Goal: Communication & Community: Answer question/provide support

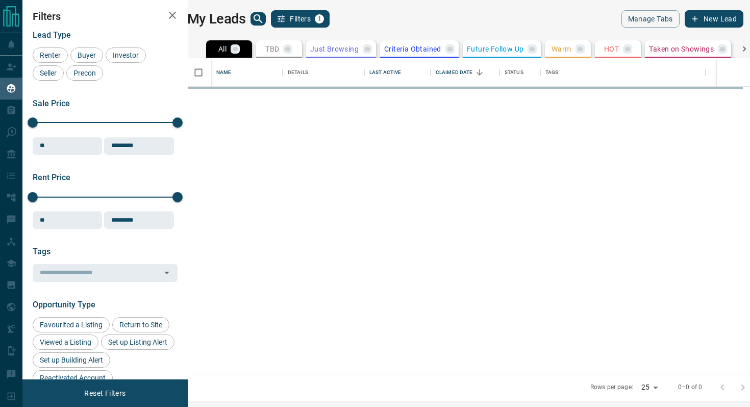
scroll to position [315, 557]
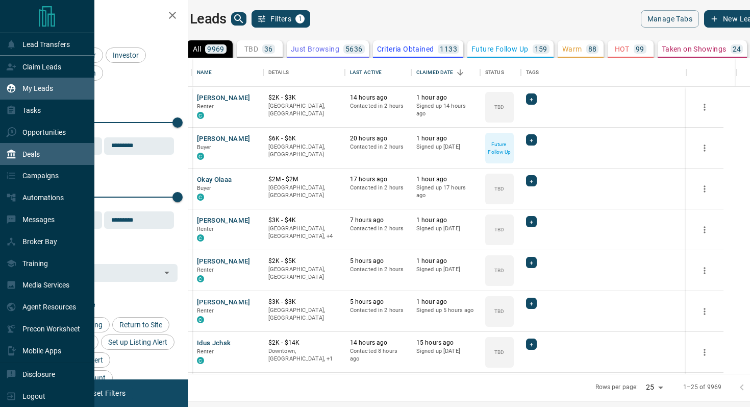
click at [44, 148] on div "Deals" at bounding box center [47, 154] width 94 height 22
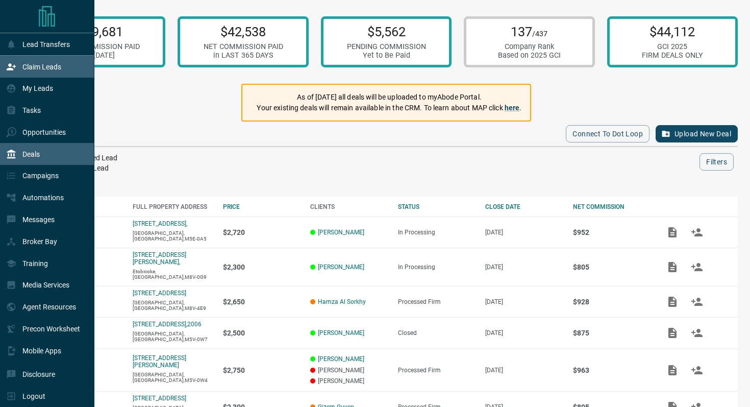
click at [11, 68] on icon at bounding box center [11, 66] width 9 height 7
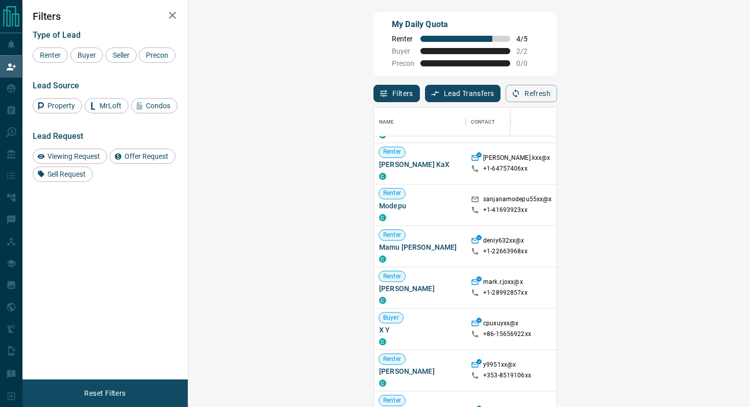
scroll to position [1031, 0]
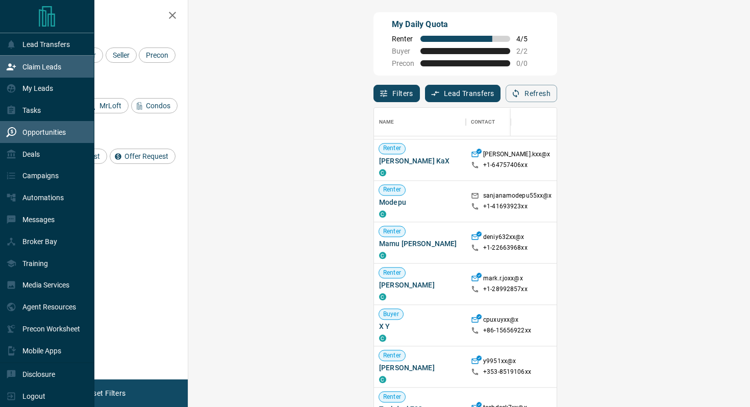
click at [39, 132] on p "Opportunities" at bounding box center [43, 132] width 43 height 8
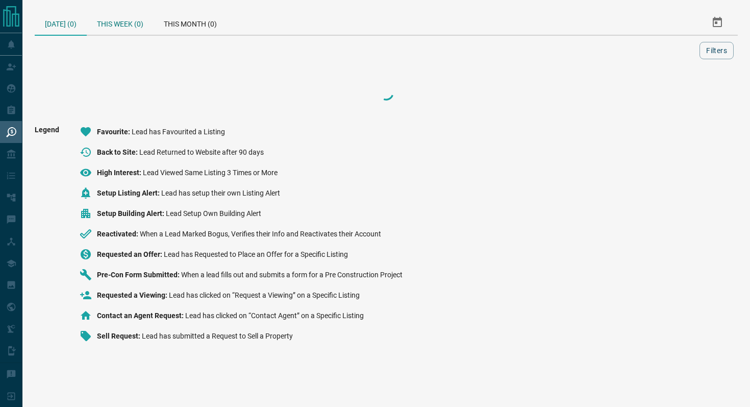
click at [122, 23] on div "This Week (0)" at bounding box center [120, 22] width 67 height 24
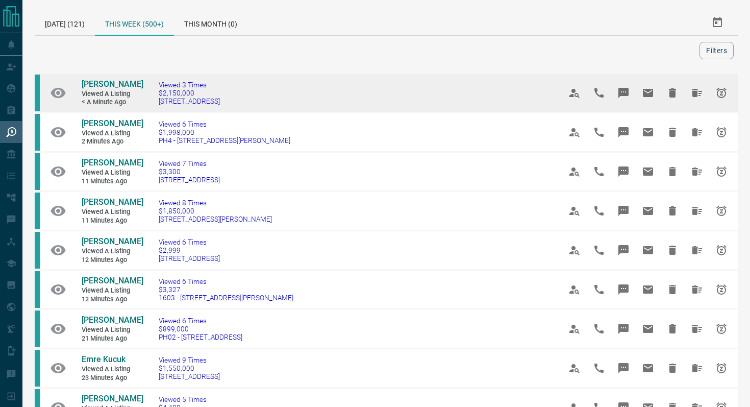
drag, startPoint x: 260, startPoint y: 107, endPoint x: 155, endPoint y: 105, distance: 105.7
click at [155, 105] on td "Viewed 3 Times $2,150,000 [STREET_ADDRESS]" at bounding box center [344, 92] width 402 height 39
copy span "[STREET_ADDRESS]"
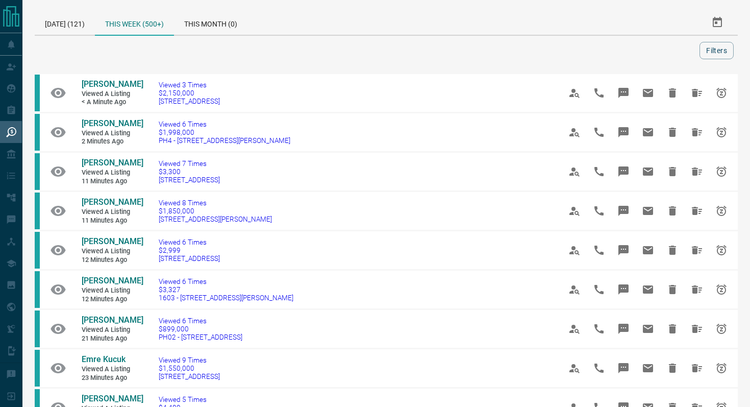
click at [152, 23] on div "This Week (500+)" at bounding box center [134, 23] width 79 height 26
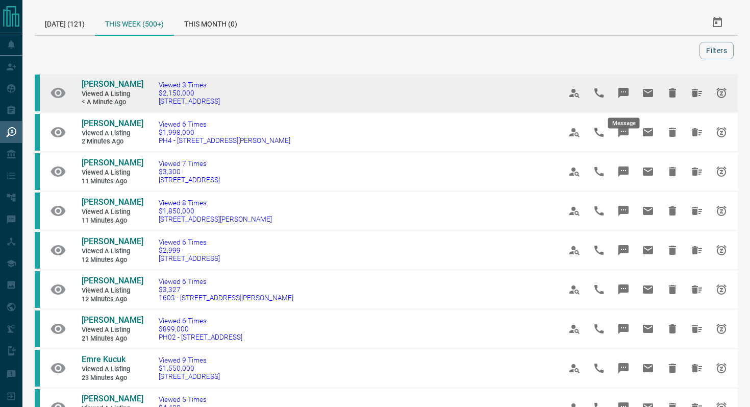
click at [625, 98] on icon "Message" at bounding box center [624, 93] width 10 height 10
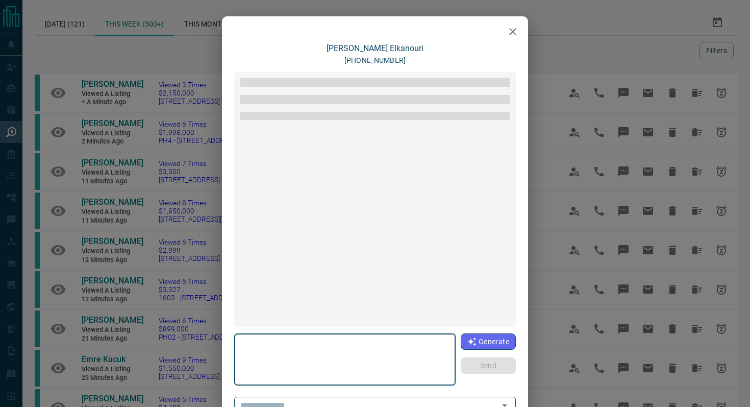
type textarea "**********"
type input "**********"
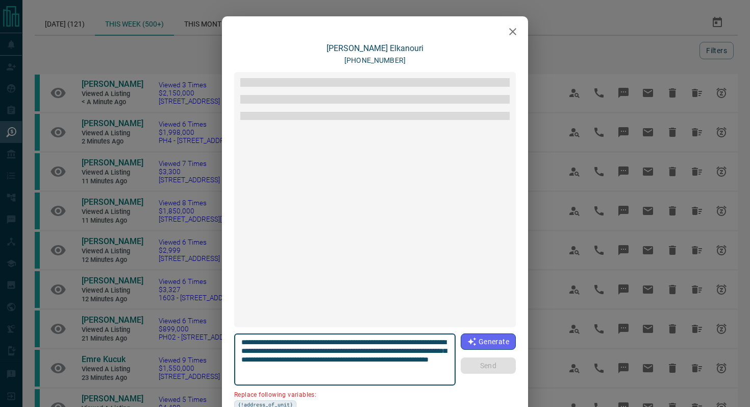
drag, startPoint x: 299, startPoint y: 350, endPoint x: 239, endPoint y: 348, distance: 59.2
click at [239, 349] on div "**********" at bounding box center [345, 359] width 222 height 52
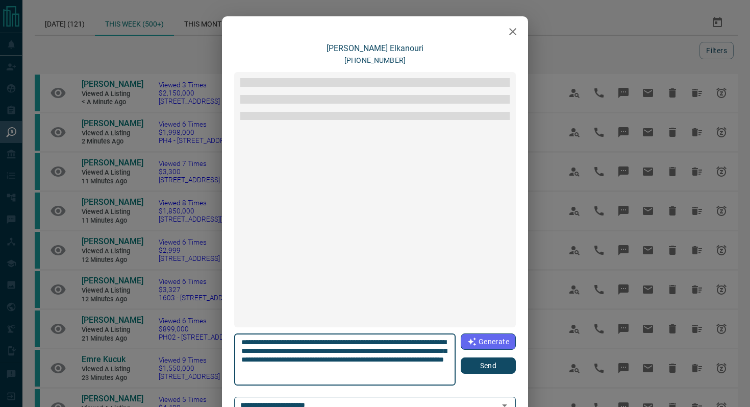
type textarea "**********"
click at [480, 369] on button "Send" at bounding box center [488, 365] width 55 height 16
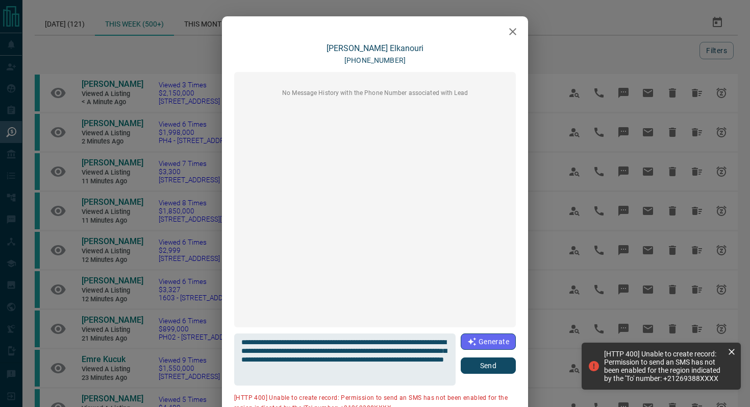
click at [512, 23] on button "button" at bounding box center [513, 31] width 20 height 20
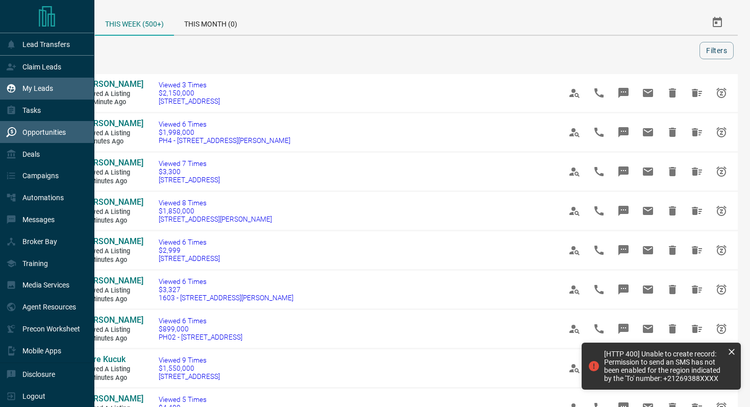
click at [46, 89] on p "My Leads" at bounding box center [37, 88] width 31 height 8
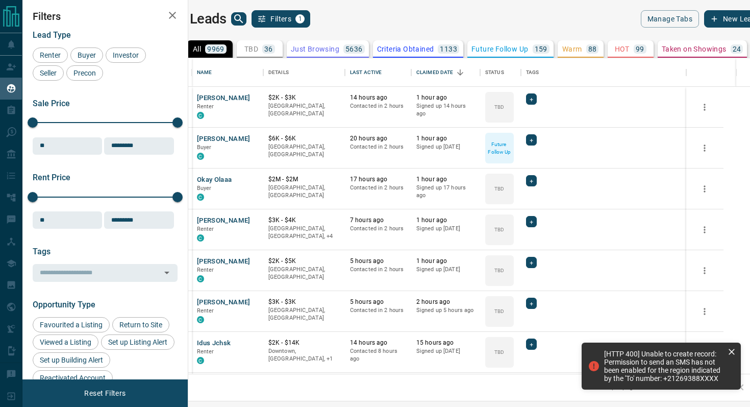
scroll to position [315, 557]
click at [245, 21] on icon "search button" at bounding box center [239, 19] width 12 height 12
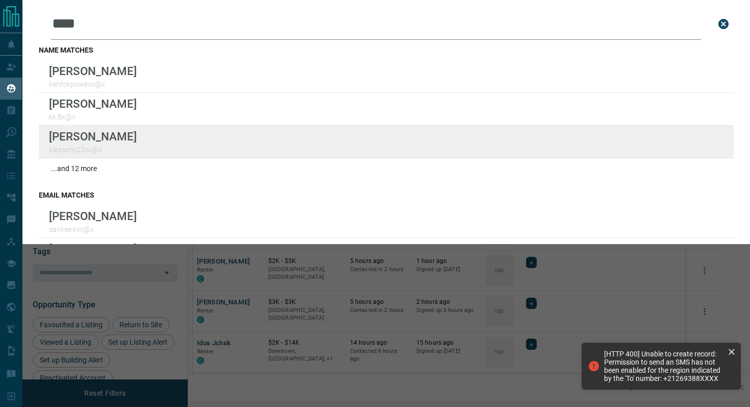
type input "***"
click at [0, 0] on div "Lead Transfers Claim Leads My Leads Tasks Opportunities Deals Campaigns Automat…" at bounding box center [375, 197] width 750 height 394
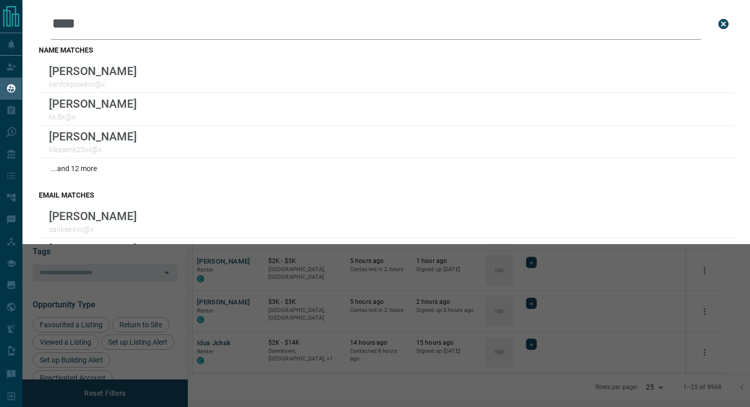
click at [142, 19] on input "***" at bounding box center [376, 24] width 650 height 32
click at [722, 27] on icon "close search bar" at bounding box center [724, 24] width 10 height 10
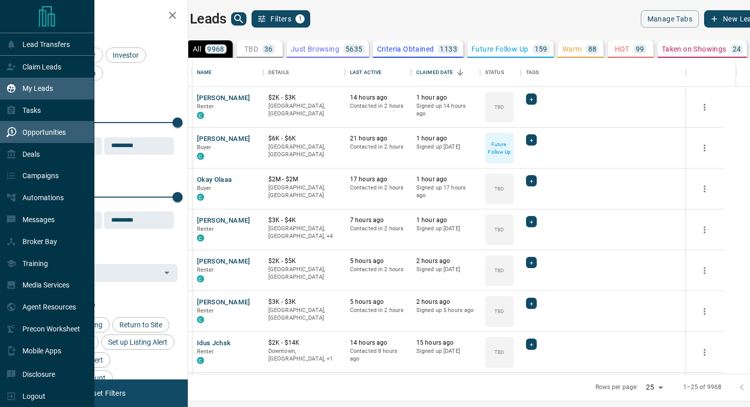
click at [44, 129] on p "Opportunities" at bounding box center [43, 132] width 43 height 8
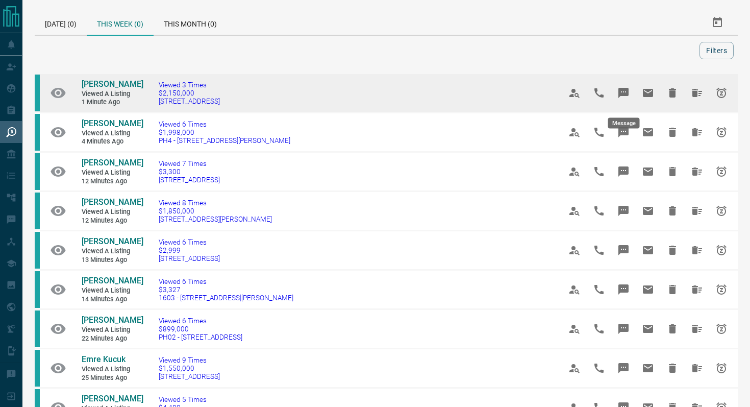
click at [623, 98] on icon "Message" at bounding box center [624, 93] width 10 height 10
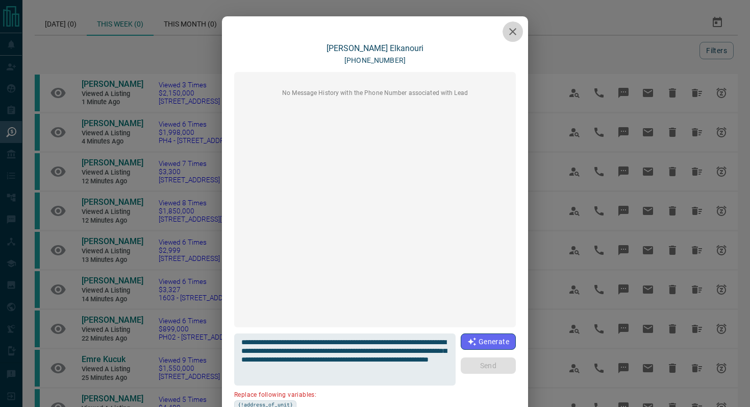
click at [513, 25] on button "button" at bounding box center [513, 31] width 20 height 20
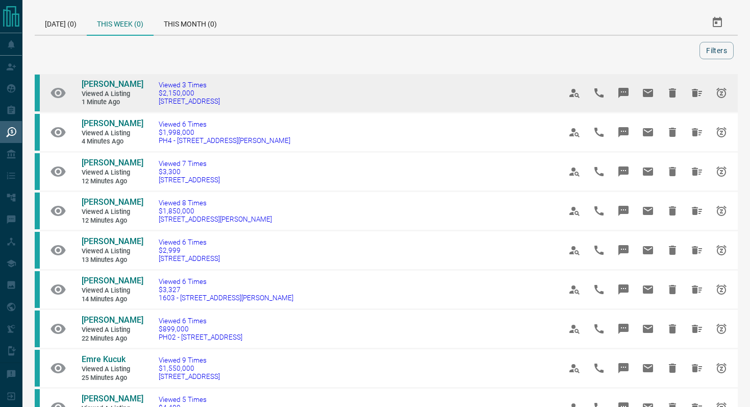
drag, startPoint x: 265, startPoint y: 108, endPoint x: 155, endPoint y: 107, distance: 110.8
click at [155, 107] on td "Viewed 3 Times $2,150,000 [STREET_ADDRESS]" at bounding box center [344, 92] width 402 height 39
copy span "[STREET_ADDRESS]"
click at [653, 99] on icon "Email" at bounding box center [648, 93] width 12 height 12
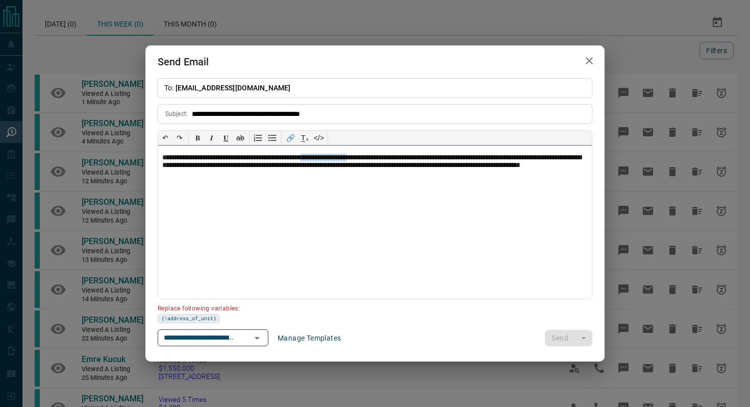
drag, startPoint x: 399, startPoint y: 157, endPoint x: 344, endPoint y: 155, distance: 55.7
click at [344, 155] on p "**********" at bounding box center [375, 167] width 426 height 26
paste div
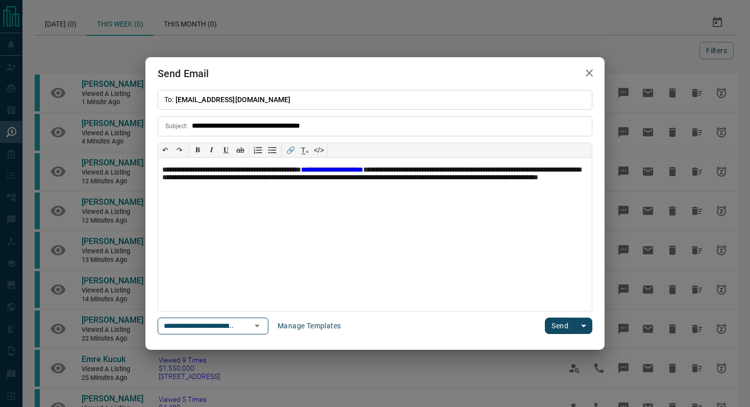
click at [569, 333] on button "Send" at bounding box center [560, 325] width 30 height 16
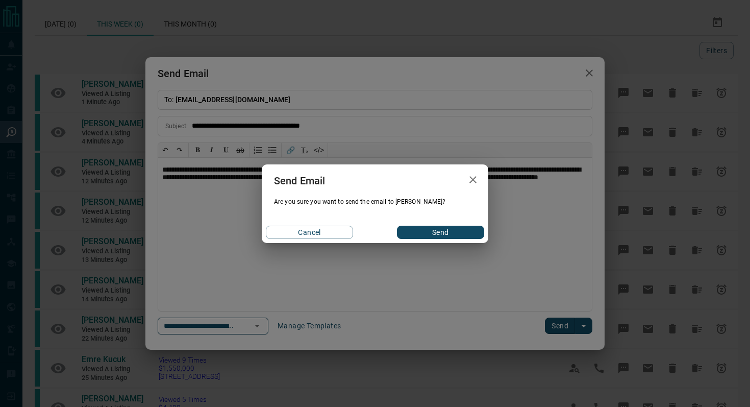
click at [433, 226] on button "Send" at bounding box center [440, 232] width 87 height 13
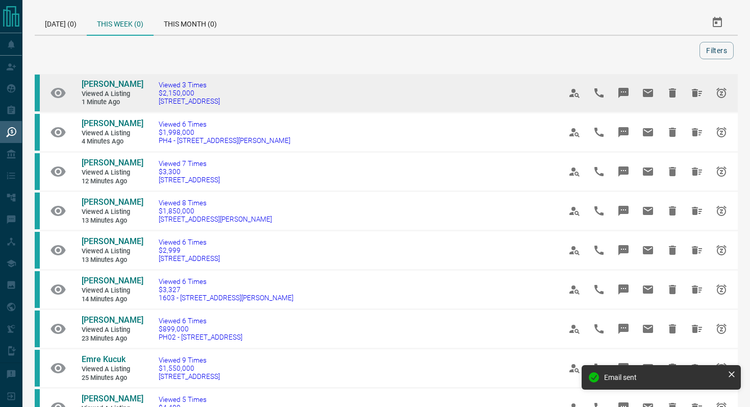
drag, startPoint x: 267, startPoint y: 111, endPoint x: 75, endPoint y: 85, distance: 194.2
click at [75, 85] on tr "[PERSON_NAME] Viewed a Listing 1 minute ago Viewed 3 Times $2,150,000 [STREET_A…" at bounding box center [386, 92] width 703 height 39
copy tr "[PERSON_NAME] Viewed a Listing 1 minute ago Viewed 3 Times $2,150,000 [STREET_A…"
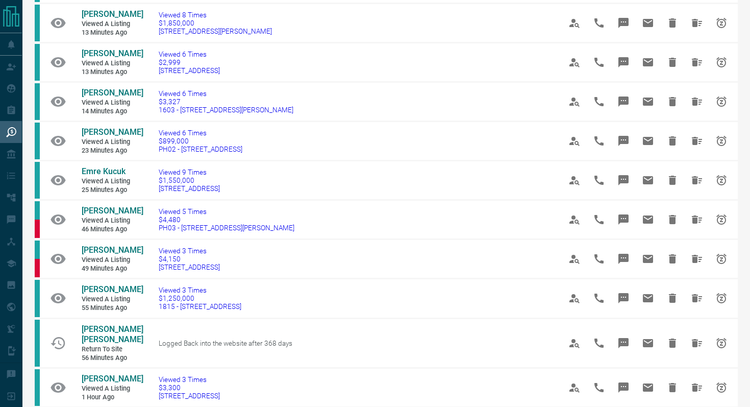
scroll to position [189, 0]
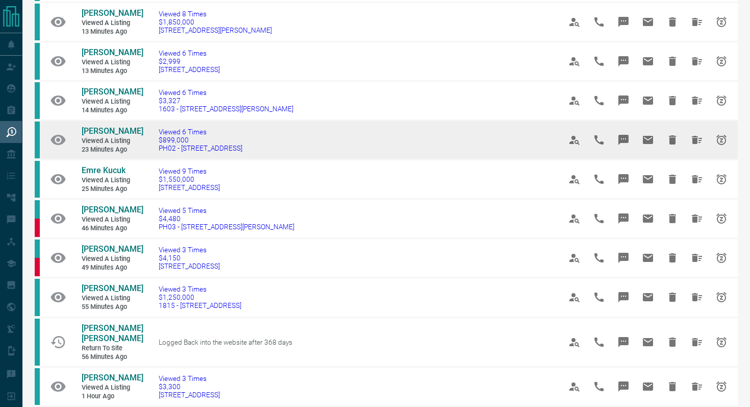
drag, startPoint x: 251, startPoint y: 181, endPoint x: 151, endPoint y: 180, distance: 100.1
click at [151, 160] on td "Viewed 6 Times $899,000 PH02 - [STREET_ADDRESS]" at bounding box center [344, 139] width 402 height 39
copy span "PH02 - [STREET_ADDRESS]"
click at [629, 146] on icon "Message" at bounding box center [624, 140] width 12 height 12
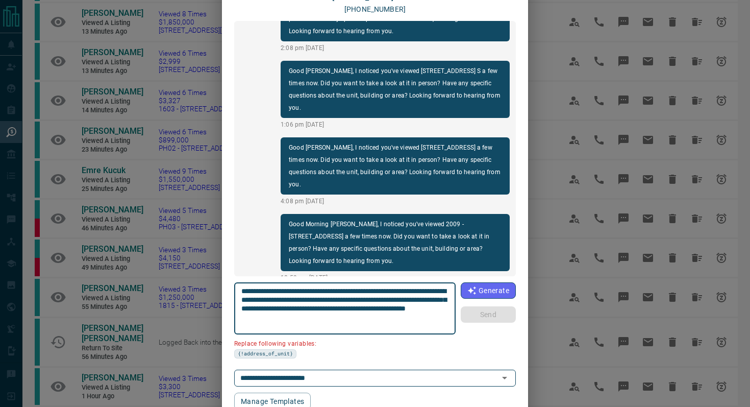
scroll to position [86, 0]
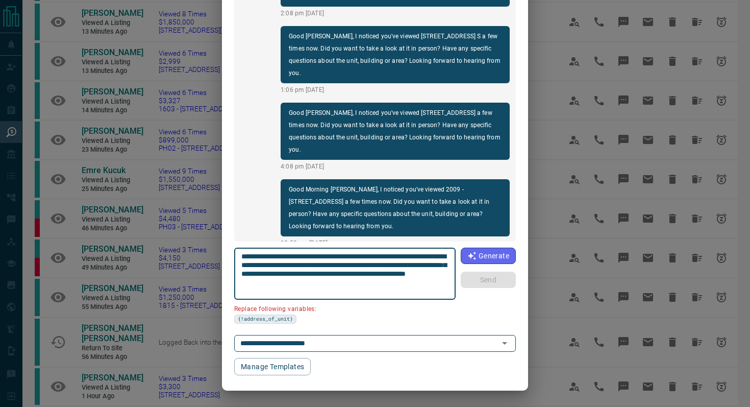
drag, startPoint x: 442, startPoint y: 256, endPoint x: 389, endPoint y: 254, distance: 52.6
click at [389, 254] on textarea "**********" at bounding box center [345, 273] width 208 height 43
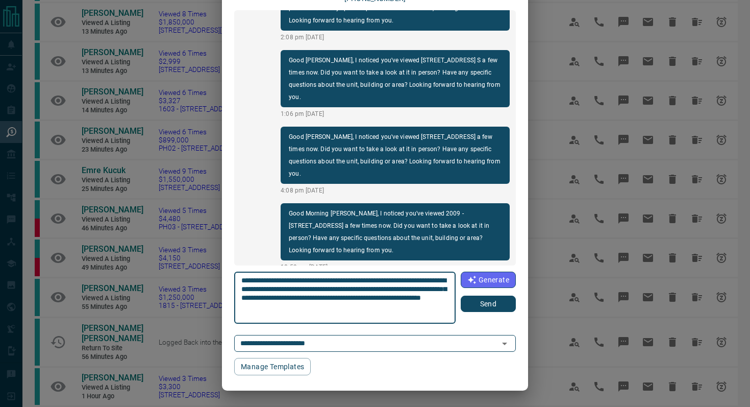
type textarea "**********"
click at [485, 298] on button "Send" at bounding box center [488, 304] width 55 height 16
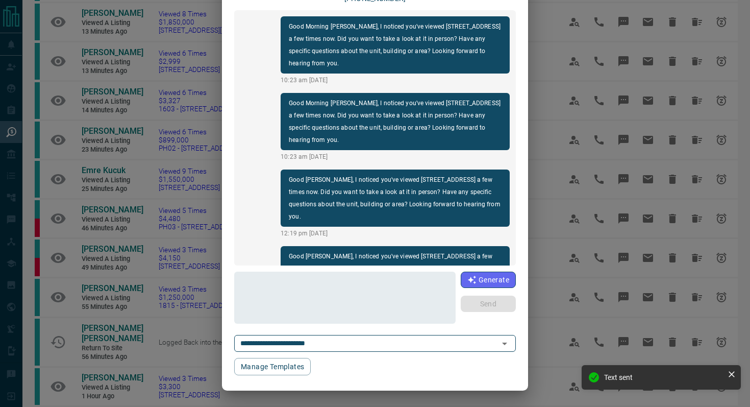
scroll to position [0, 0]
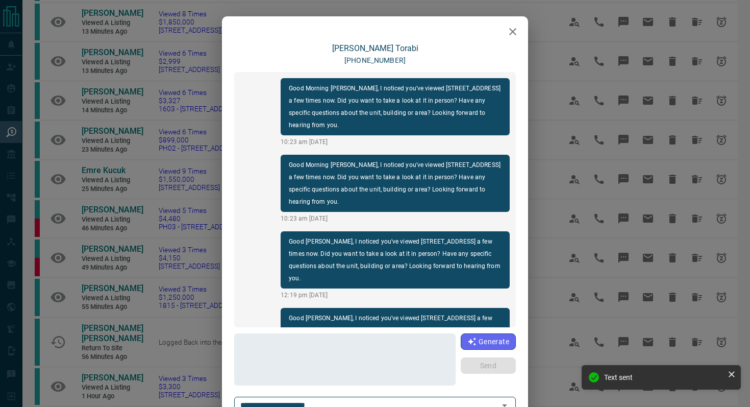
click at [504, 31] on button "button" at bounding box center [513, 31] width 20 height 20
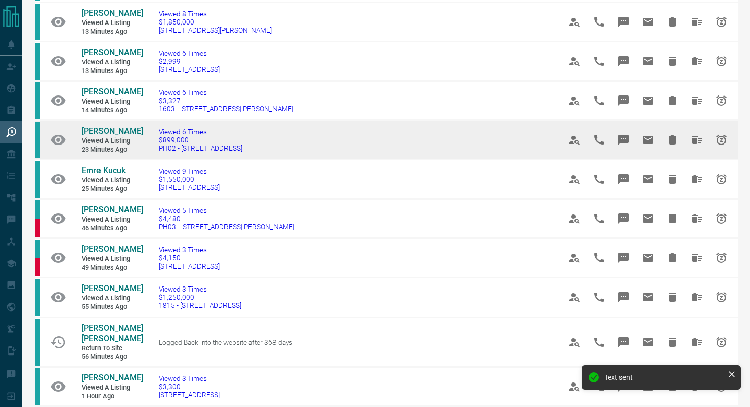
drag, startPoint x: 249, startPoint y: 181, endPoint x: 50, endPoint y: 161, distance: 200.6
click at [50, 160] on tr "[PERSON_NAME] Viewed a Listing 23 minutes ago Viewed 6 Times $899,000 PH02 - [S…" at bounding box center [386, 139] width 703 height 39
copy tr "[PERSON_NAME] Viewed a Listing 23 minutes ago Viewed 6 Times $899,000 PH02 - [S…"
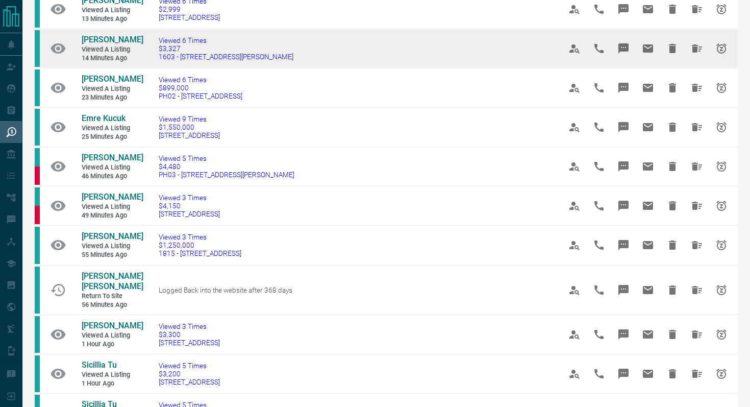
scroll to position [247, 0]
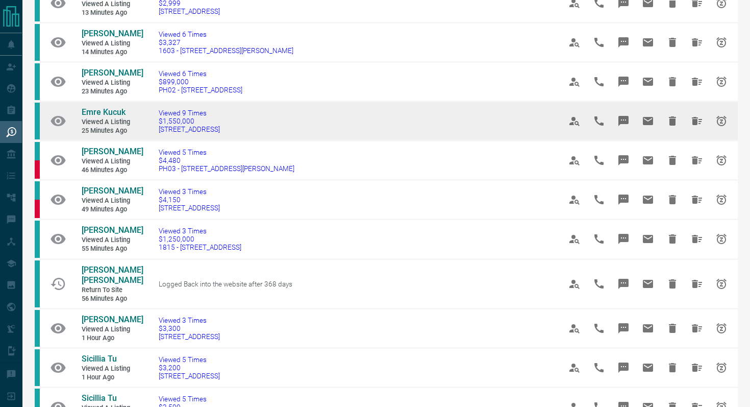
drag, startPoint x: 256, startPoint y: 161, endPoint x: 150, endPoint y: 160, distance: 106.2
click at [150, 141] on td "Viewed 9 Times $1,550,000 [STREET_ADDRESS]" at bounding box center [344, 121] width 402 height 39
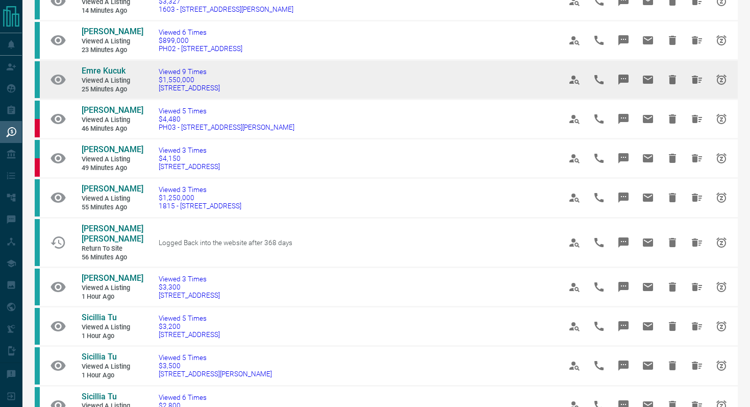
scroll to position [289, 0]
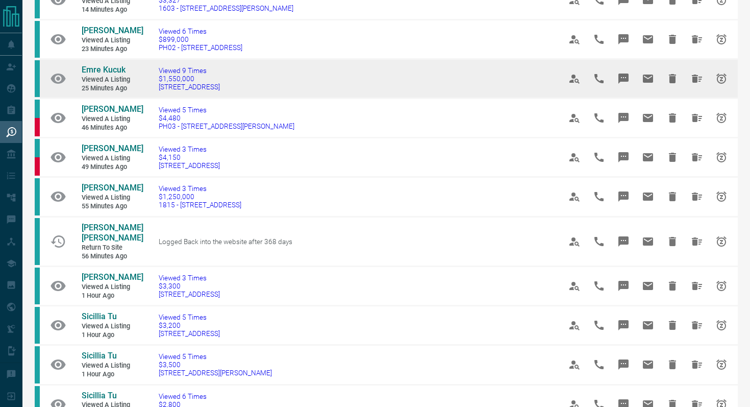
copy span "[STREET_ADDRESS]"
click at [622, 84] on icon "Message" at bounding box center [624, 78] width 10 height 10
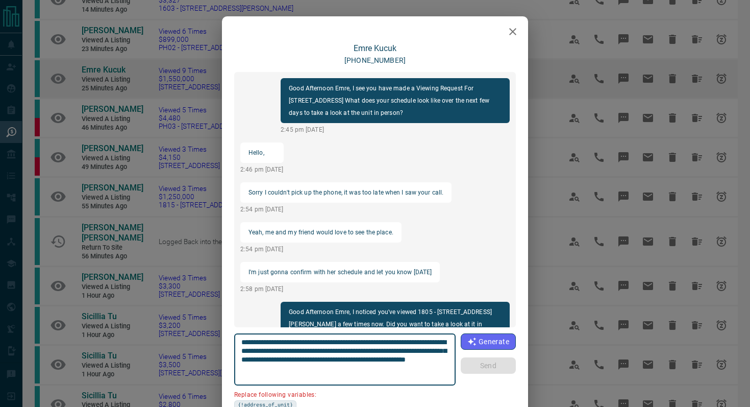
scroll to position [729, 0]
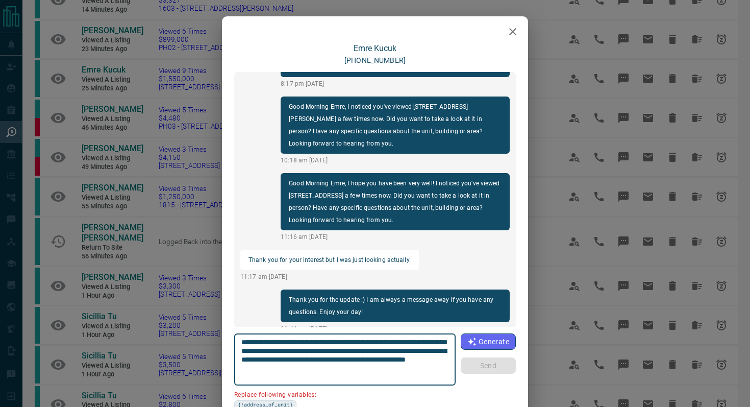
click at [504, 33] on button "button" at bounding box center [513, 31] width 20 height 20
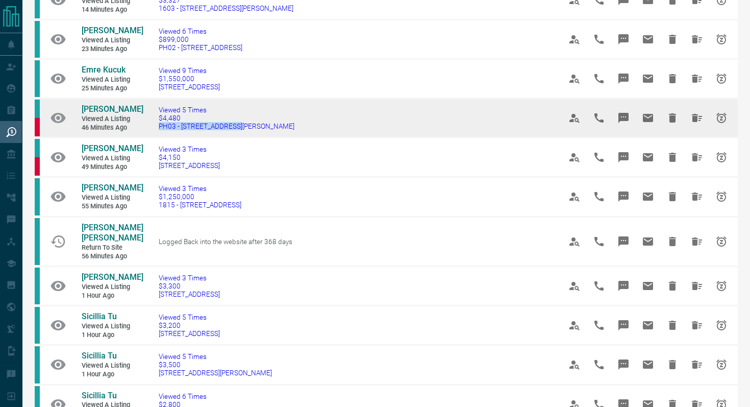
drag, startPoint x: 252, startPoint y: 161, endPoint x: 155, endPoint y: 161, distance: 97.5
click at [155, 138] on td "Viewed 5 Times $4,480 [STREET_ADDRESS][PERSON_NAME]" at bounding box center [344, 118] width 402 height 39
copy span "PH03 - [STREET_ADDRESS][PERSON_NAME]"
click at [623, 124] on icon "Message" at bounding box center [624, 118] width 12 height 12
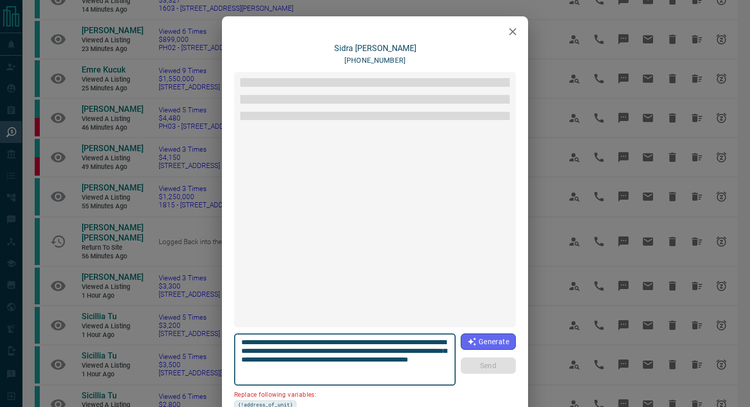
scroll to position [1728, 0]
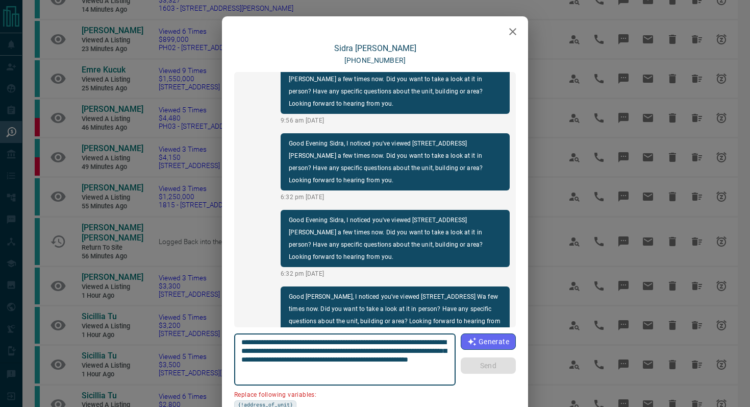
click at [519, 31] on button "button" at bounding box center [513, 31] width 20 height 20
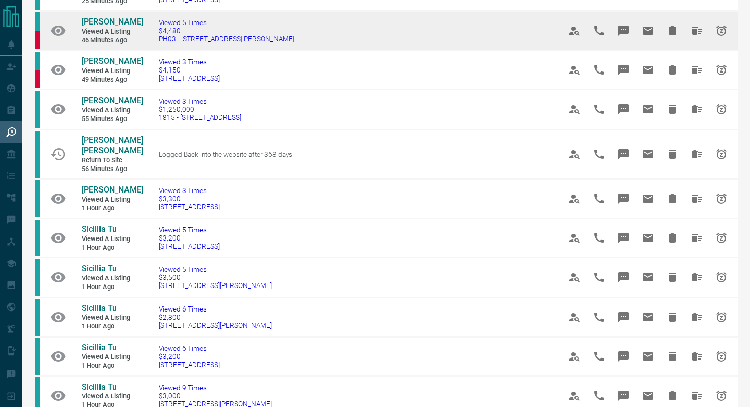
scroll to position [381, 0]
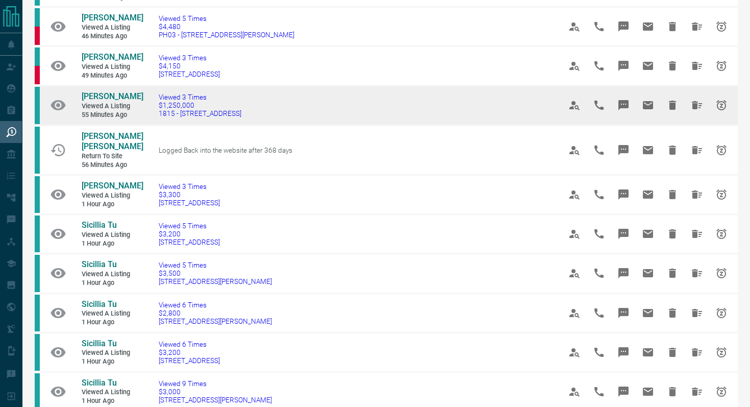
drag, startPoint x: 272, startPoint y: 156, endPoint x: 68, endPoint y: 130, distance: 205.8
click at [68, 125] on tr "[PERSON_NAME] Viewed a Listing 55 minutes ago Viewed 3 Times $1,250,000 1815 - …" at bounding box center [386, 105] width 703 height 39
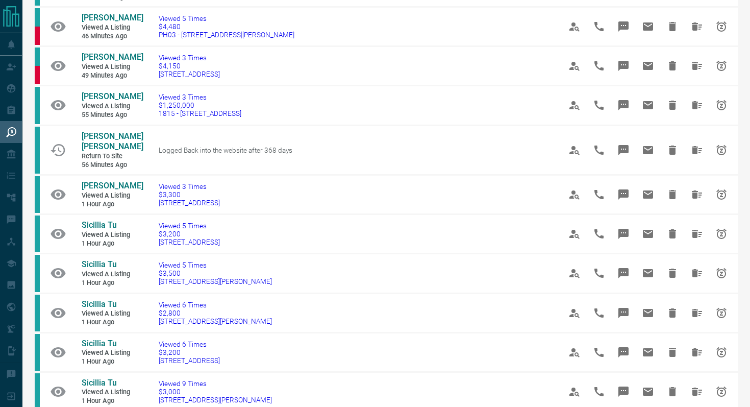
copy tr "[PERSON_NAME] Viewed a Listing 55 minutes ago Viewed 3 Times $1,250,000 1815 - …"
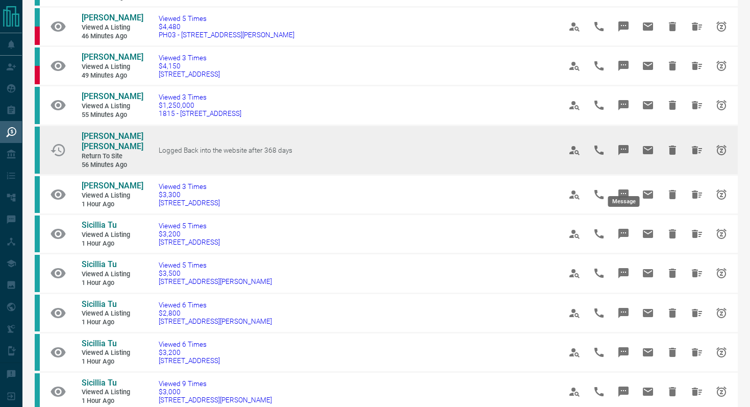
click at [628, 156] on icon "Message" at bounding box center [624, 150] width 12 height 12
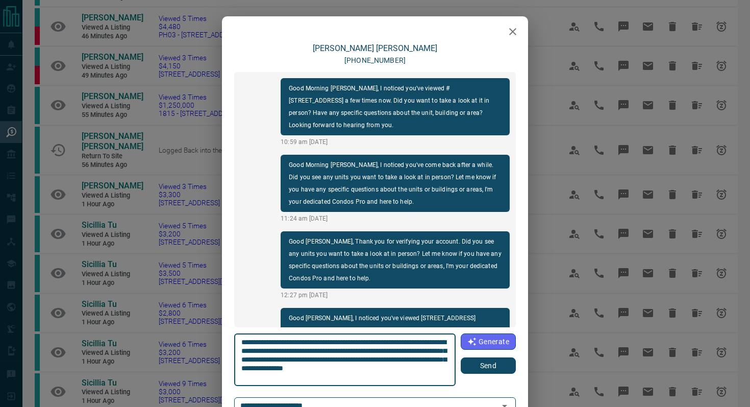
scroll to position [43, 0]
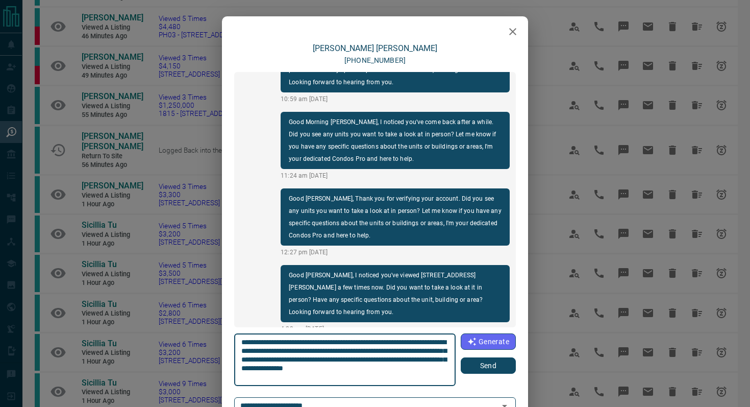
drag, startPoint x: 480, startPoint y: 364, endPoint x: 480, endPoint y: 270, distance: 93.9
click at [480, 364] on button "Send" at bounding box center [488, 365] width 55 height 16
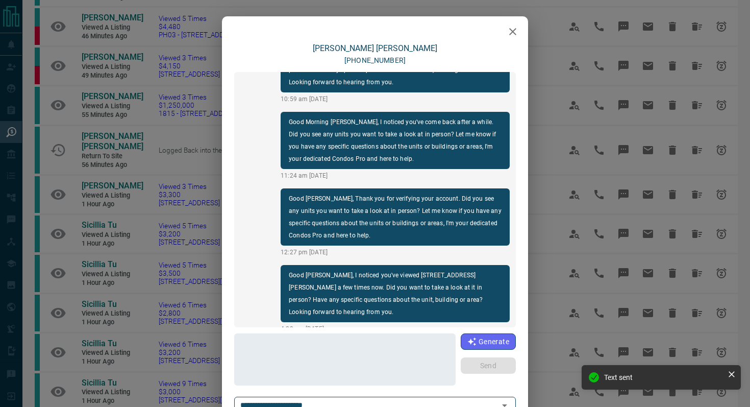
scroll to position [119, 0]
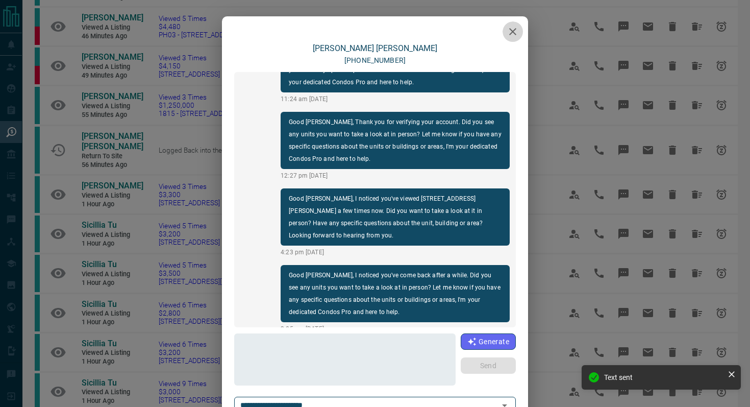
click at [517, 33] on icon "button" at bounding box center [513, 32] width 12 height 12
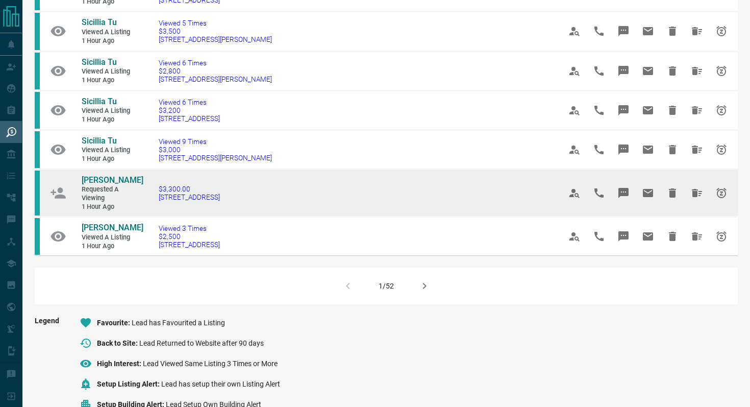
scroll to position [625, 0]
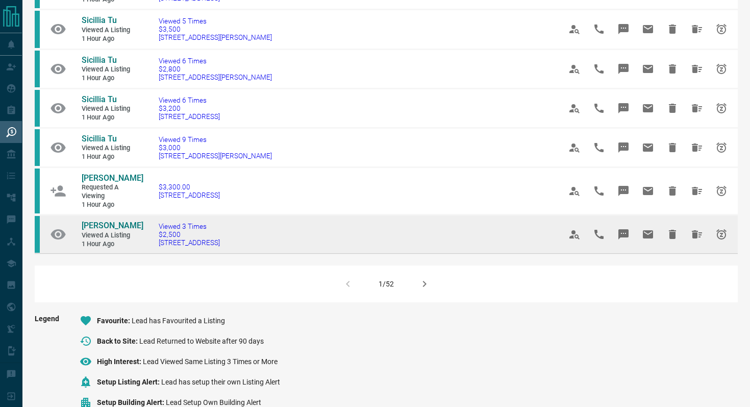
drag, startPoint x: 266, startPoint y: 263, endPoint x: 153, endPoint y: 263, distance: 112.8
click at [153, 254] on td "Viewed 3 Times $2,500 [STREET_ADDRESS]" at bounding box center [344, 234] width 402 height 39
copy span "[STREET_ADDRESS]"
click at [623, 239] on icon "Message" at bounding box center [624, 234] width 10 height 10
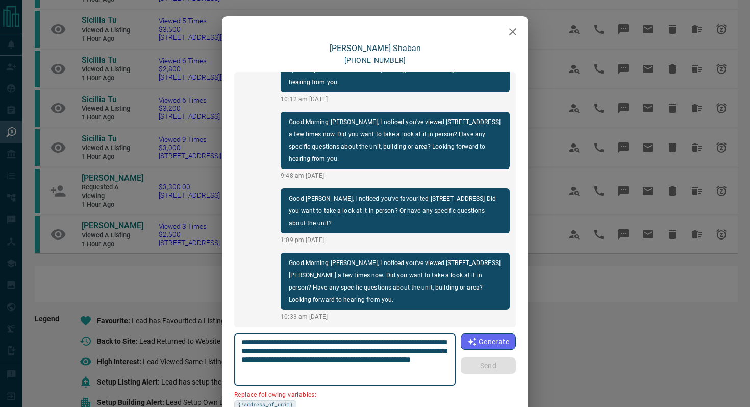
scroll to position [86, 0]
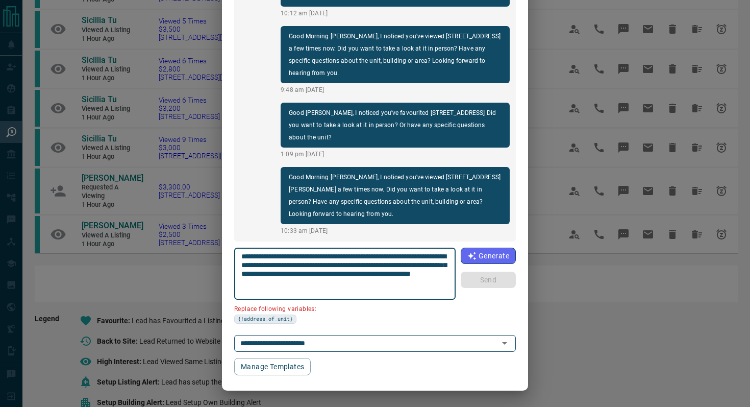
drag, startPoint x: 299, startPoint y: 264, endPoint x: 190, endPoint y: 263, distance: 108.2
click at [191, 263] on div "[PERSON_NAME] [PHONE_NUMBER] Nice speaking with you! -[PERSON_NAME] with [DOMAI…" at bounding box center [375, 203] width 750 height 407
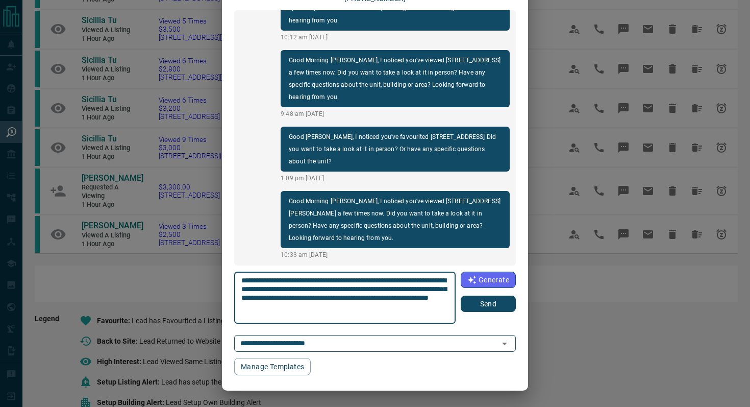
scroll to position [62, 0]
type textarea "**********"
click at [477, 304] on button "Send" at bounding box center [488, 304] width 55 height 16
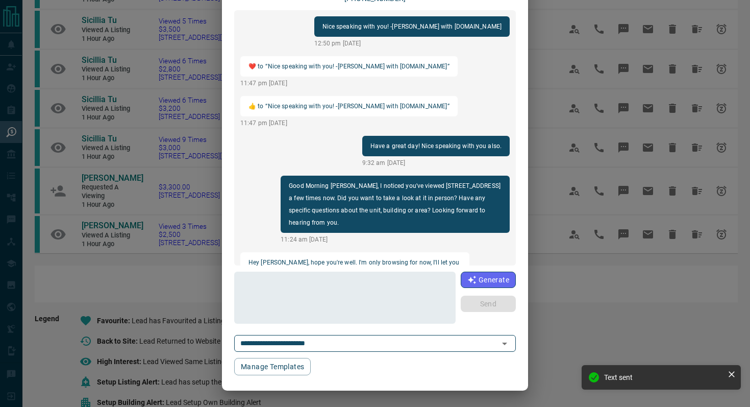
scroll to position [0, 0]
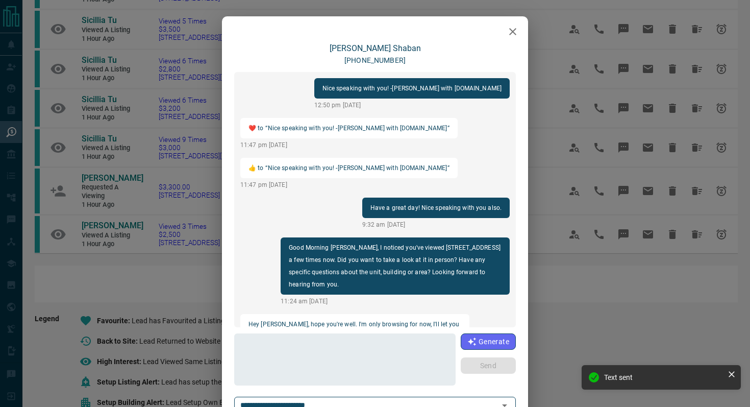
click at [518, 23] on button "button" at bounding box center [513, 31] width 20 height 20
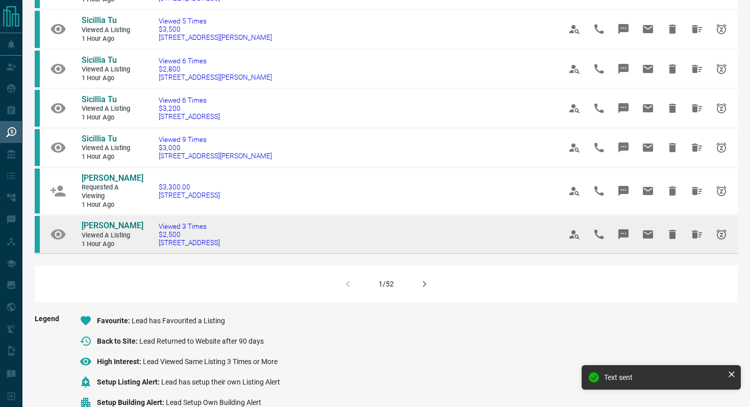
drag, startPoint x: 287, startPoint y: 262, endPoint x: 56, endPoint y: 248, distance: 231.7
click at [56, 247] on tr "[PERSON_NAME] Viewed a Listing 1 hour ago Viewed 3 Times $2,500 [STREET_ADDRESS]" at bounding box center [386, 234] width 703 height 39
copy tr "[PERSON_NAME] Viewed a Listing 1 hour ago Viewed 3 Times $2,500 [STREET_ADDRESS]"
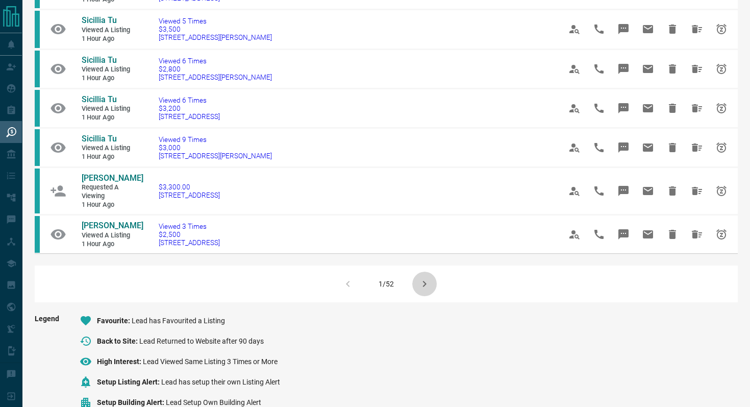
click at [426, 290] on icon "button" at bounding box center [425, 284] width 12 height 12
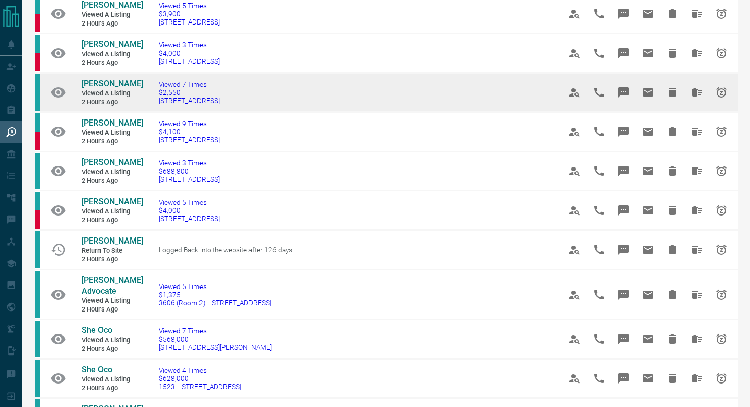
scroll to position [199, 0]
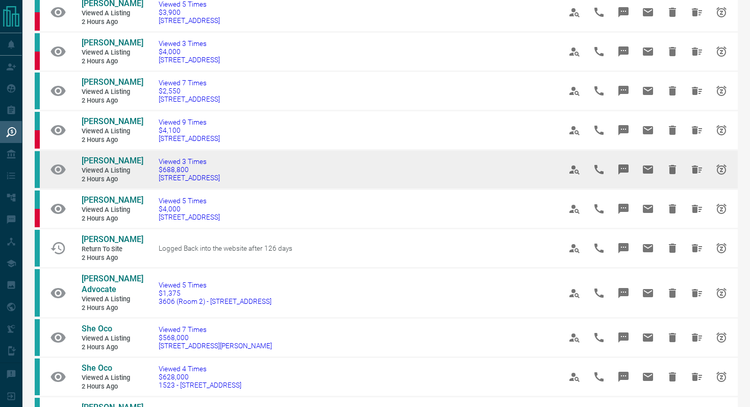
drag, startPoint x: 257, startPoint y: 198, endPoint x: 157, endPoint y: 200, distance: 100.1
click at [157, 189] on td "Viewed 3 Times $688,800 [STREET_ADDRESS]" at bounding box center [344, 169] width 402 height 39
click at [625, 175] on icon "Message" at bounding box center [624, 169] width 10 height 10
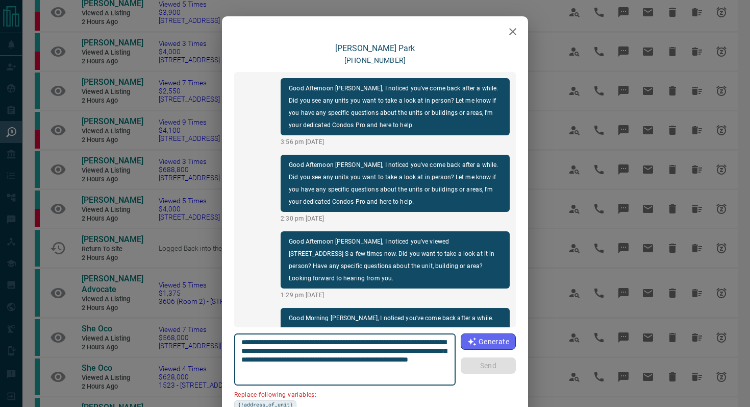
scroll to position [55, 0]
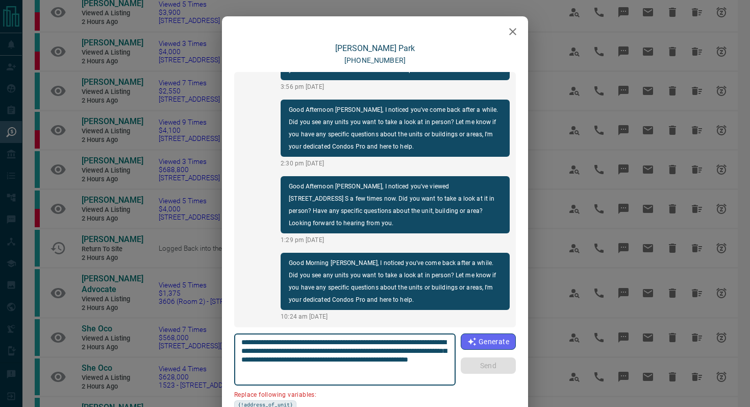
drag, startPoint x: 300, startPoint y: 350, endPoint x: 205, endPoint y: 351, distance: 95.4
click at [205, 351] on div "**********" at bounding box center [375, 203] width 750 height 407
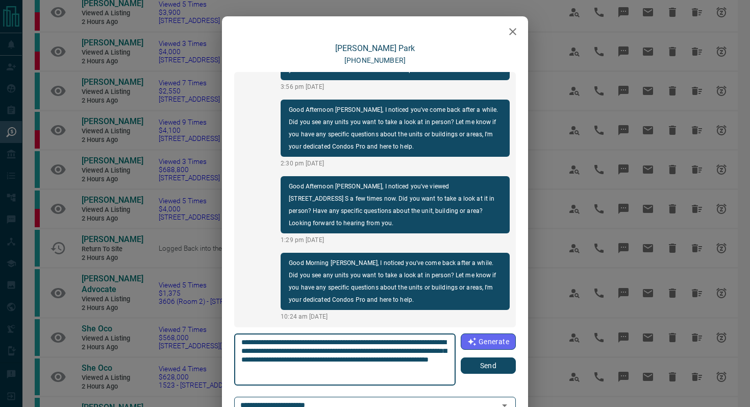
type textarea "**********"
click at [500, 367] on button "Send" at bounding box center [488, 365] width 55 height 16
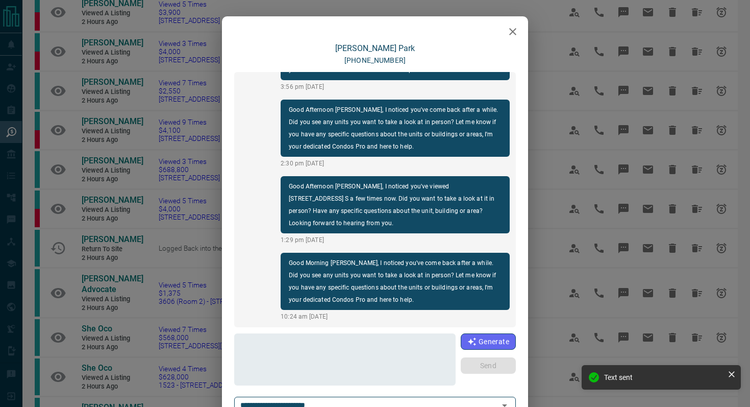
scroll to position [132, 0]
click at [514, 24] on button "button" at bounding box center [513, 31] width 20 height 20
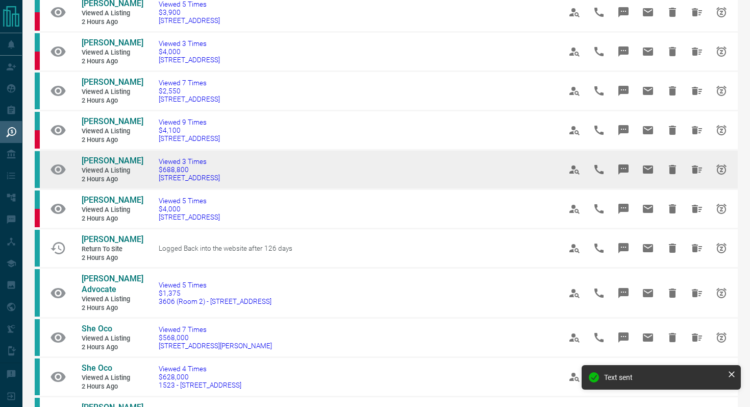
drag, startPoint x: 257, startPoint y: 195, endPoint x: 74, endPoint y: 180, distance: 183.9
click at [74, 180] on tr "[PERSON_NAME] Viewed a Listing 2 hours ago Viewed 3 Times $688,800 [STREET_ADDR…" at bounding box center [386, 169] width 703 height 39
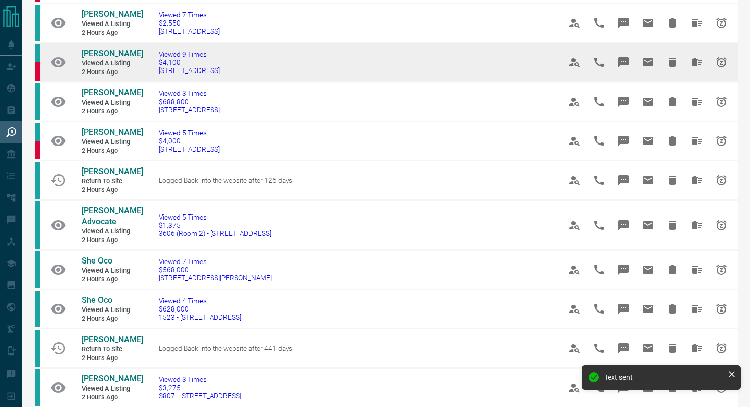
scroll to position [267, 0]
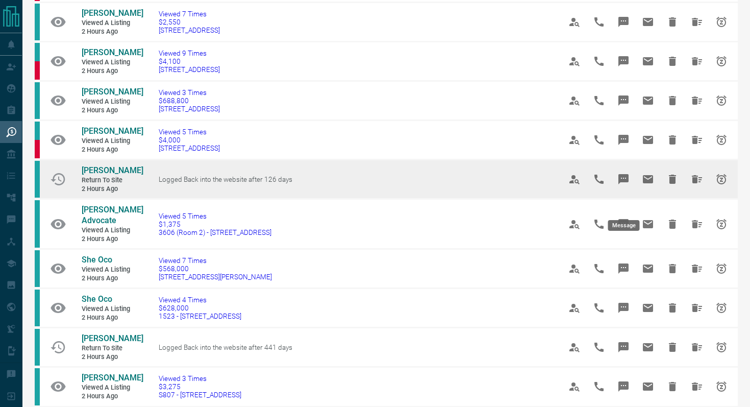
click at [634, 191] on button "Message" at bounding box center [623, 179] width 24 height 24
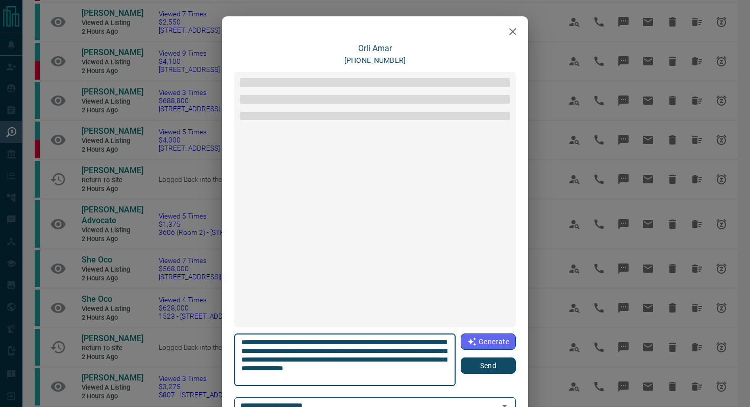
scroll to position [260, 0]
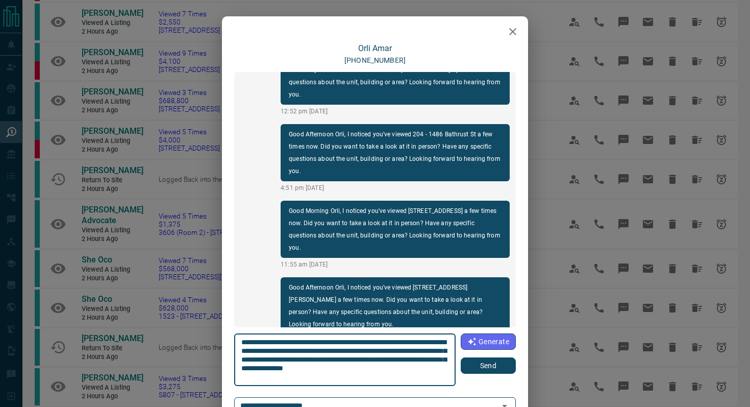
click at [481, 363] on button "Send" at bounding box center [488, 365] width 55 height 16
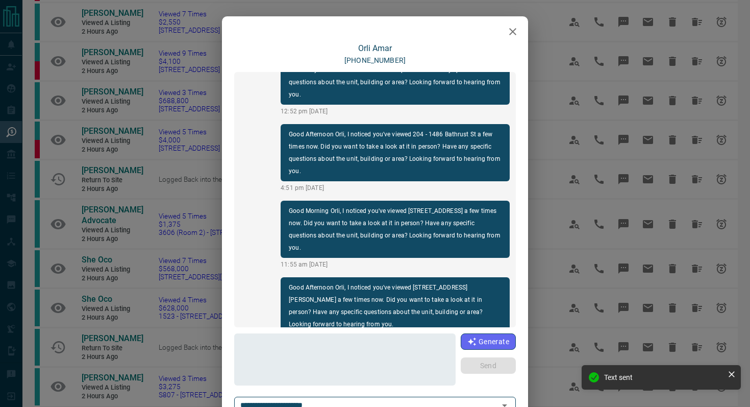
scroll to position [337, 0]
click at [508, 34] on icon "button" at bounding box center [513, 32] width 12 height 12
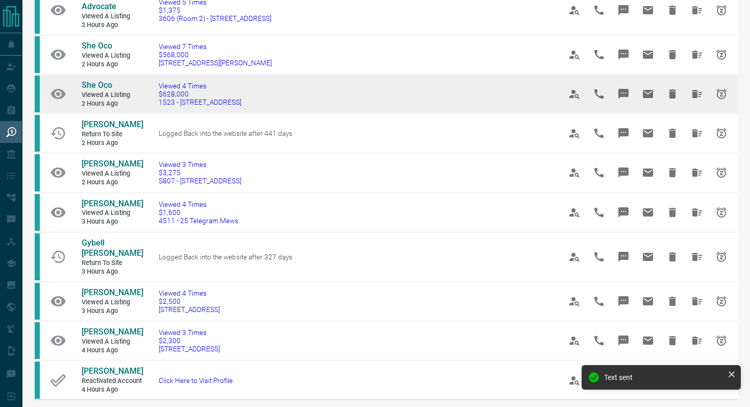
scroll to position [482, 0]
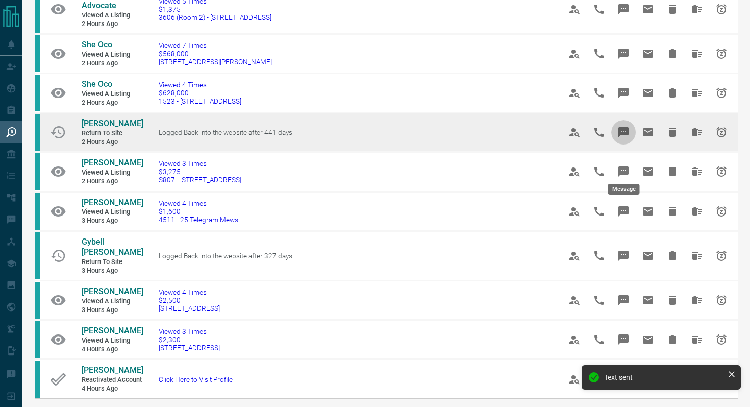
click at [630, 144] on button "Message" at bounding box center [623, 132] width 24 height 24
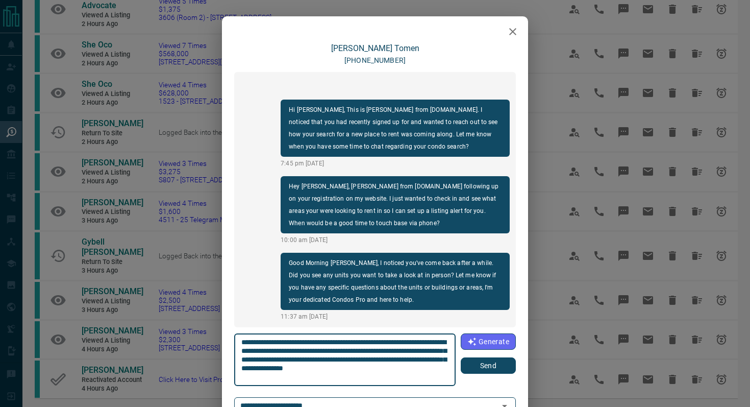
click at [490, 373] on button "Send" at bounding box center [488, 365] width 55 height 16
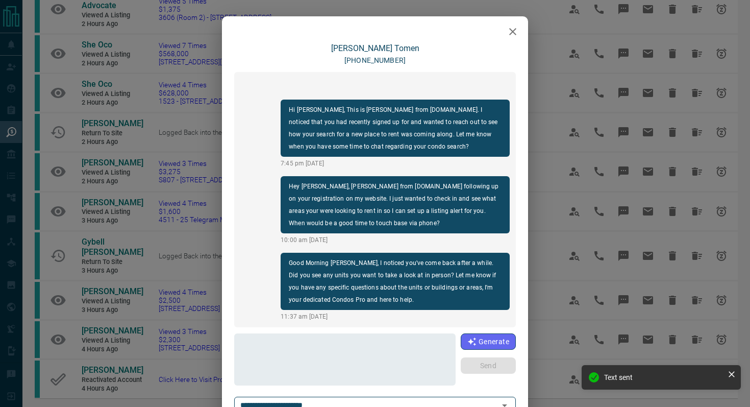
scroll to position [55, 0]
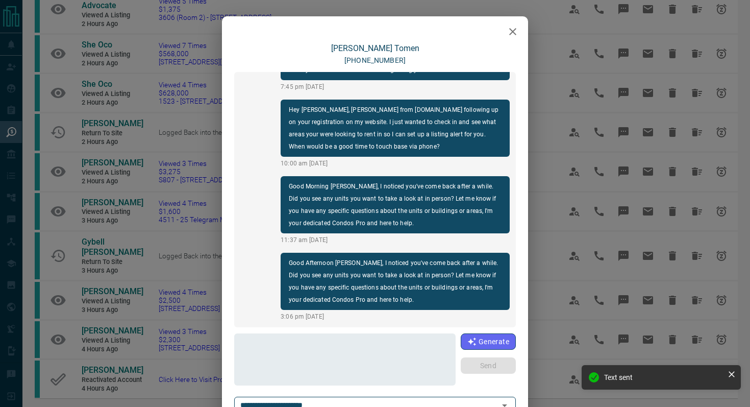
click at [514, 37] on icon "button" at bounding box center [513, 32] width 12 height 12
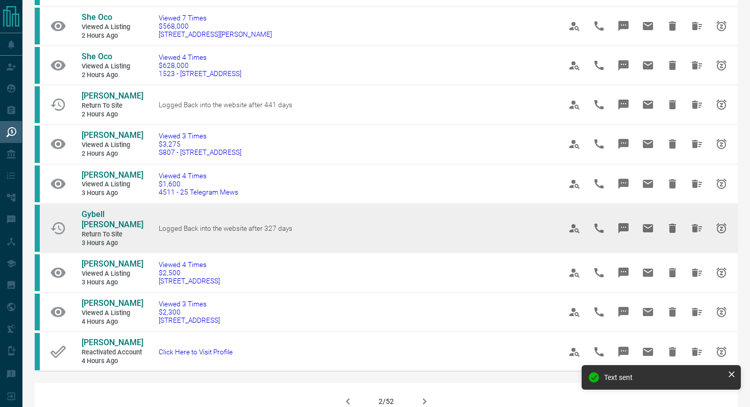
scroll to position [498, 0]
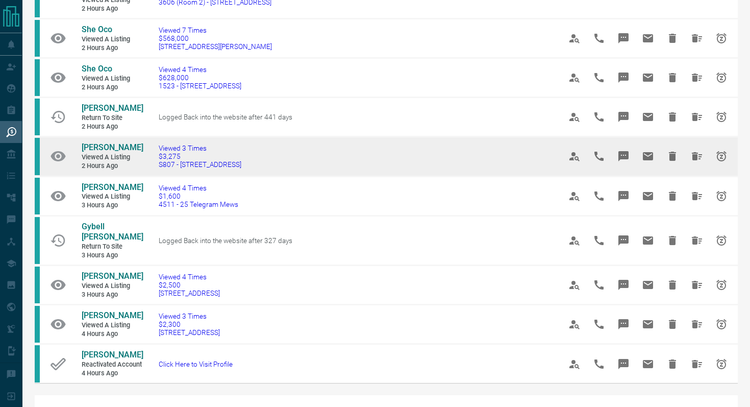
drag, startPoint x: 273, startPoint y: 196, endPoint x: 157, endPoint y: 195, distance: 115.4
click at [157, 176] on td "Viewed 3 Times $3,275 [STREET_ADDRESS]" at bounding box center [344, 156] width 402 height 39
click at [622, 161] on icon "Message" at bounding box center [624, 156] width 10 height 10
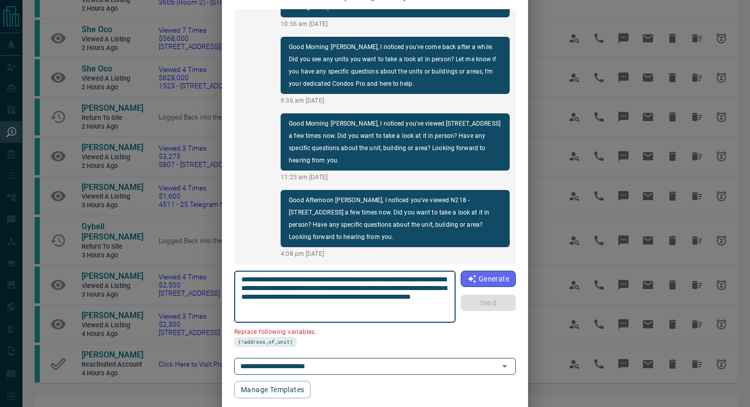
scroll to position [68, 0]
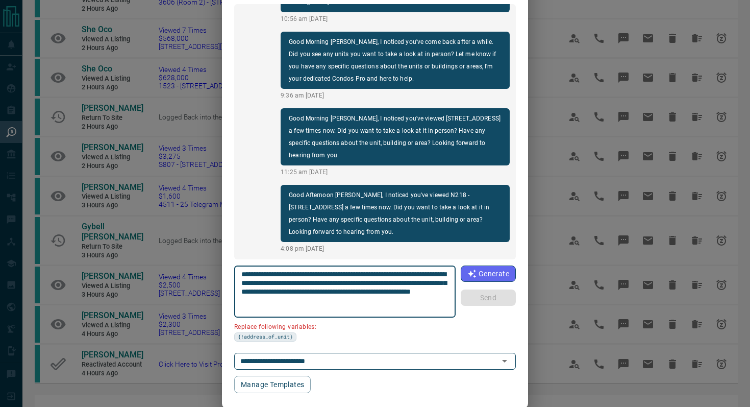
drag, startPoint x: 301, startPoint y: 281, endPoint x: 214, endPoint y: 281, distance: 86.8
click at [214, 281] on div "[PERSON_NAME] [PHONE_NUMBER] Hi [PERSON_NAME], this is [PERSON_NAME] with [DOMA…" at bounding box center [375, 203] width 750 height 407
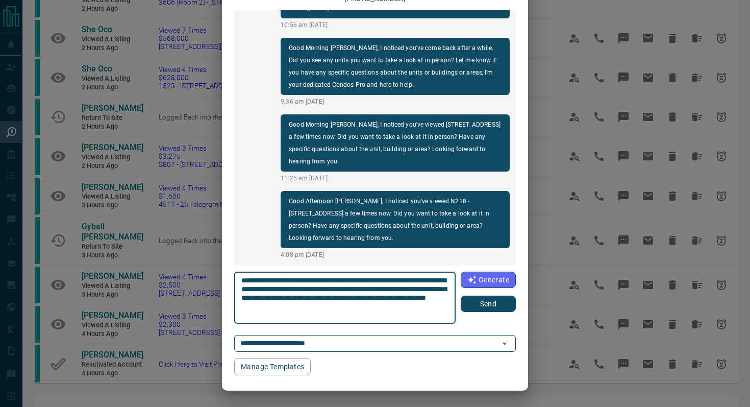
scroll to position [62, 0]
type textarea "**********"
click at [506, 303] on button "Send" at bounding box center [488, 304] width 55 height 16
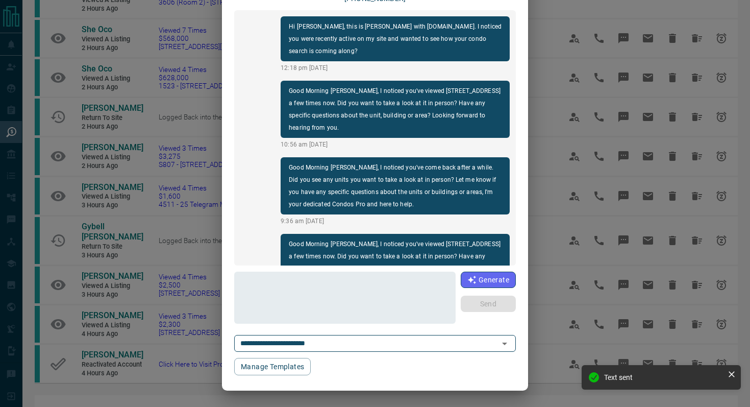
scroll to position [0, 0]
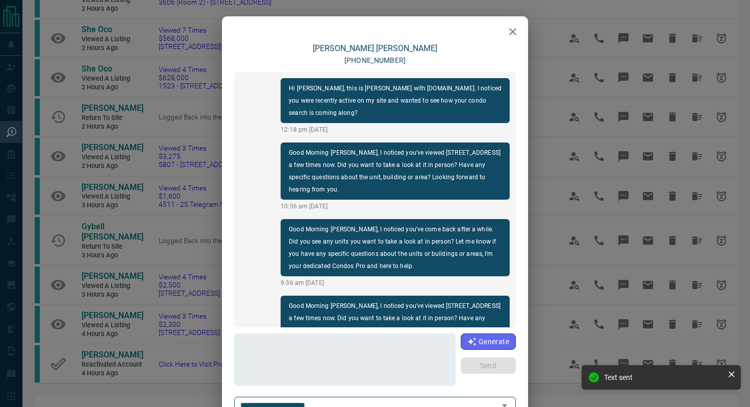
click at [512, 37] on icon "button" at bounding box center [513, 32] width 12 height 12
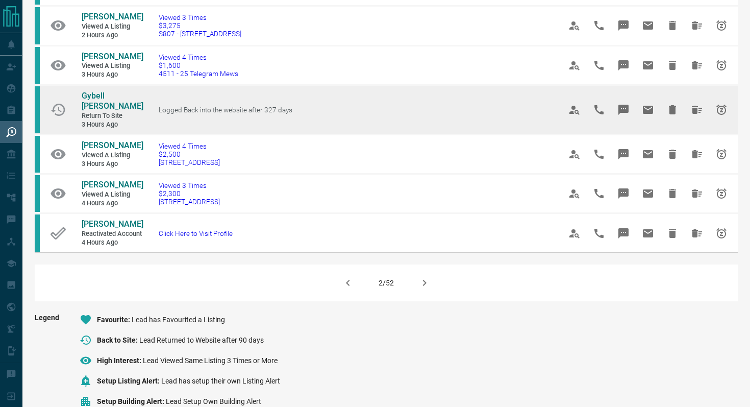
scroll to position [632, 0]
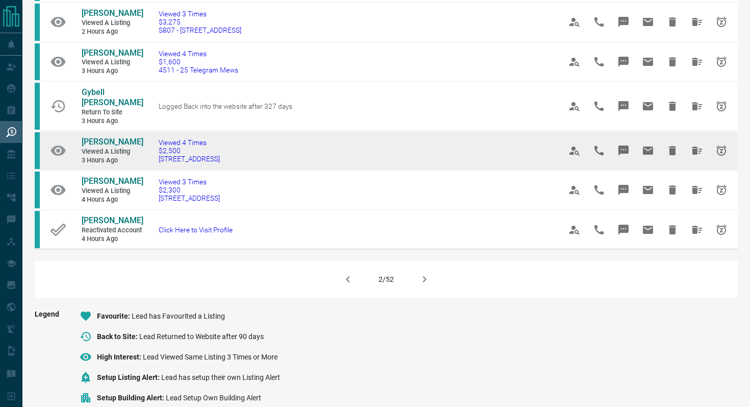
drag, startPoint x: 295, startPoint y: 183, endPoint x: 156, endPoint y: 183, distance: 138.8
click at [156, 170] on td "Viewed 4 Times $2,500 [STREET_ADDRESS]" at bounding box center [344, 150] width 402 height 39
click at [626, 156] on icon "Message" at bounding box center [624, 150] width 10 height 10
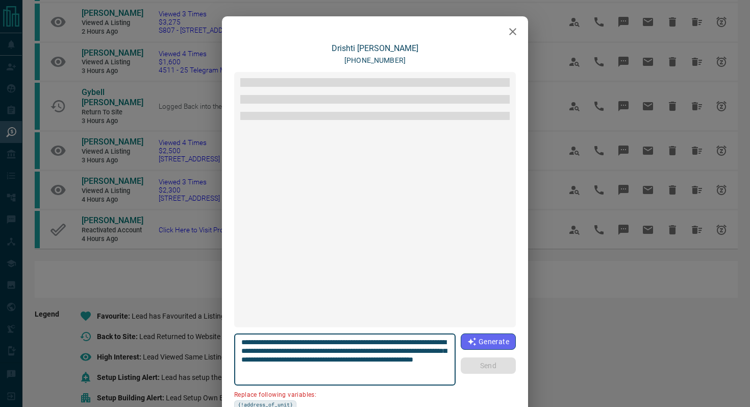
scroll to position [132, 0]
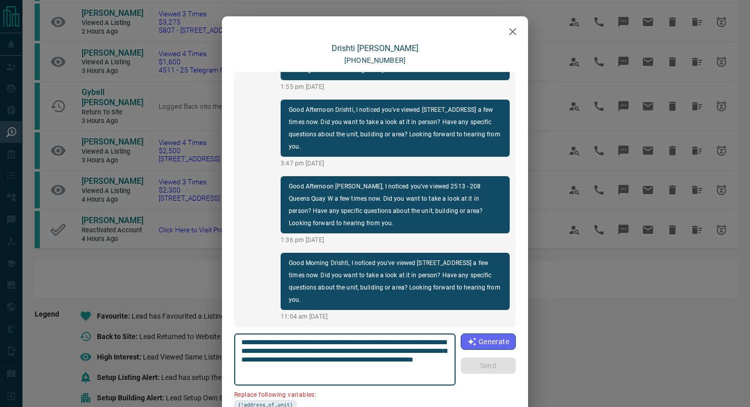
click at [507, 34] on icon "button" at bounding box center [513, 32] width 12 height 12
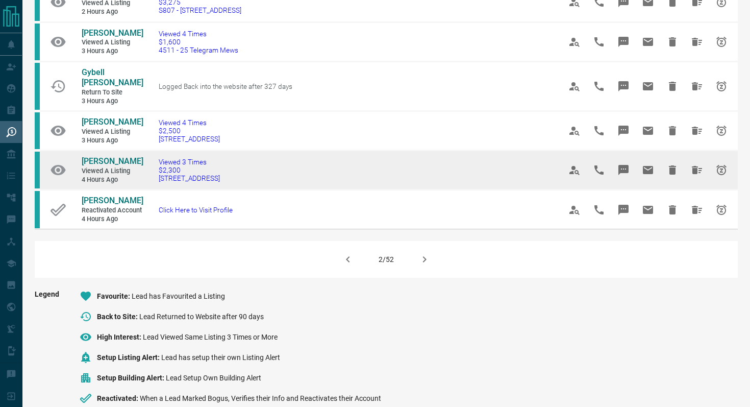
scroll to position [652, 0]
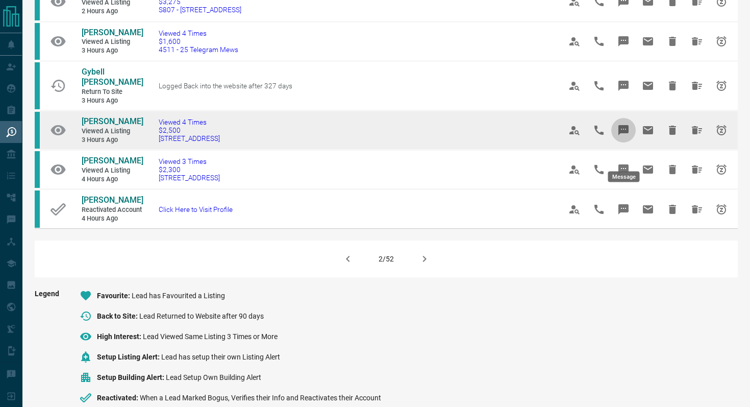
click at [621, 135] on icon "Message" at bounding box center [624, 130] width 10 height 10
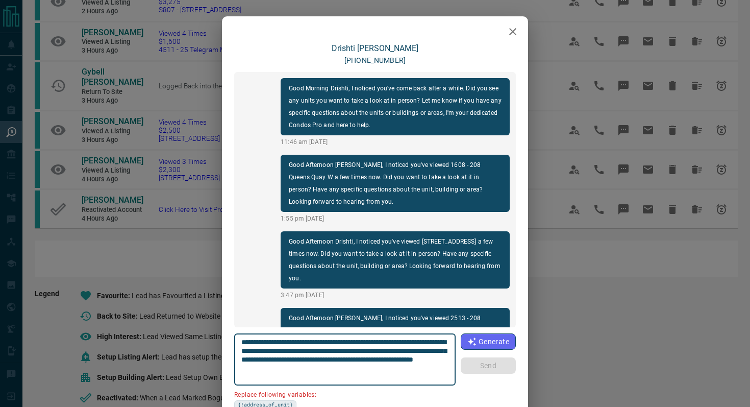
scroll to position [132, 0]
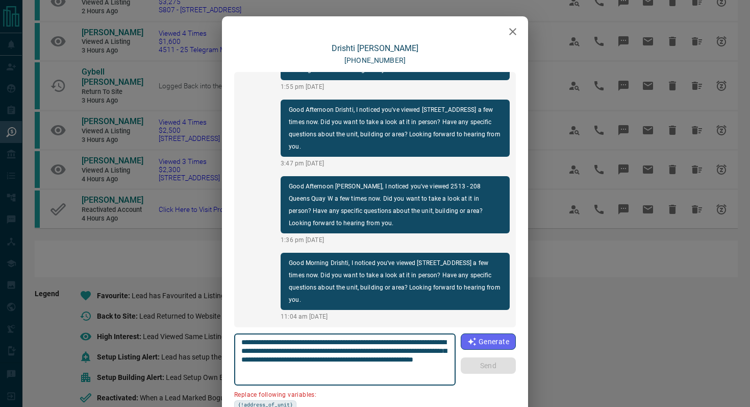
drag, startPoint x: 299, startPoint y: 349, endPoint x: 233, endPoint y: 349, distance: 65.8
click at [233, 349] on div "**********" at bounding box center [375, 252] width 306 height 418
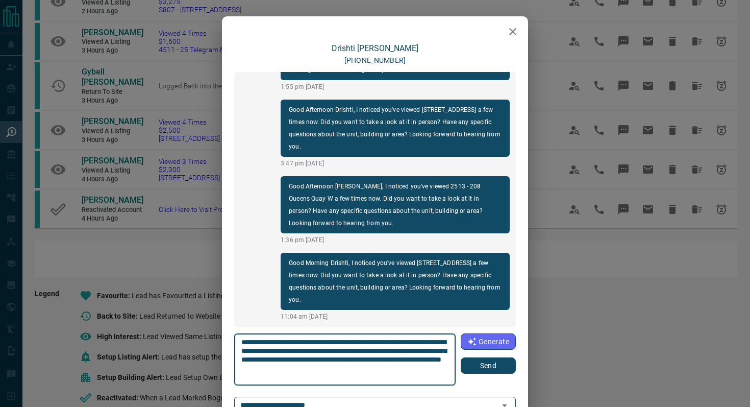
type textarea "**********"
click at [484, 367] on button "Send" at bounding box center [488, 365] width 55 height 16
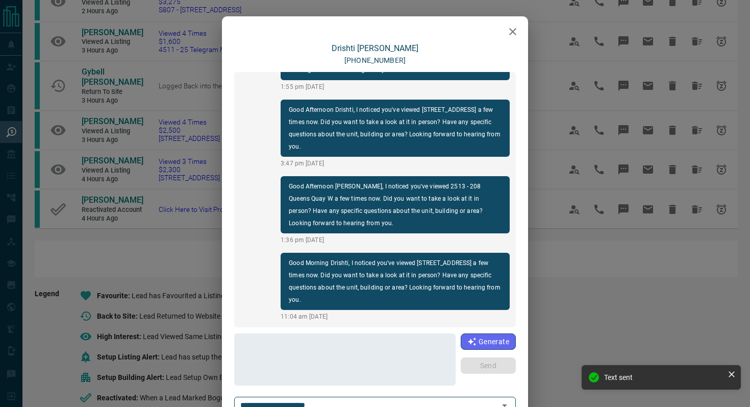
scroll to position [208, 0]
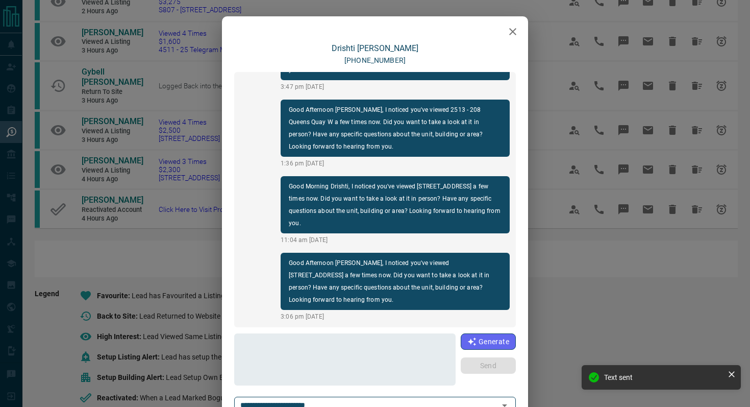
click at [507, 33] on icon "button" at bounding box center [513, 32] width 12 height 12
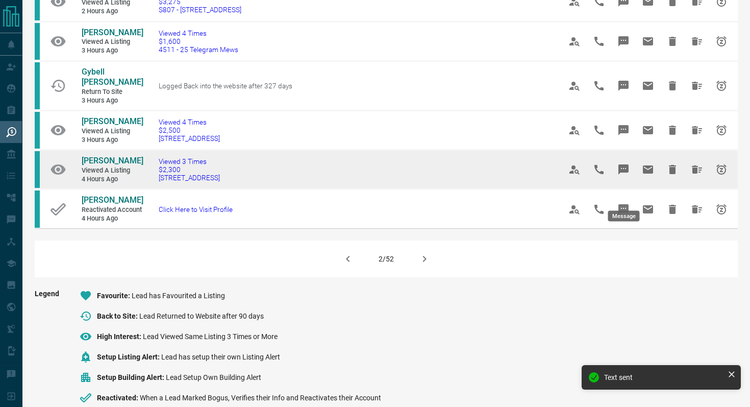
click at [625, 175] on icon "Message" at bounding box center [624, 169] width 10 height 10
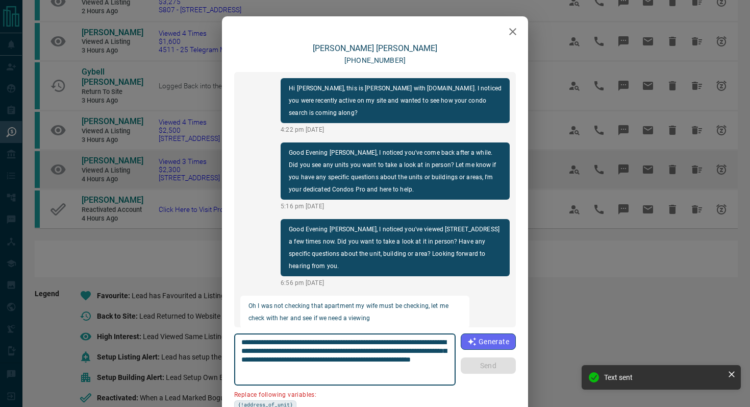
scroll to position [802, 0]
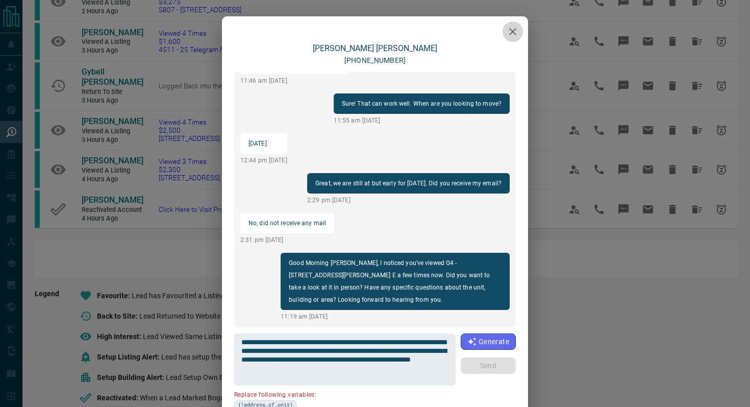
click at [509, 26] on icon "button" at bounding box center [513, 32] width 12 height 12
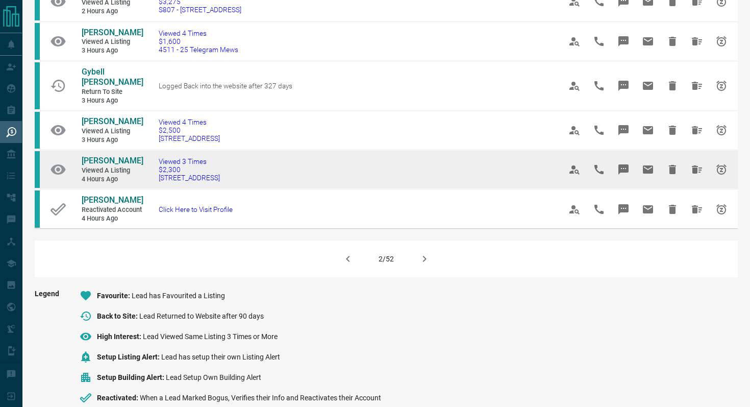
drag, startPoint x: 271, startPoint y: 205, endPoint x: 157, endPoint y: 202, distance: 114.4
click at [157, 189] on td "Viewed 3 Times $2,300 3310 - [STREET_ADDRESS]" at bounding box center [344, 169] width 402 height 39
click at [623, 175] on icon "Message" at bounding box center [624, 169] width 10 height 10
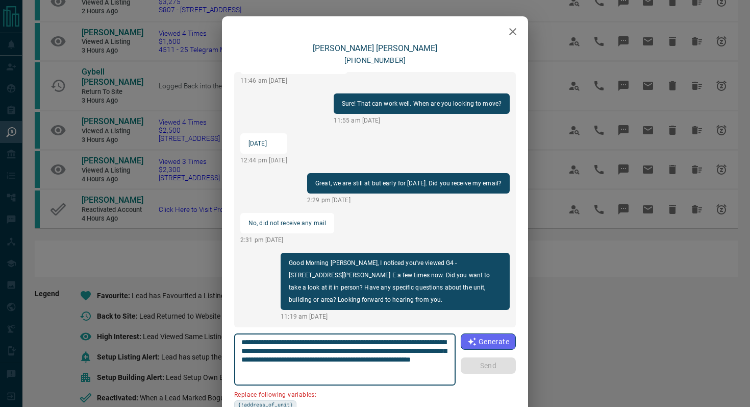
drag, startPoint x: 299, startPoint y: 352, endPoint x: 199, endPoint y: 344, distance: 99.9
click at [199, 344] on div "[PERSON_NAME] [PHONE_NUMBER] Hi [PERSON_NAME], this is [PERSON_NAME] with [DOMA…" at bounding box center [375, 203] width 750 height 407
click at [298, 352] on textarea "**********" at bounding box center [345, 359] width 208 height 43
drag, startPoint x: 299, startPoint y: 352, endPoint x: 240, endPoint y: 350, distance: 58.2
click at [240, 350] on div "**********" at bounding box center [345, 359] width 222 height 52
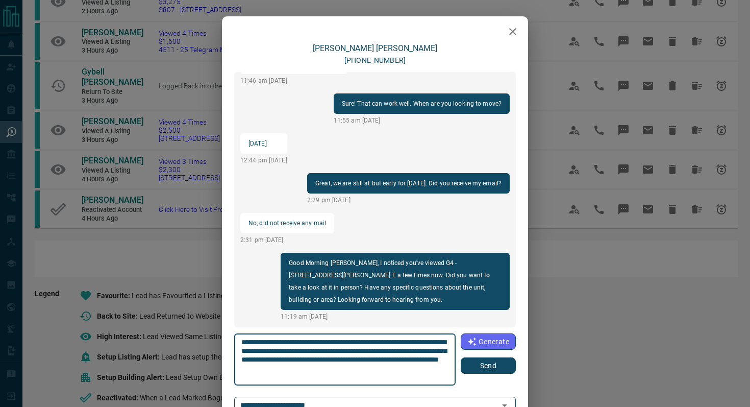
type textarea "**********"
click at [499, 373] on button "Send" at bounding box center [488, 365] width 55 height 16
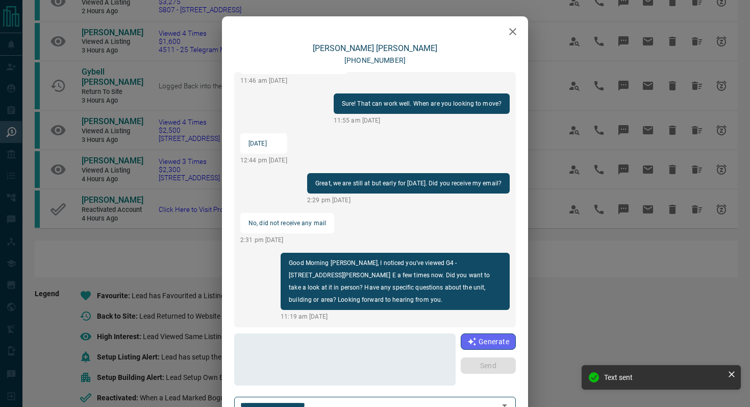
scroll to position [879, 0]
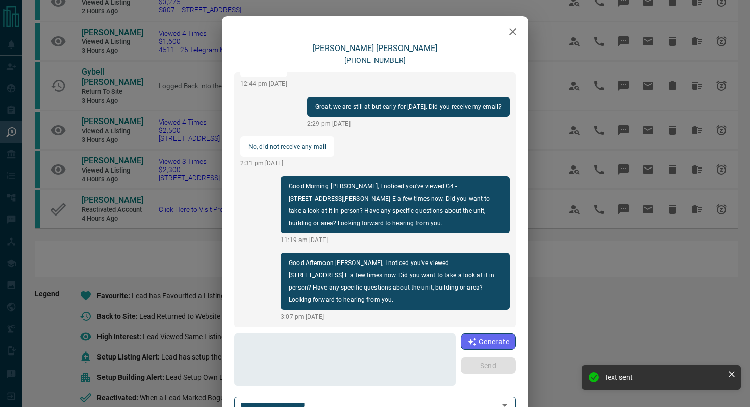
click at [514, 39] on button "button" at bounding box center [513, 31] width 20 height 20
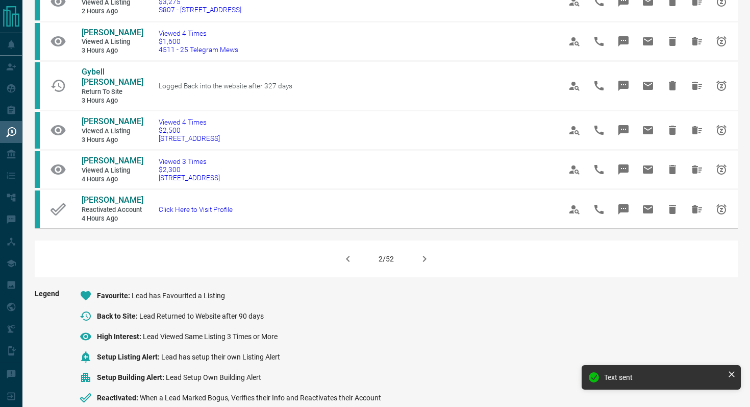
click at [425, 265] on icon "button" at bounding box center [425, 259] width 12 height 12
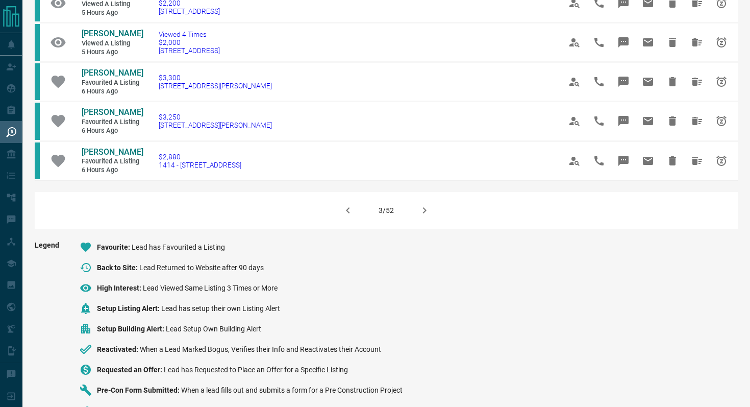
scroll to position [693, 0]
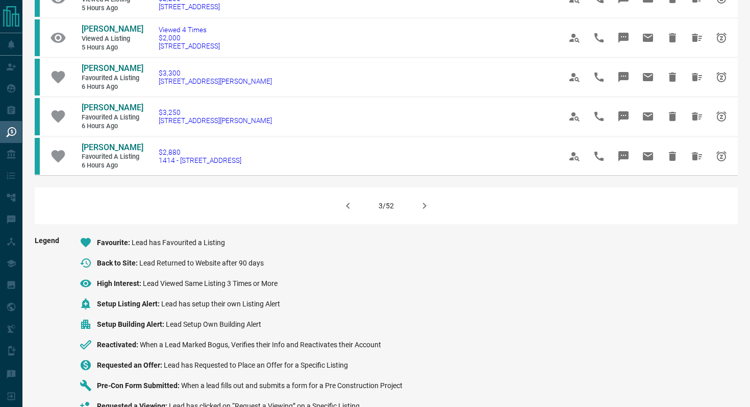
click at [432, 218] on button "button" at bounding box center [424, 205] width 24 height 24
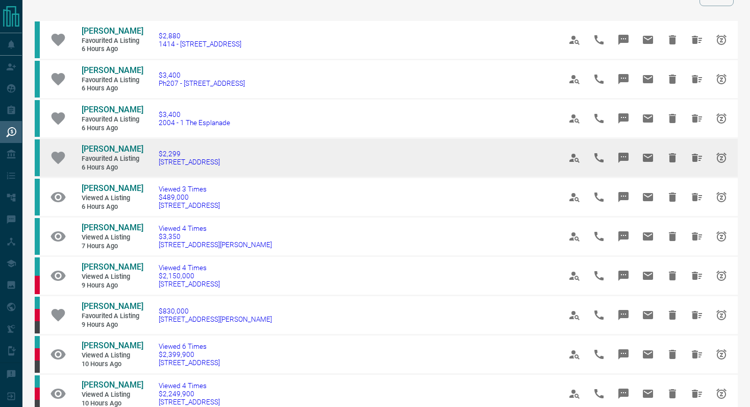
scroll to position [54, 0]
drag, startPoint x: 255, startPoint y: 173, endPoint x: 150, endPoint y: 169, distance: 105.7
click at [150, 169] on td "$2,299 [STREET_ADDRESS]" at bounding box center [344, 157] width 402 height 39
click at [626, 155] on button "Message" at bounding box center [623, 157] width 24 height 24
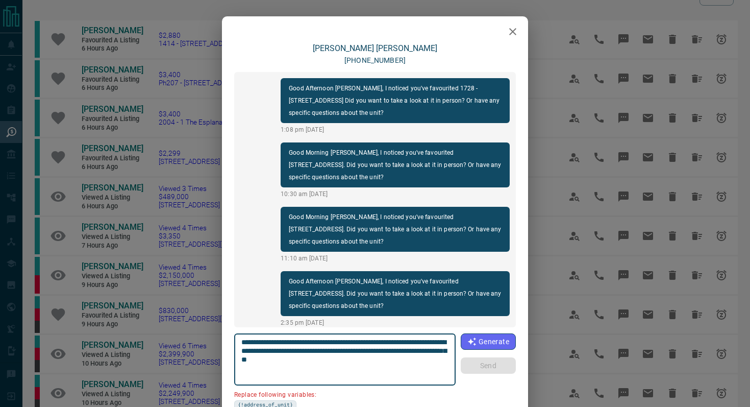
scroll to position [70, 0]
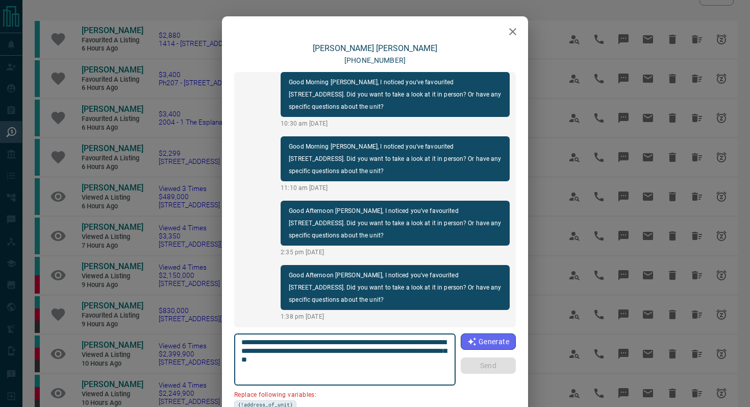
drag, startPoint x: 298, startPoint y: 350, endPoint x: 168, endPoint y: 348, distance: 130.2
click at [168, 348] on div "[PERSON_NAME] [PHONE_NUMBER] Good Afternoon [PERSON_NAME], I noticed you've fav…" at bounding box center [375, 203] width 750 height 407
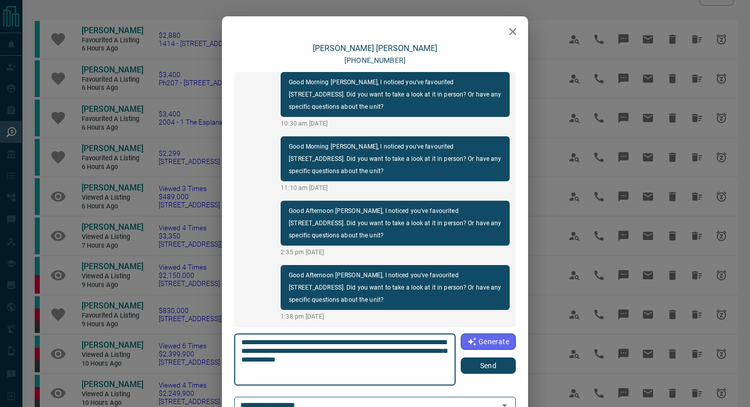
type textarea "**********"
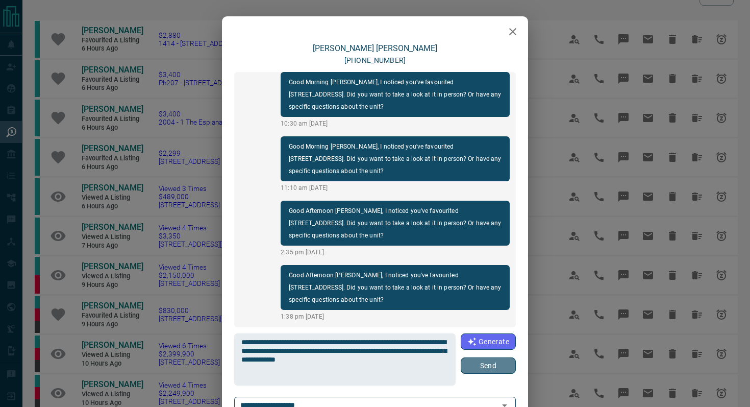
click at [491, 362] on button "Send" at bounding box center [488, 365] width 55 height 16
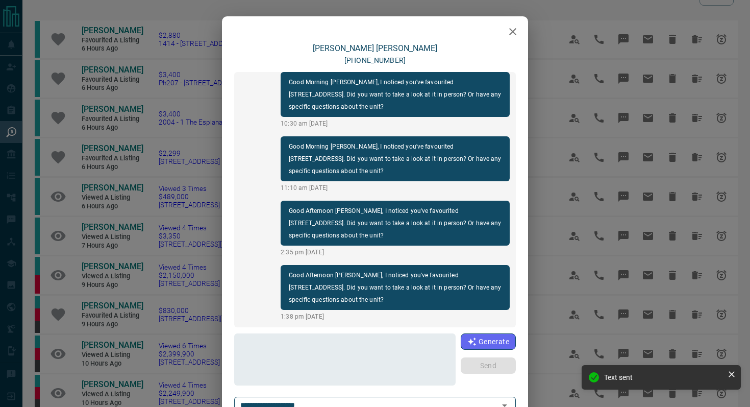
scroll to position [135, 0]
click at [509, 29] on icon "button" at bounding box center [513, 32] width 12 height 12
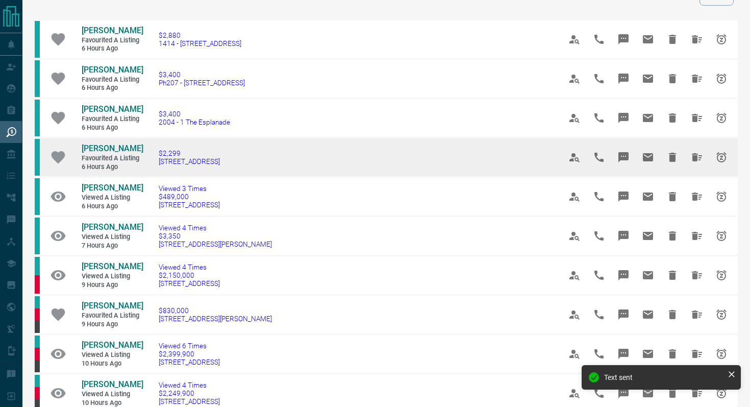
drag, startPoint x: 260, startPoint y: 180, endPoint x: 35, endPoint y: 154, distance: 226.6
click at [35, 154] on tr "[PERSON_NAME] Favourited a Listing 6 hours ago $2,299 [STREET_ADDRESS]" at bounding box center [386, 157] width 703 height 39
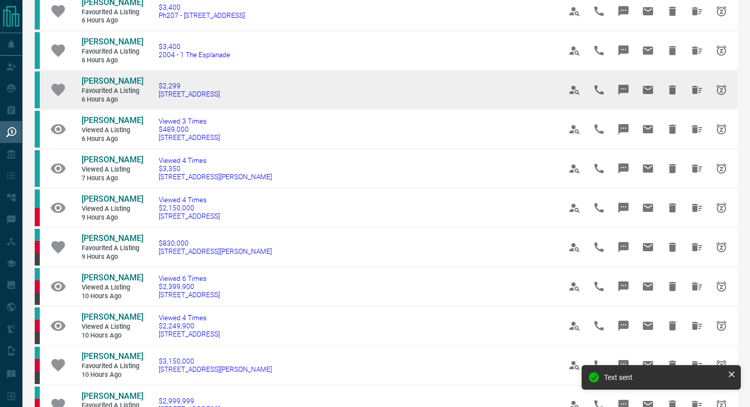
scroll to position [125, 0]
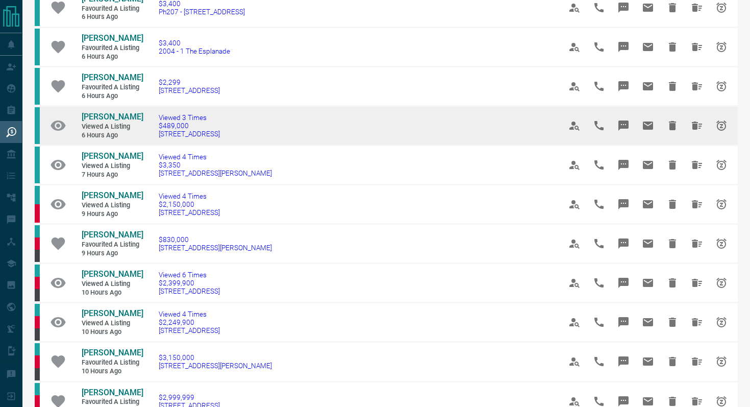
drag, startPoint x: 274, startPoint y: 149, endPoint x: 154, endPoint y: 145, distance: 120.5
click at [154, 145] on td "Viewed 3 Times $489,000 [STREET_ADDRESS]" at bounding box center [344, 125] width 402 height 39
click at [624, 128] on button "Message" at bounding box center [623, 125] width 24 height 24
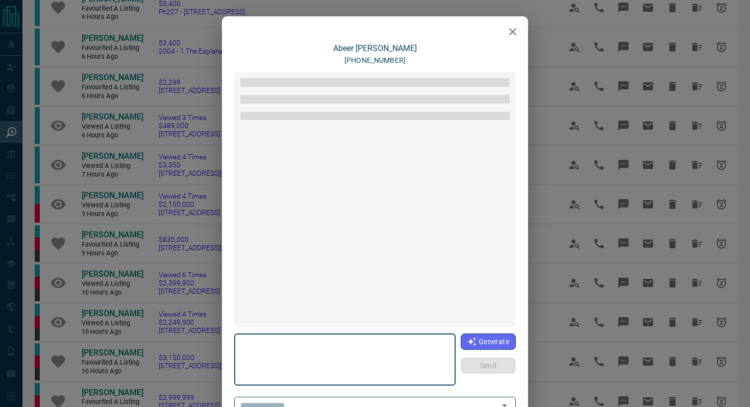
type textarea "**********"
type input "**********"
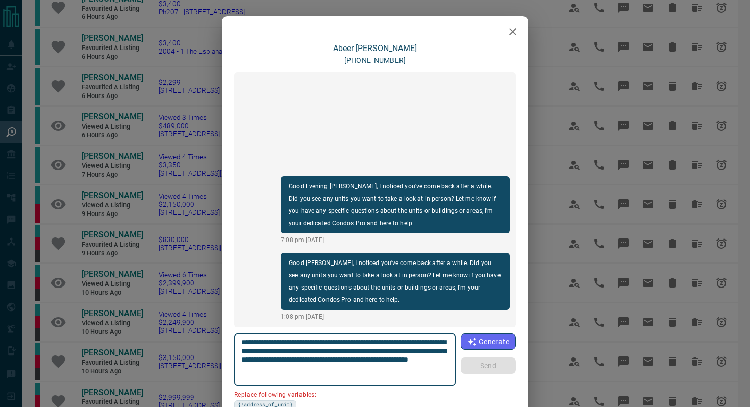
scroll to position [65, 0]
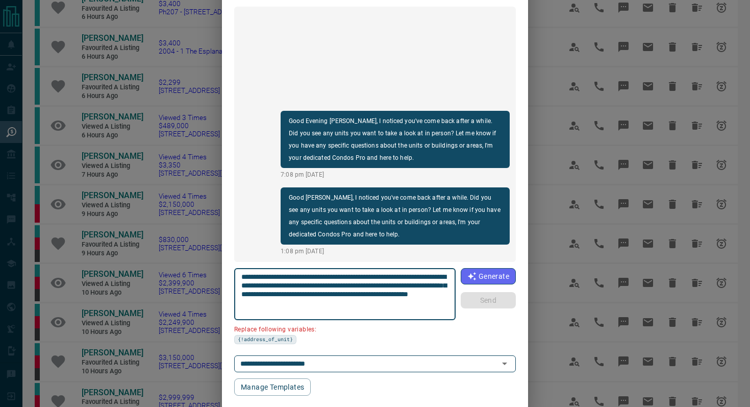
drag, startPoint x: 300, startPoint y: 284, endPoint x: 189, endPoint y: 284, distance: 110.8
click at [189, 284] on div "**********" at bounding box center [375, 203] width 750 height 407
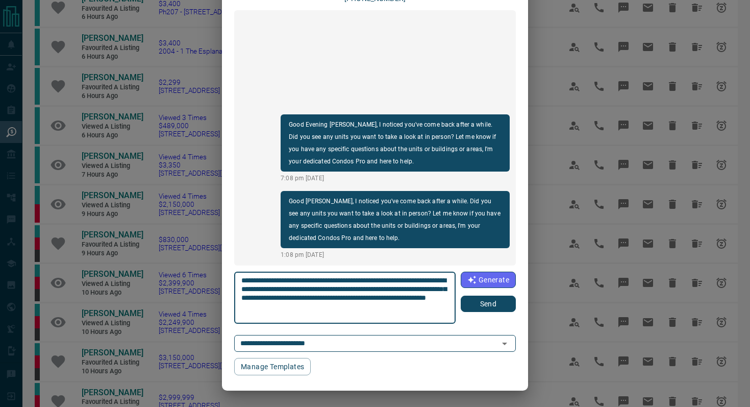
type textarea "**********"
click at [494, 308] on button "Send" at bounding box center [488, 304] width 55 height 16
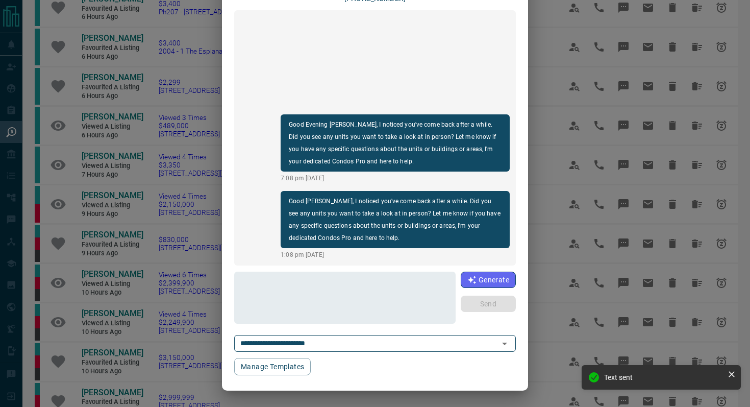
scroll to position [0, 0]
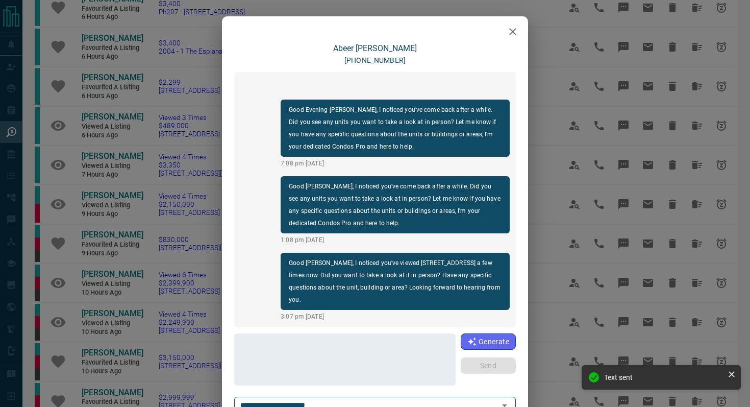
click at [514, 24] on button "button" at bounding box center [513, 31] width 20 height 20
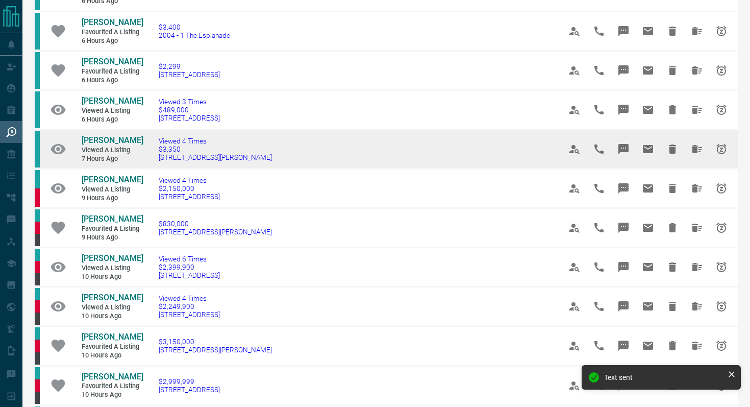
scroll to position [148, 0]
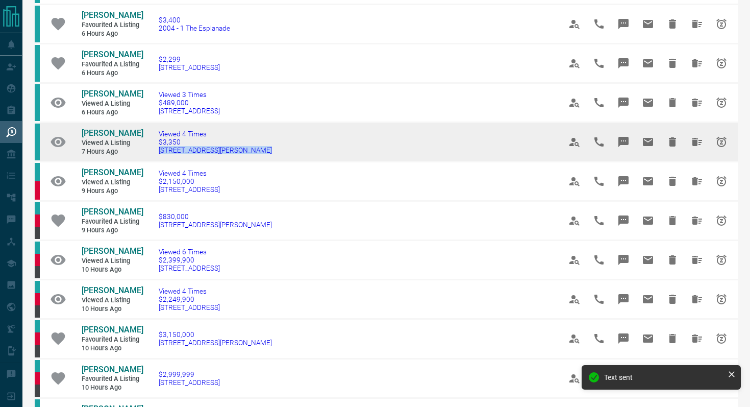
drag, startPoint x: 266, startPoint y: 169, endPoint x: 155, endPoint y: 168, distance: 110.8
click at [155, 162] on td "Viewed 4 Times $3,350 [STREET_ADDRESS][PERSON_NAME]" at bounding box center [344, 141] width 402 height 39
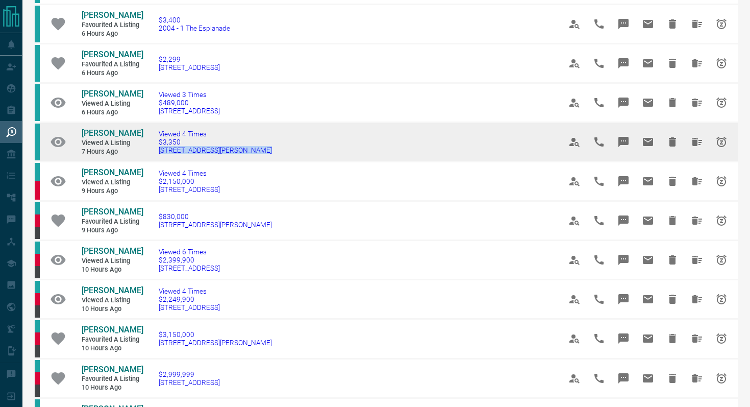
click at [622, 147] on icon "Message" at bounding box center [624, 142] width 10 height 10
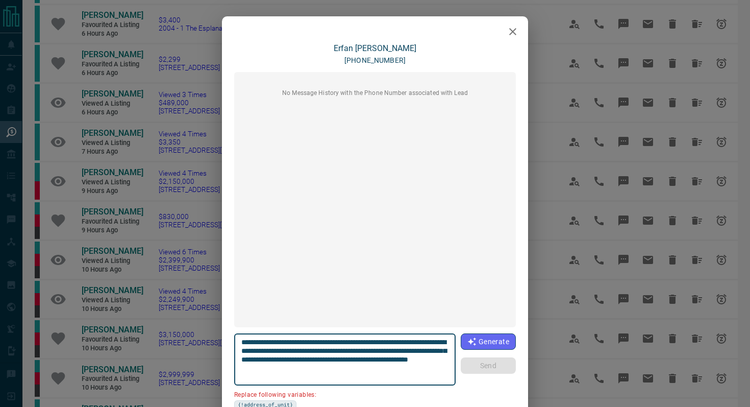
drag, startPoint x: 267, startPoint y: 350, endPoint x: 223, endPoint y: 350, distance: 43.9
click at [223, 350] on div "**********" at bounding box center [375, 252] width 306 height 418
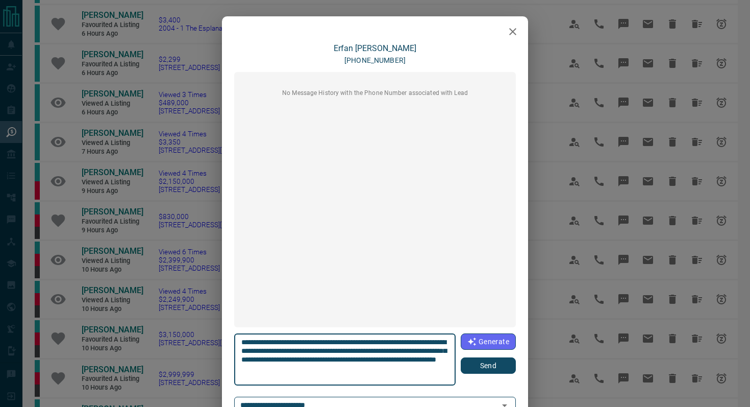
type textarea "**********"
click at [480, 367] on button "Send" at bounding box center [488, 365] width 55 height 16
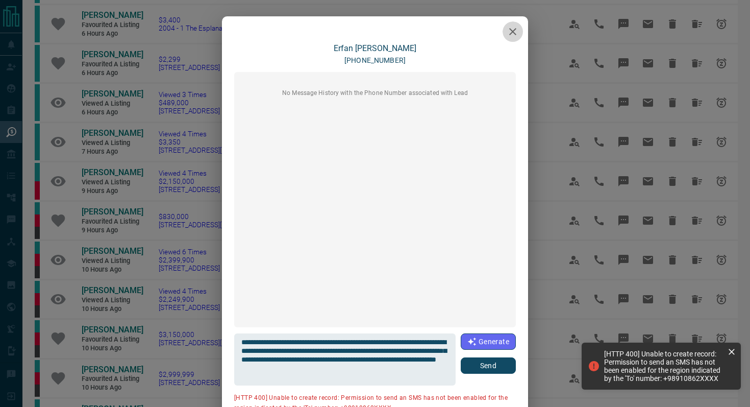
click at [517, 28] on icon "button" at bounding box center [513, 32] width 12 height 12
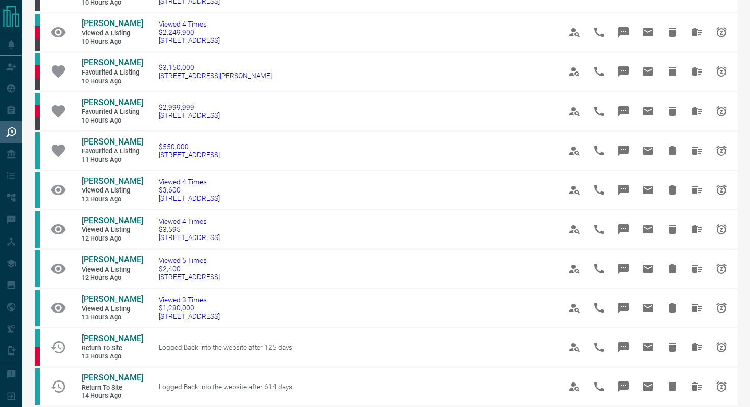
scroll to position [417, 0]
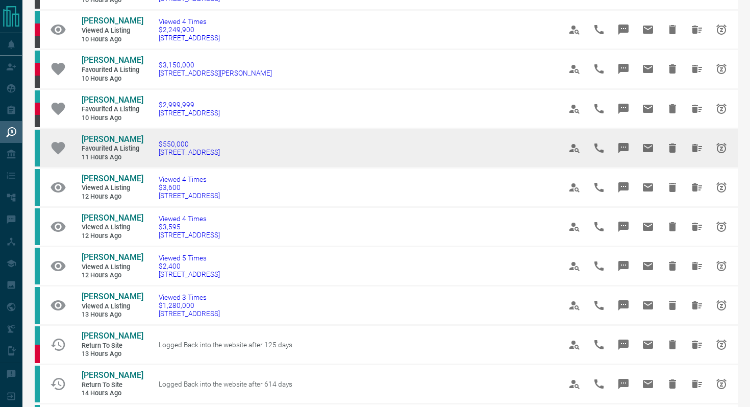
drag, startPoint x: 272, startPoint y: 191, endPoint x: 155, endPoint y: 183, distance: 117.7
click at [155, 167] on td "$550,000 [STREET_ADDRESS]" at bounding box center [344, 147] width 402 height 39
click at [625, 153] on icon "Message" at bounding box center [624, 148] width 10 height 10
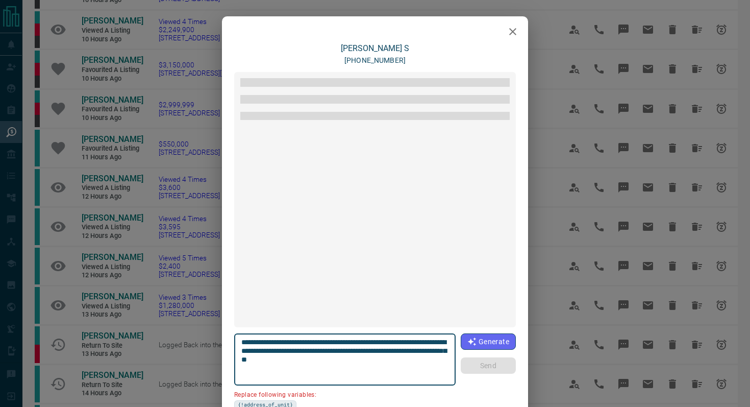
scroll to position [1153, 0]
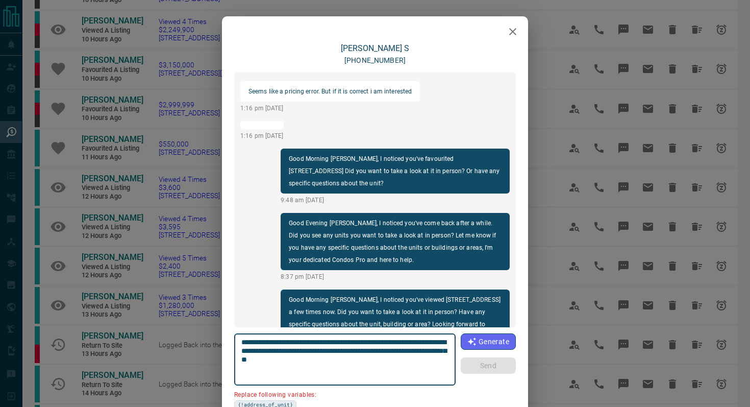
drag, startPoint x: 300, startPoint y: 350, endPoint x: 182, endPoint y: 350, distance: 117.9
click at [182, 350] on div "[PERSON_NAME] S [PHONE_NUMBER] load more Can you confirm this is your preferred…" at bounding box center [375, 203] width 750 height 407
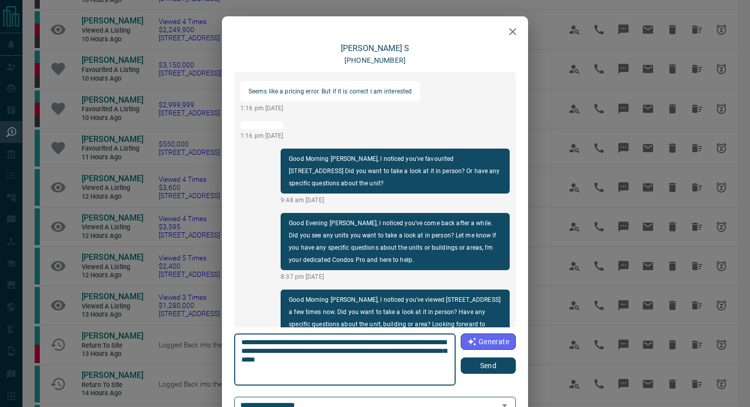
type textarea "**********"
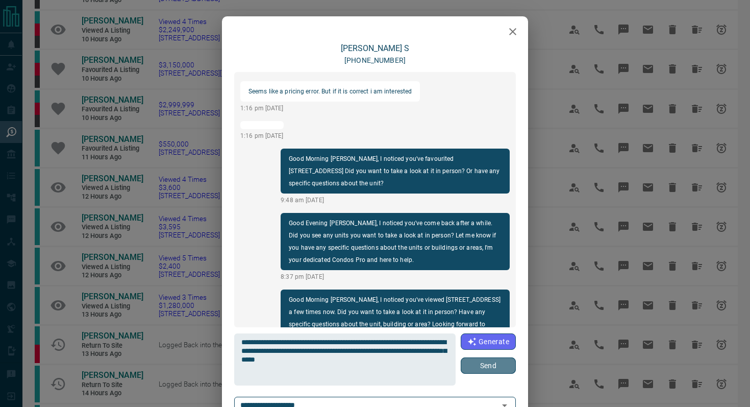
click at [482, 360] on button "Send" at bounding box center [488, 365] width 55 height 16
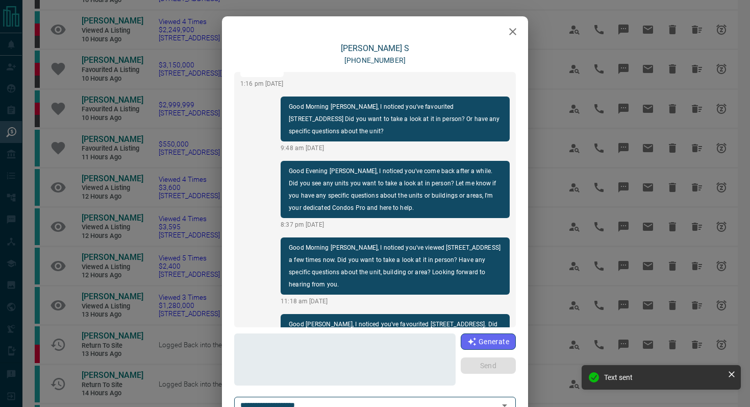
scroll to position [1177, 0]
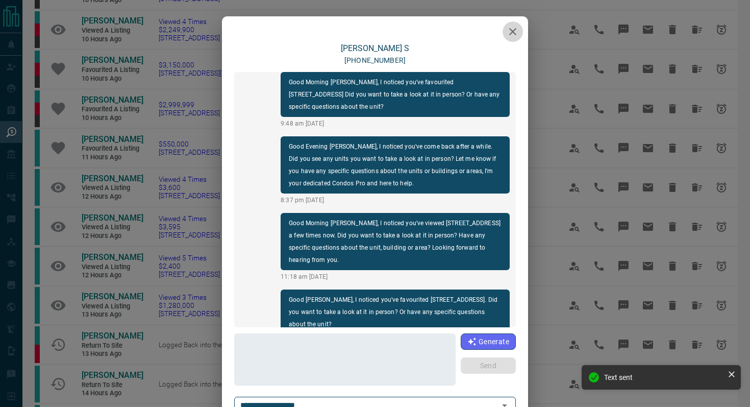
click at [512, 28] on icon "button" at bounding box center [513, 32] width 12 height 12
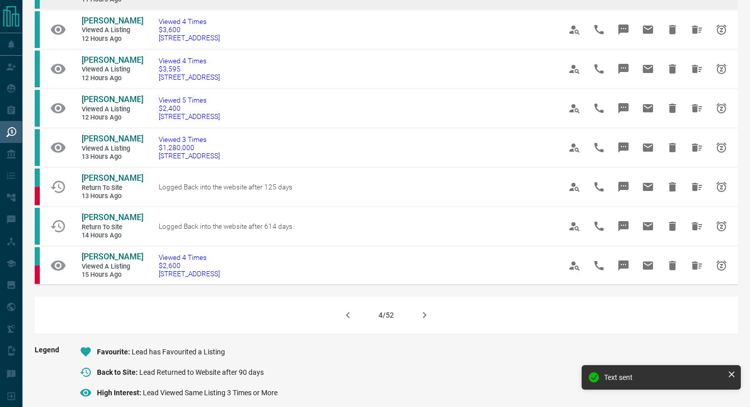
scroll to position [575, 0]
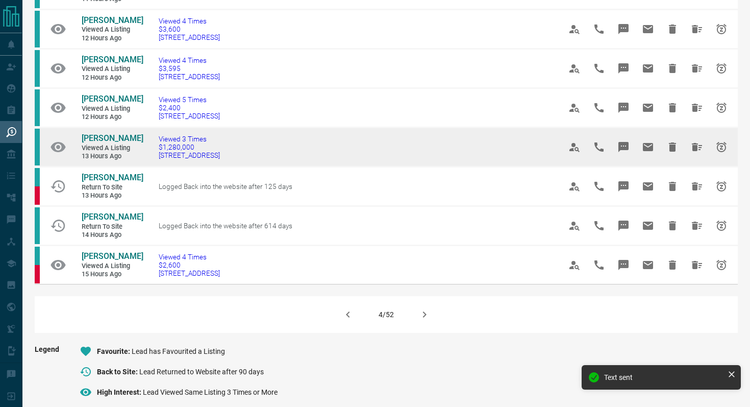
drag, startPoint x: 249, startPoint y: 189, endPoint x: 150, endPoint y: 189, distance: 98.5
click at [150, 166] on td "Viewed 3 Times $1,280,000 [STREET_ADDRESS]" at bounding box center [344, 146] width 402 height 39
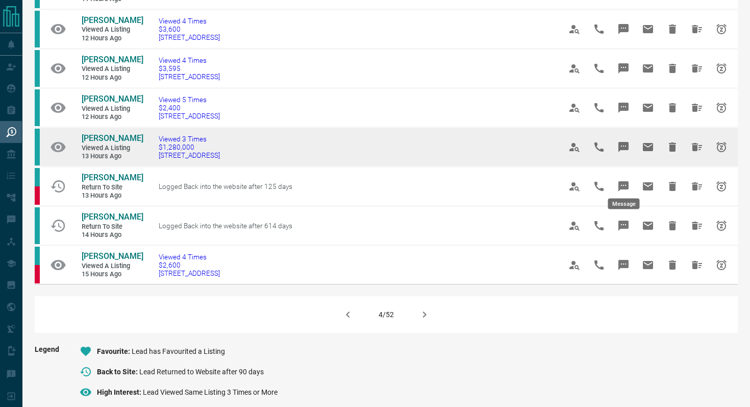
click at [627, 152] on icon "Message" at bounding box center [624, 147] width 10 height 10
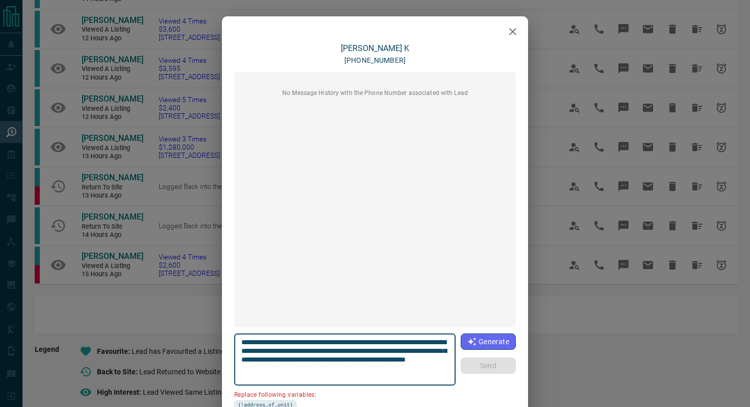
drag, startPoint x: 449, startPoint y: 339, endPoint x: 391, endPoint y: 339, distance: 57.7
click at [391, 339] on div "**********" at bounding box center [345, 359] width 222 height 52
paste textarea "*****"
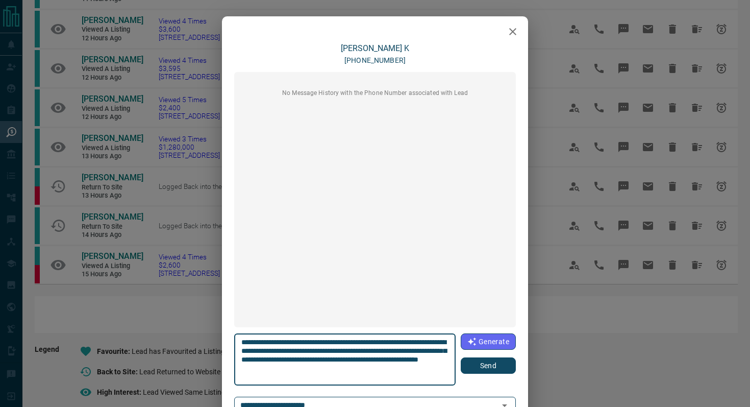
type textarea "**********"
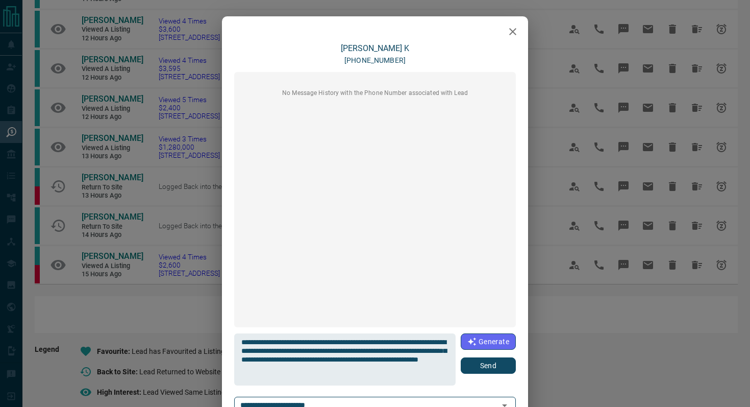
click at [483, 356] on div "Generate Send" at bounding box center [488, 353] width 55 height 40
click at [483, 364] on button "Send" at bounding box center [488, 365] width 55 height 16
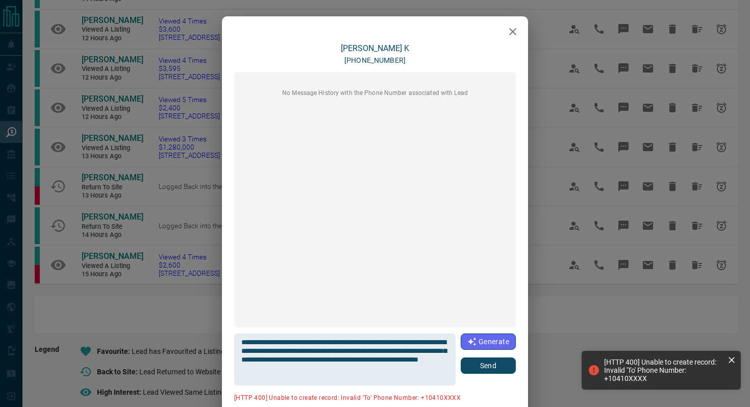
click at [507, 30] on icon "button" at bounding box center [513, 32] width 12 height 12
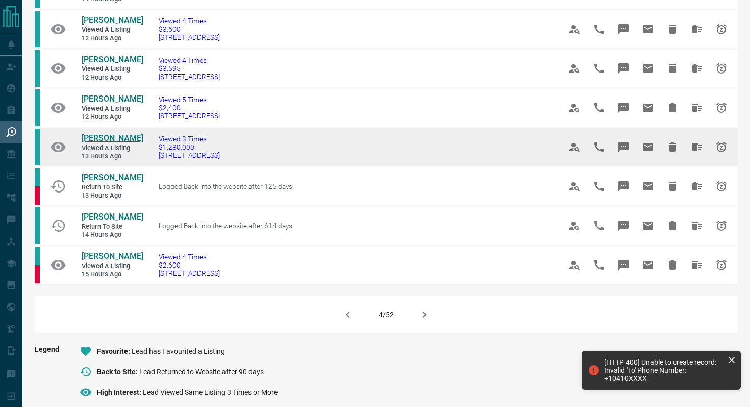
click at [96, 143] on span "[PERSON_NAME]" at bounding box center [113, 138] width 62 height 10
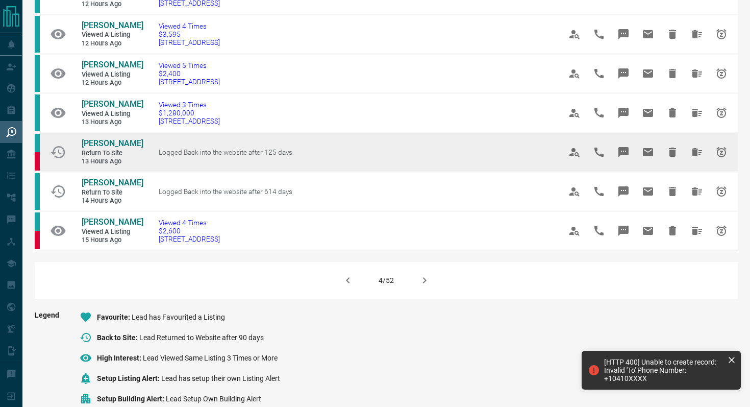
scroll to position [612, 0]
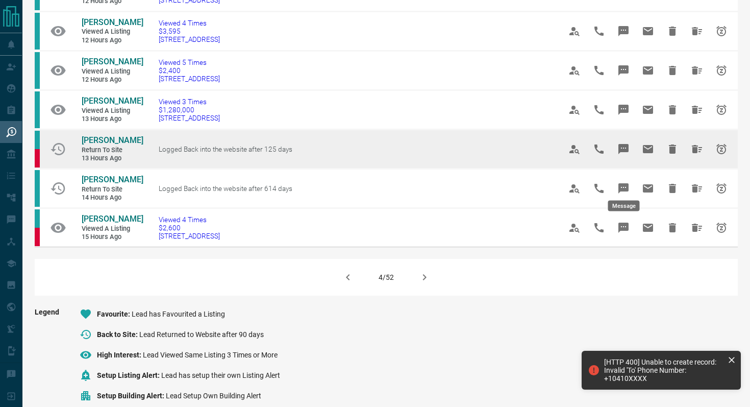
click at [623, 154] on icon "Message" at bounding box center [624, 149] width 10 height 10
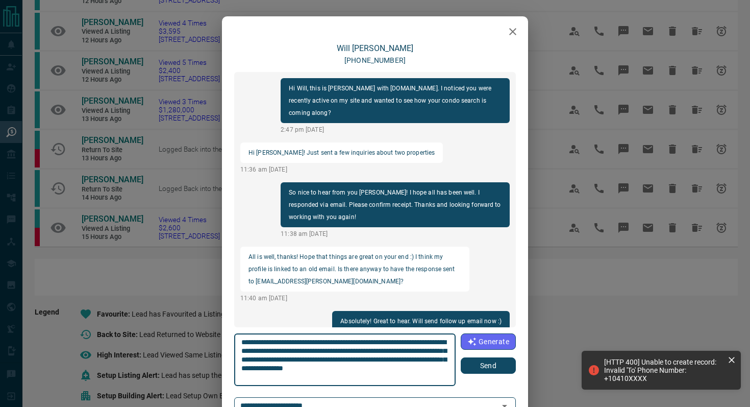
scroll to position [420, 0]
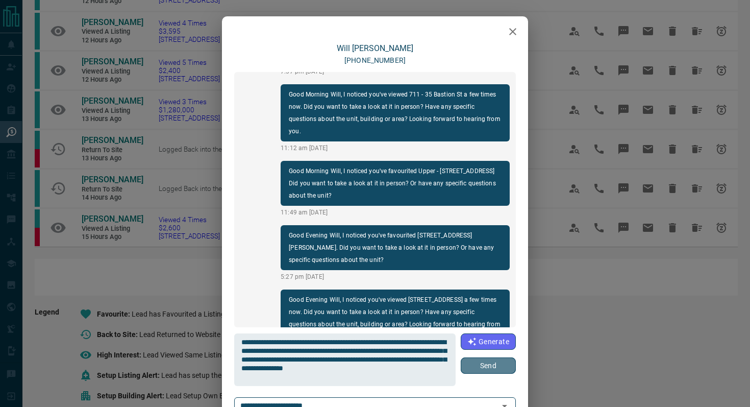
click at [487, 364] on button "Send" at bounding box center [488, 365] width 55 height 16
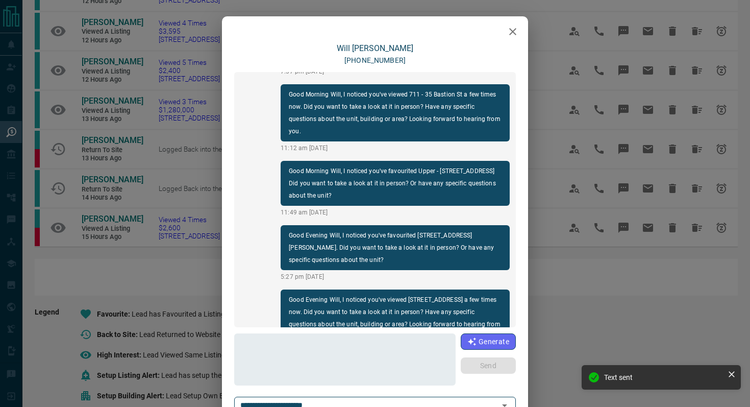
scroll to position [496, 0]
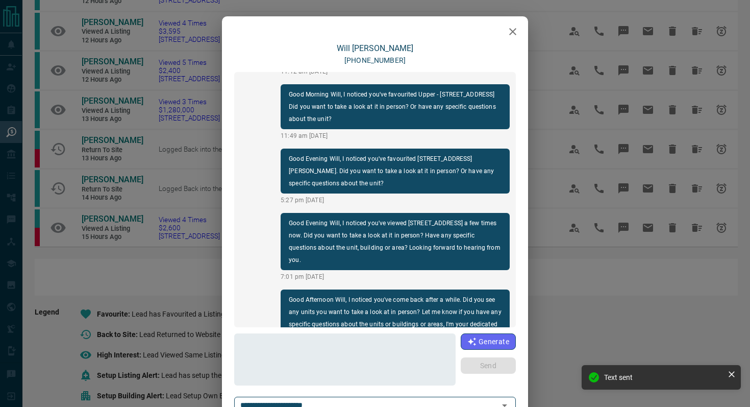
click at [517, 23] on button "button" at bounding box center [513, 31] width 20 height 20
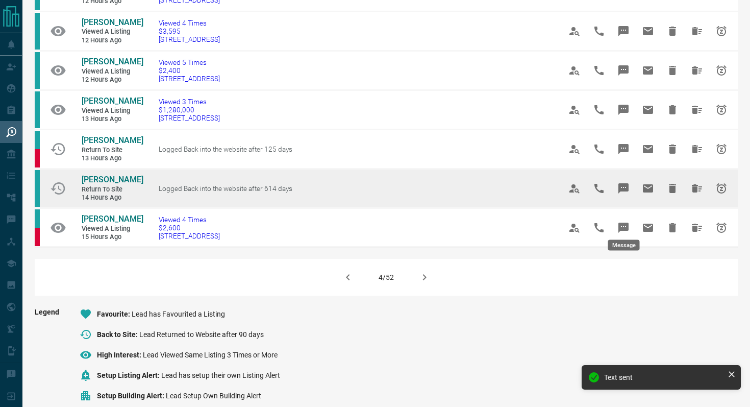
click at [629, 194] on icon "Message" at bounding box center [624, 188] width 12 height 12
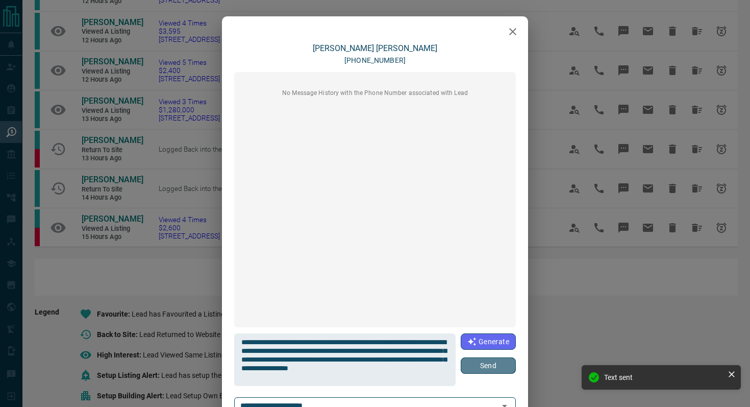
click at [480, 371] on button "Send" at bounding box center [488, 365] width 55 height 16
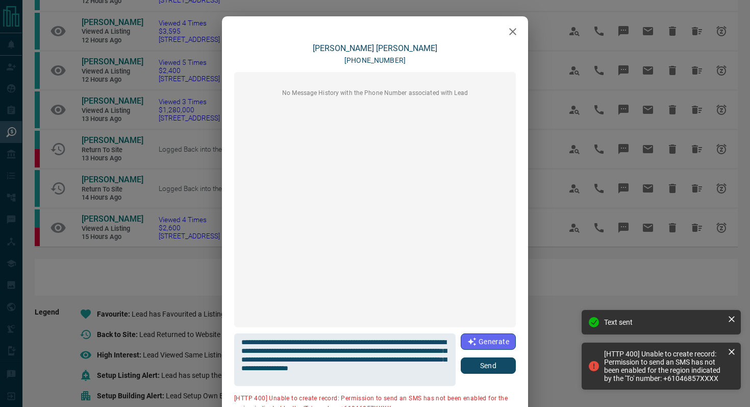
click at [519, 32] on icon "button" at bounding box center [513, 32] width 12 height 12
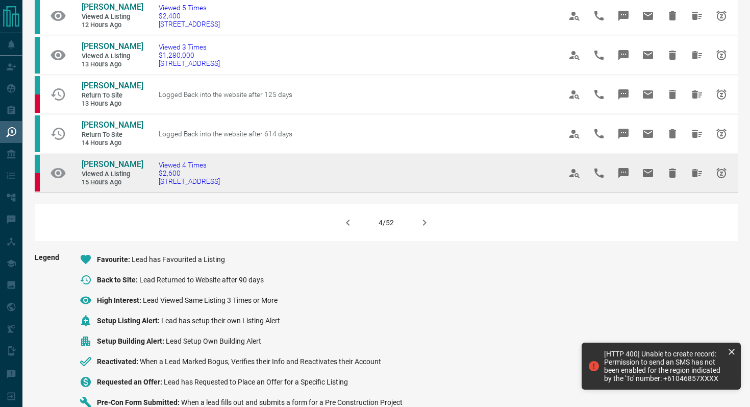
scroll to position [668, 0]
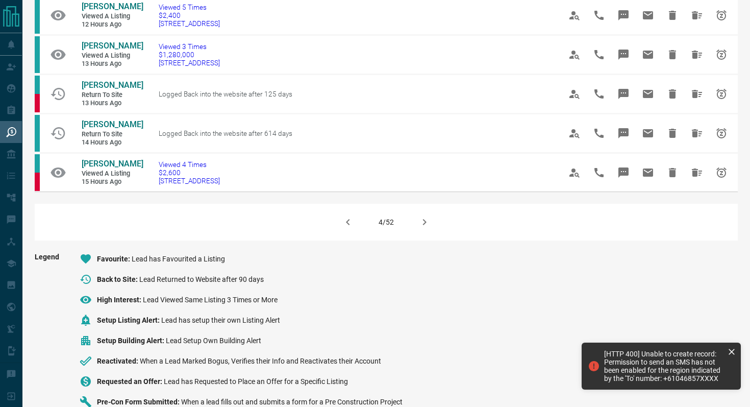
click at [431, 234] on button "button" at bounding box center [424, 222] width 24 height 24
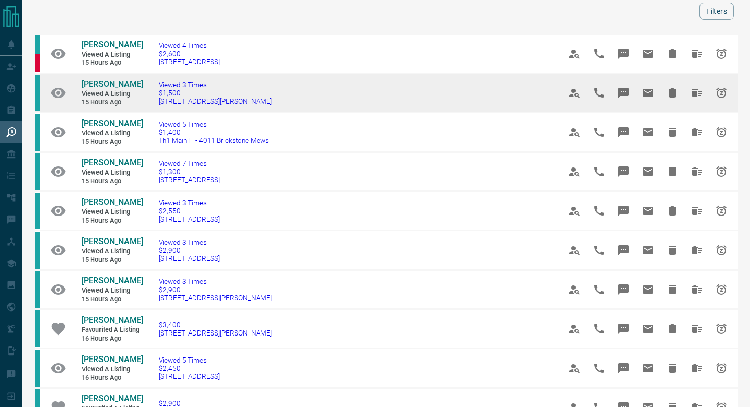
scroll to position [40, 0]
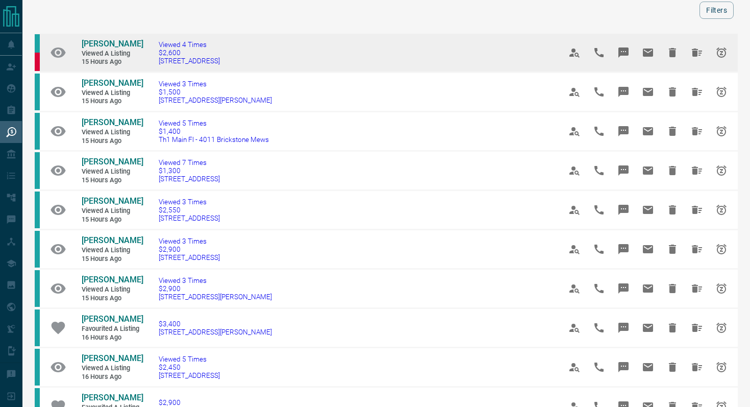
drag, startPoint x: 253, startPoint y: 72, endPoint x: 156, endPoint y: 66, distance: 97.7
click at [156, 66] on td "Viewed 4 Times $2,600 [STREET_ADDRESS]" at bounding box center [344, 52] width 402 height 39
click at [622, 59] on icon "Message" at bounding box center [624, 52] width 12 height 12
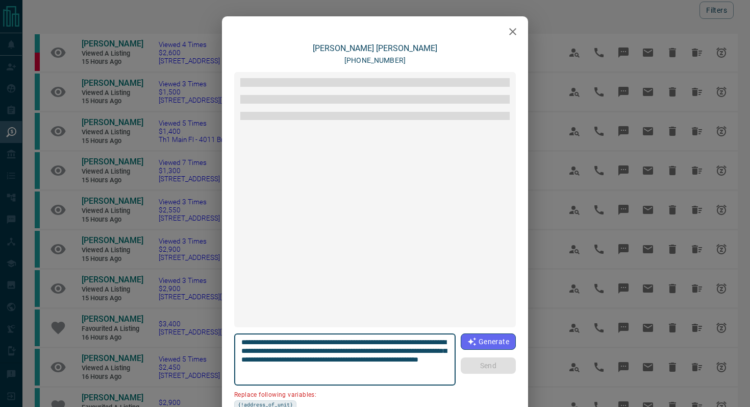
scroll to position [1508, 0]
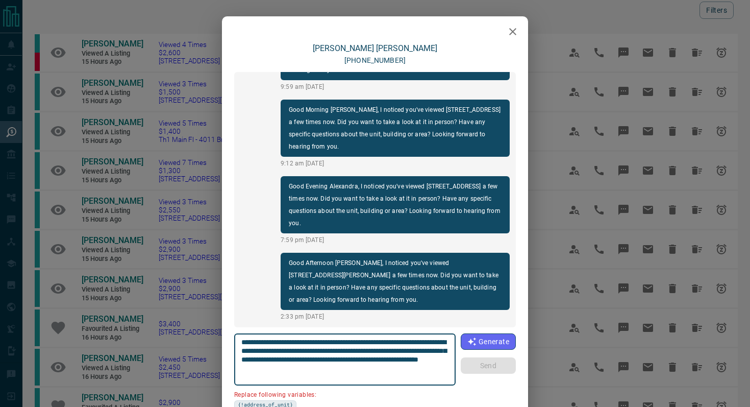
drag, startPoint x: 300, startPoint y: 349, endPoint x: 232, endPoint y: 349, distance: 67.4
click at [232, 349] on div "[PERSON_NAME] [PHONE_NUMBER] load more Yup. Be there in 2! 12:23 pm [DATE] Grea…" at bounding box center [375, 252] width 306 height 418
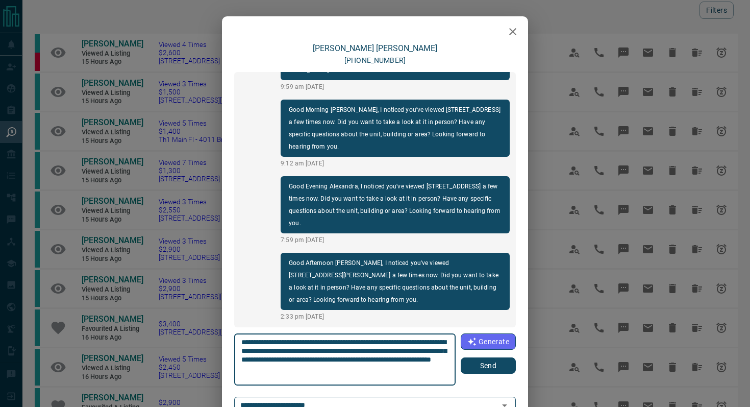
type textarea "**********"
click at [496, 376] on div "**********" at bounding box center [375, 359] width 282 height 52
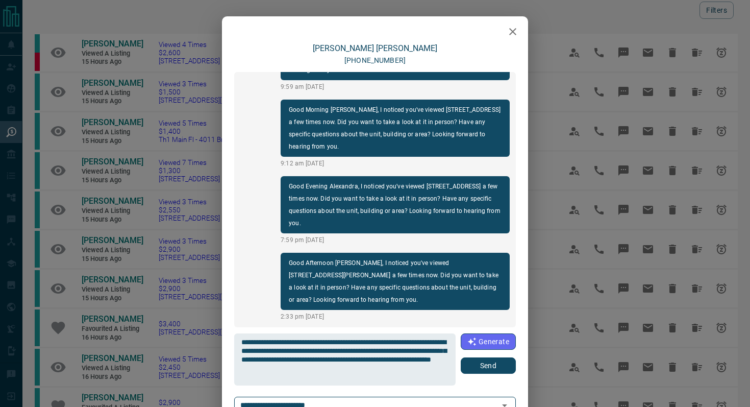
click at [490, 359] on button "Send" at bounding box center [488, 365] width 55 height 16
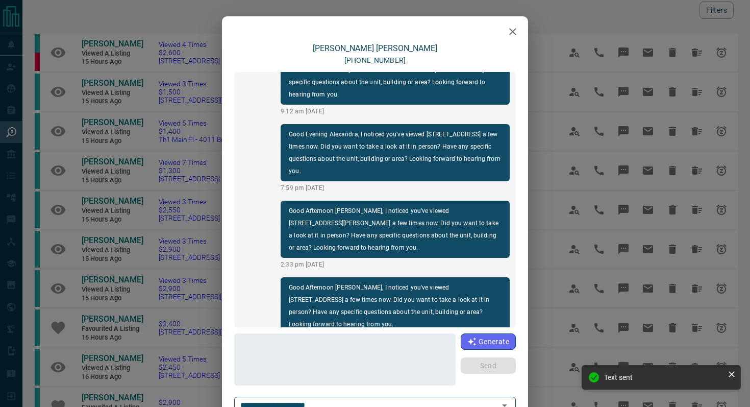
scroll to position [1545, 0]
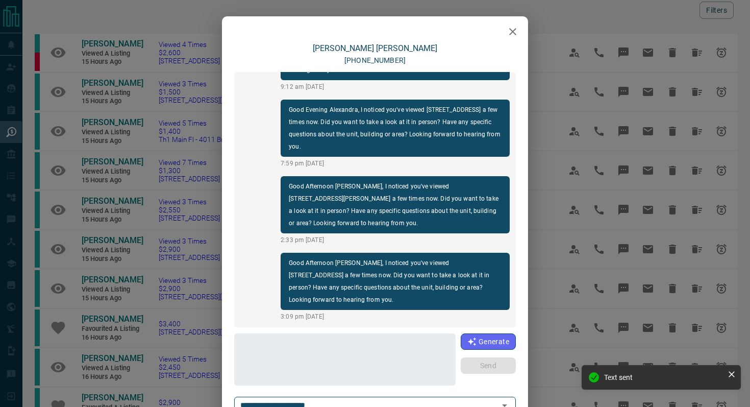
click at [512, 27] on icon "button" at bounding box center [513, 32] width 12 height 12
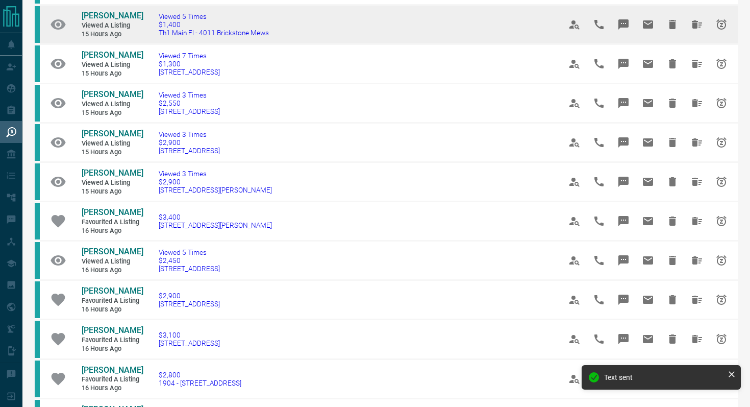
scroll to position [148, 0]
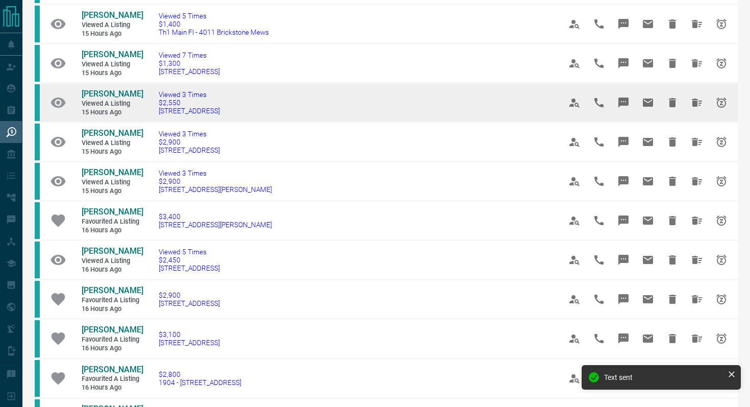
drag, startPoint x: 257, startPoint y: 124, endPoint x: 152, endPoint y: 121, distance: 105.2
click at [152, 121] on td "Viewed 3 Times $2,550 [STREET_ADDRESS]" at bounding box center [344, 102] width 402 height 39
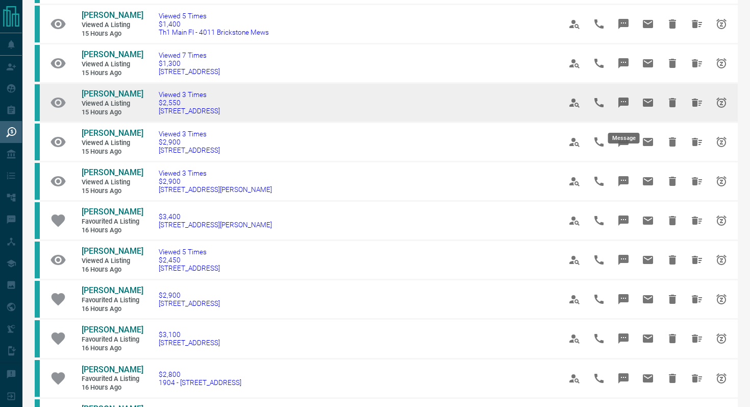
click at [626, 108] on icon "Message" at bounding box center [624, 102] width 10 height 10
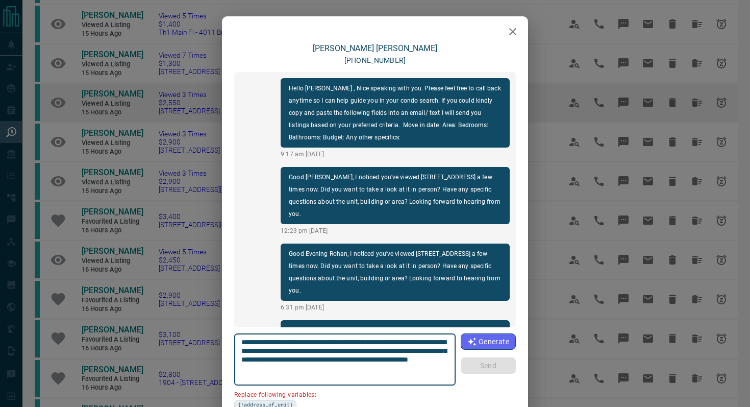
scroll to position [144, 0]
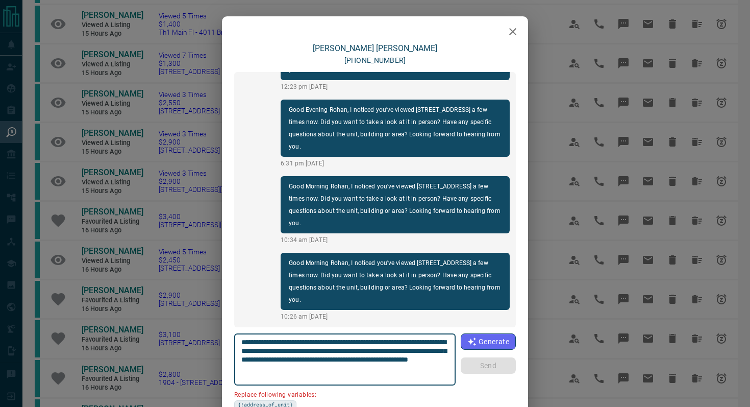
click at [511, 32] on icon "button" at bounding box center [513, 32] width 12 height 12
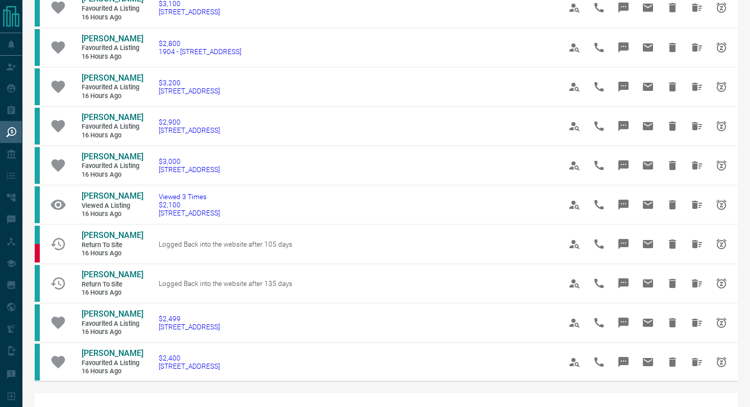
scroll to position [503, 0]
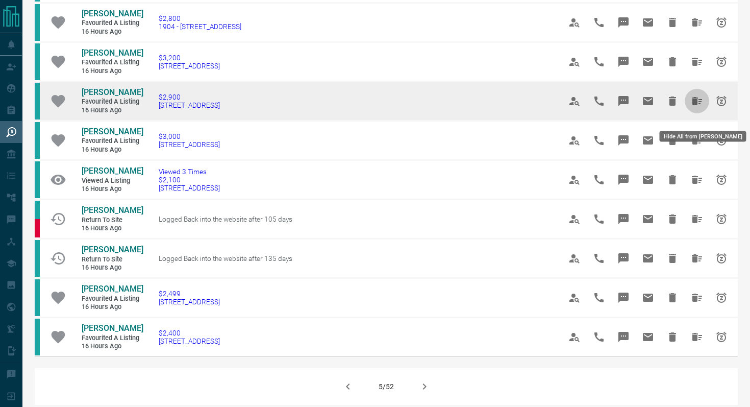
click at [697, 105] on icon "Hide All from Don Martone" at bounding box center [697, 101] width 10 height 8
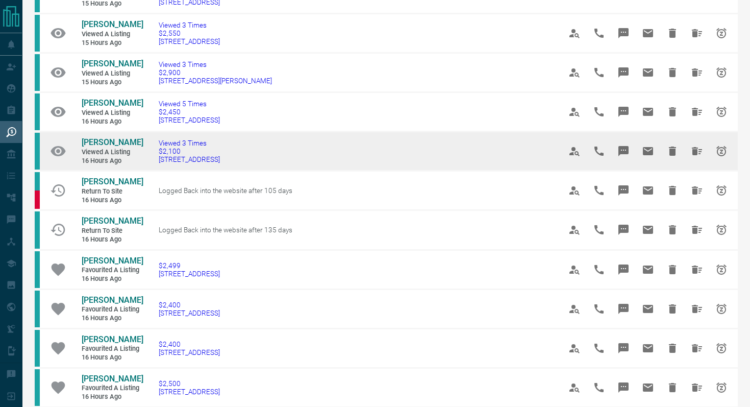
scroll to position [261, 0]
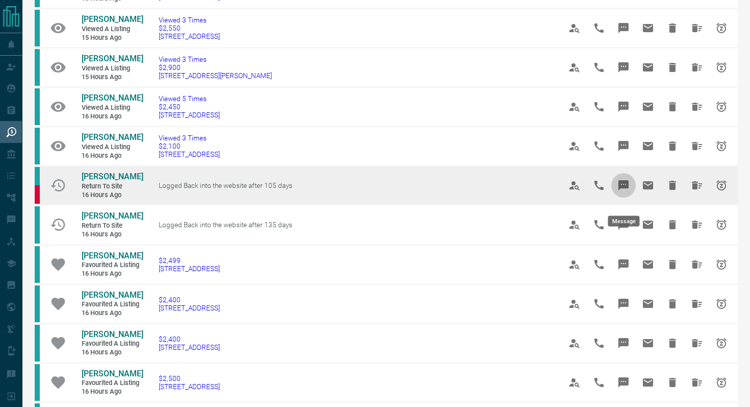
click at [628, 190] on icon "Message" at bounding box center [624, 185] width 10 height 10
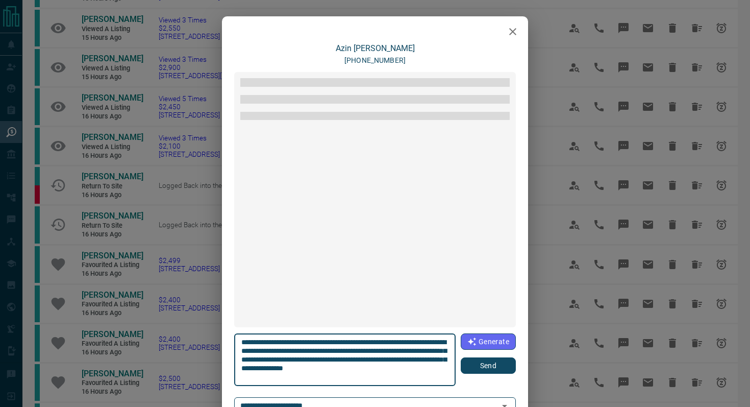
scroll to position [548, 0]
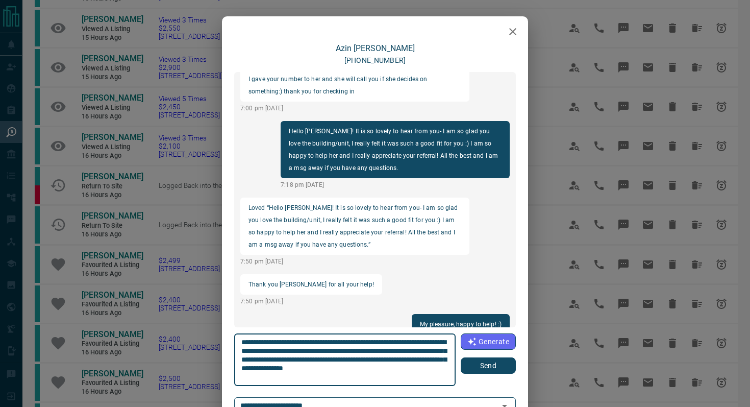
click at [500, 368] on button "Send" at bounding box center [488, 365] width 55 height 16
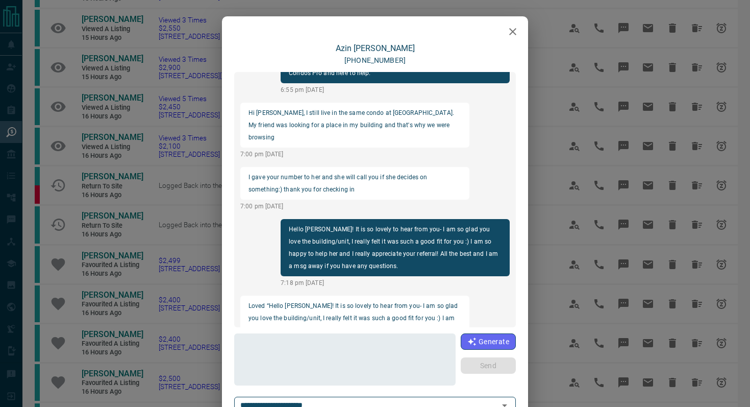
scroll to position [451, 0]
click at [510, 34] on icon "button" at bounding box center [512, 31] width 7 height 7
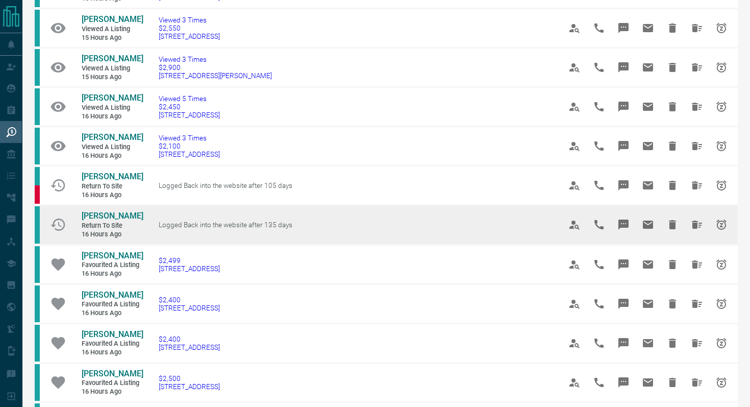
click at [620, 230] on icon "Message" at bounding box center [624, 224] width 10 height 10
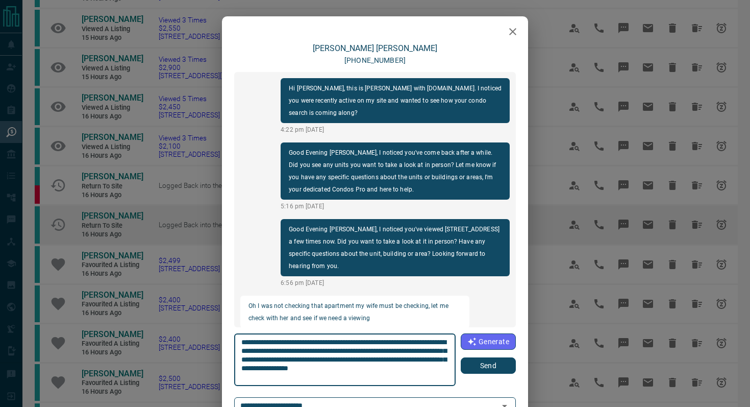
scroll to position [879, 0]
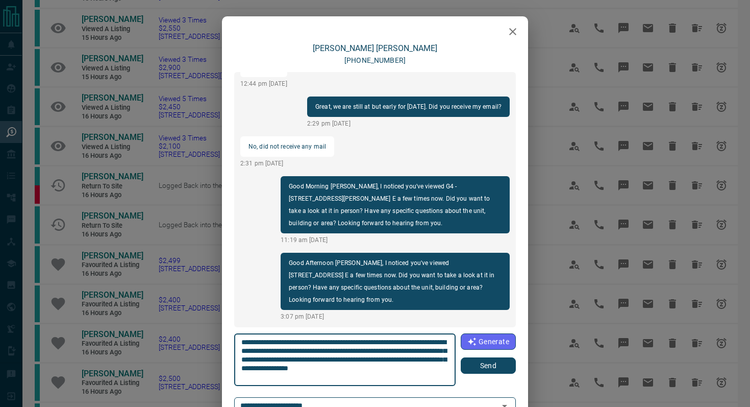
click at [507, 34] on icon "button" at bounding box center [513, 32] width 12 height 12
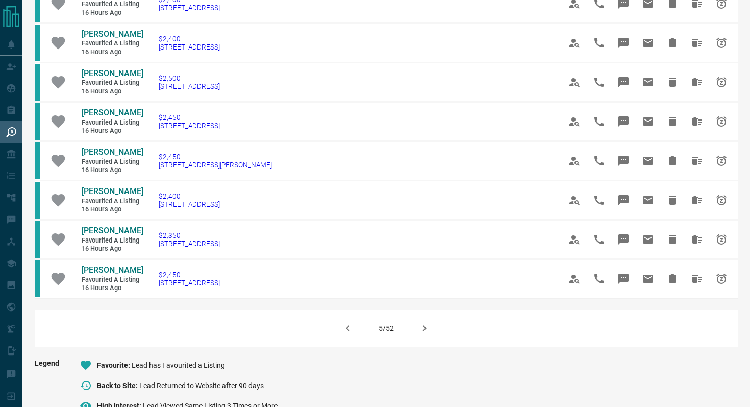
scroll to position [579, 0]
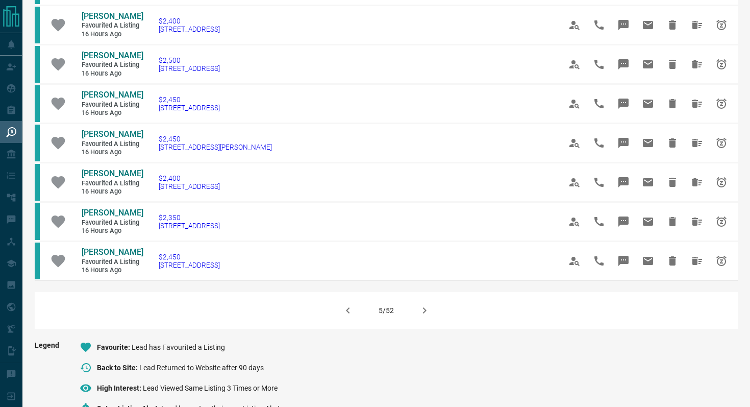
click at [426, 316] on icon "button" at bounding box center [425, 310] width 12 height 12
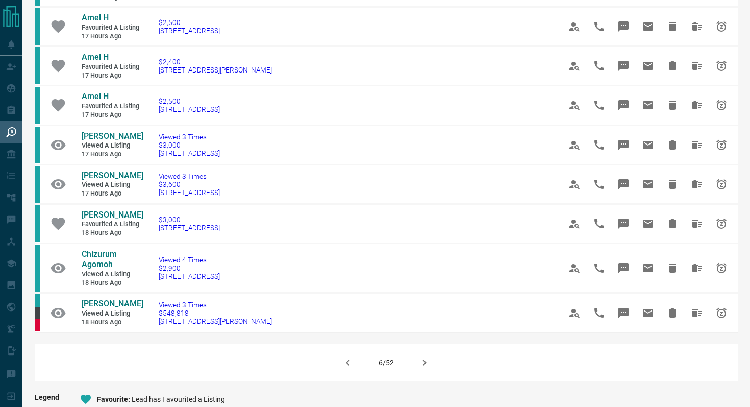
scroll to position [554, 0]
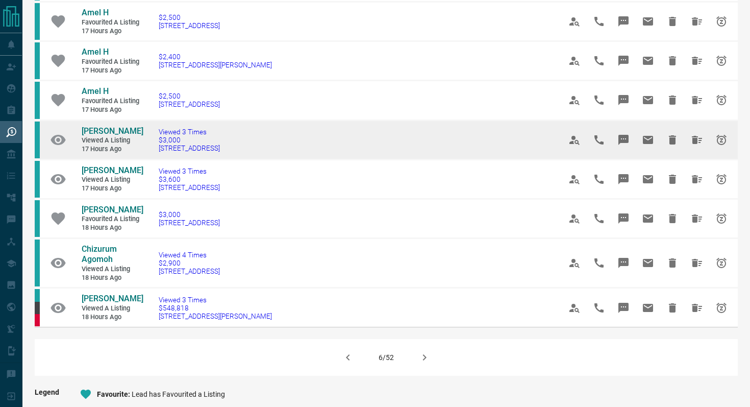
drag, startPoint x: 264, startPoint y: 152, endPoint x: 149, endPoint y: 149, distance: 115.4
click at [149, 149] on td "Viewed 3 Times $3,000 [STREET_ADDRESS]" at bounding box center [344, 139] width 402 height 39
click at [626, 138] on icon "Message" at bounding box center [624, 140] width 12 height 12
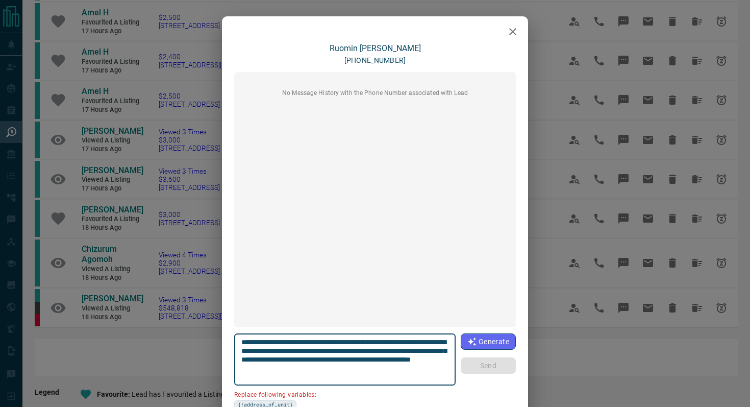
drag, startPoint x: 299, startPoint y: 351, endPoint x: 228, endPoint y: 351, distance: 71.5
click at [228, 351] on div "**********" at bounding box center [375, 252] width 306 height 418
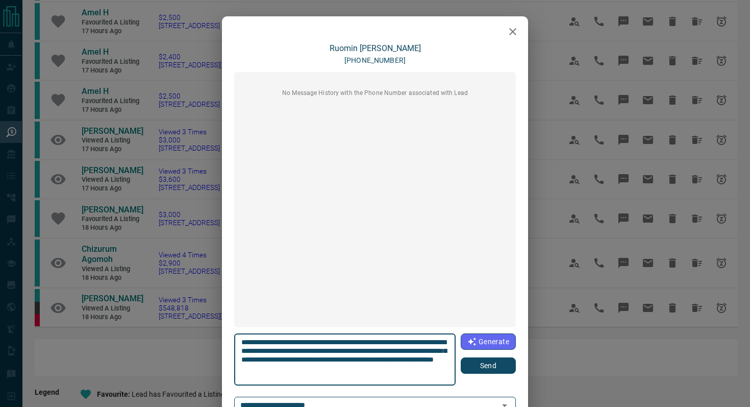
type textarea "**********"
click at [506, 371] on button "Send" at bounding box center [488, 365] width 55 height 16
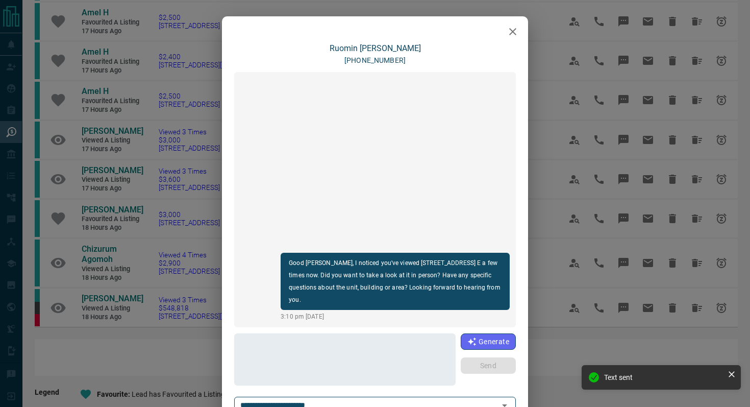
click at [518, 36] on icon "button" at bounding box center [513, 32] width 12 height 12
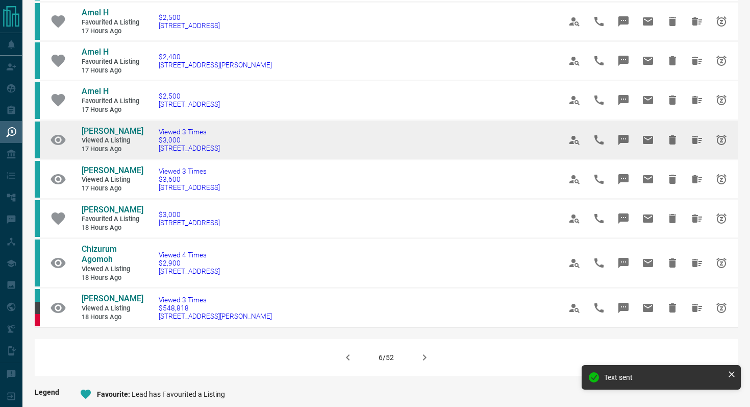
drag, startPoint x: 253, startPoint y: 155, endPoint x: 67, endPoint y: 133, distance: 187.6
click at [67, 133] on tr "[PERSON_NAME] Viewed a Listing 17 hours ago Viewed 3 Times $3,000 [STREET_ADDRE…" at bounding box center [386, 139] width 703 height 39
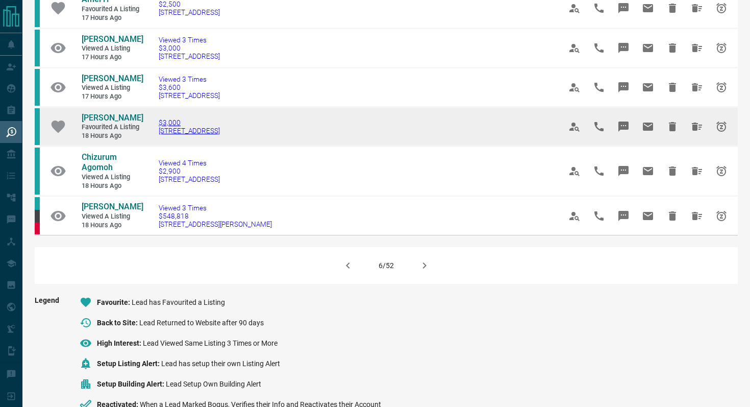
scroll to position [647, 0]
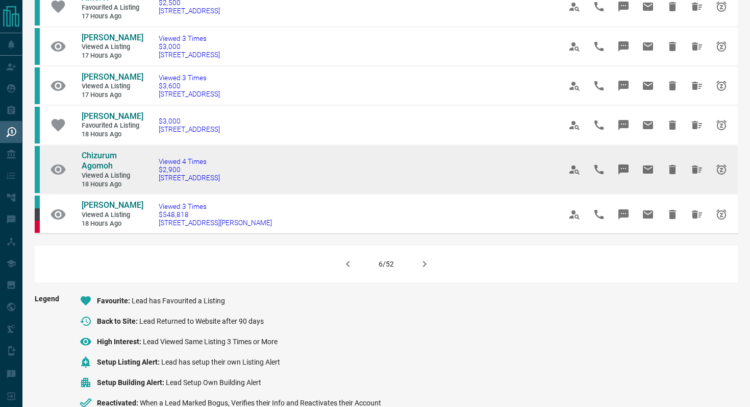
drag, startPoint x: 251, startPoint y: 179, endPoint x: 144, endPoint y: 178, distance: 107.2
click at [143, 178] on td "Viewed 4 Times $2,900 [STREET_ADDRESS]" at bounding box center [344, 169] width 402 height 50
click at [627, 168] on icon "Message" at bounding box center [624, 169] width 10 height 10
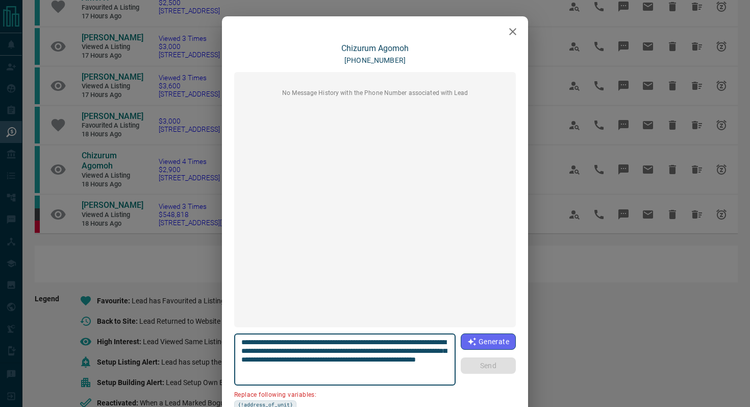
drag, startPoint x: 300, startPoint y: 350, endPoint x: 210, endPoint y: 350, distance: 90.3
click at [210, 350] on div "**********" at bounding box center [375, 203] width 750 height 407
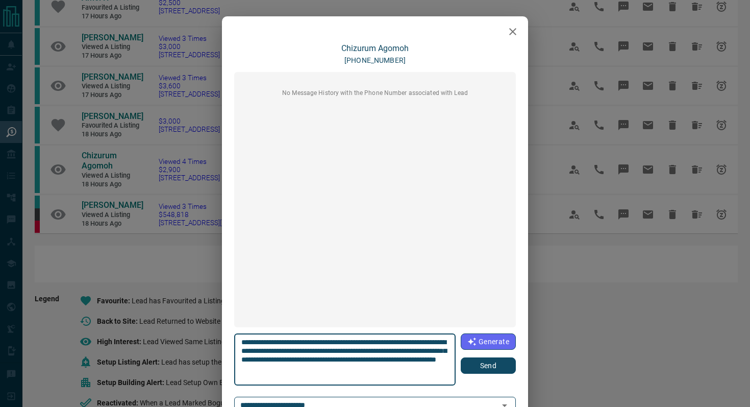
type textarea "**********"
click at [503, 370] on button "Send" at bounding box center [488, 365] width 55 height 16
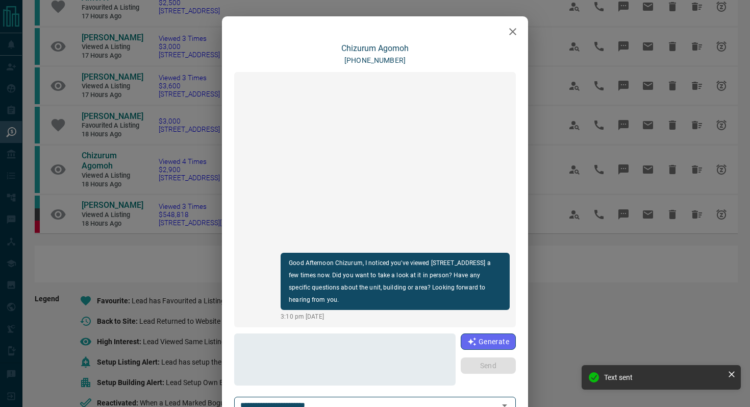
click at [516, 31] on icon "button" at bounding box center [513, 32] width 12 height 12
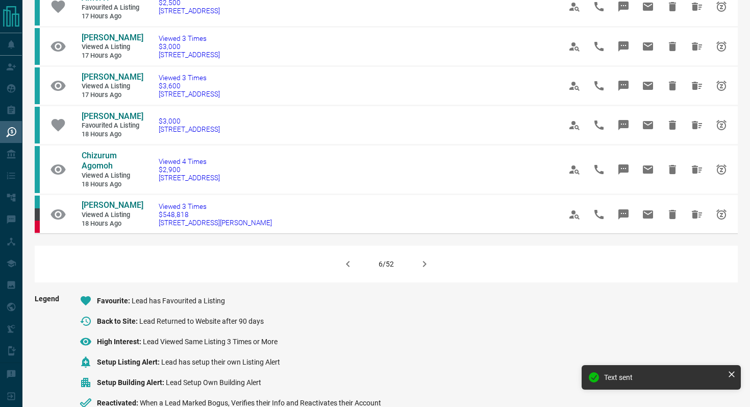
click at [430, 265] on icon "button" at bounding box center [425, 264] width 12 height 12
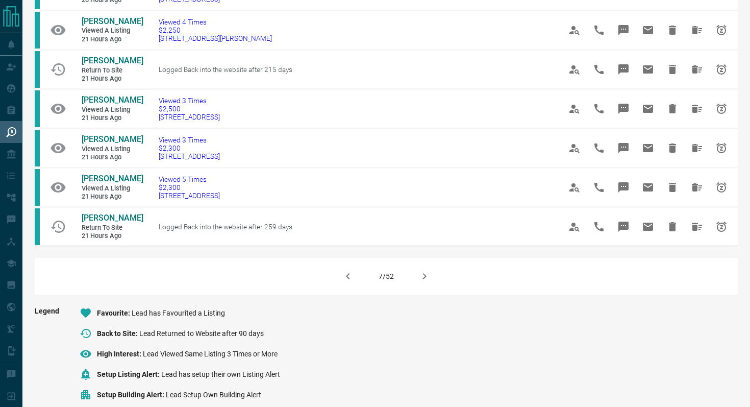
scroll to position [647, 0]
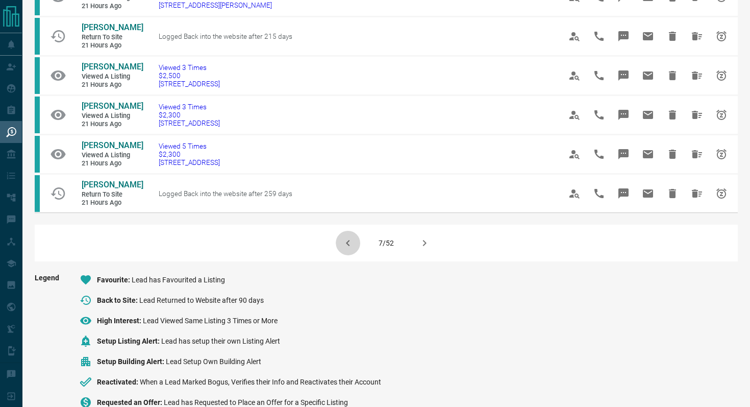
click at [343, 241] on icon "button" at bounding box center [348, 243] width 12 height 12
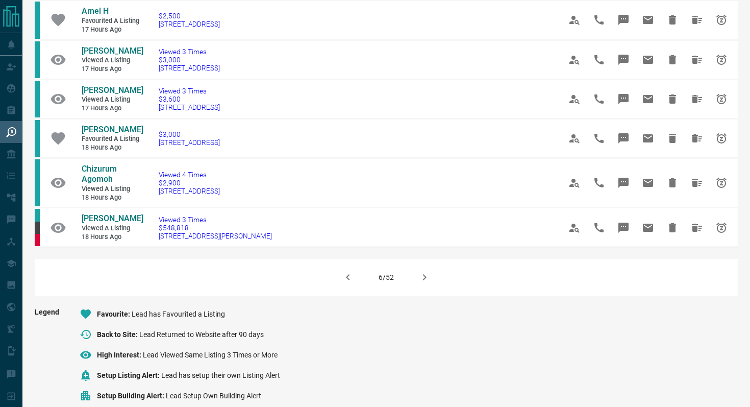
scroll to position [635, 0]
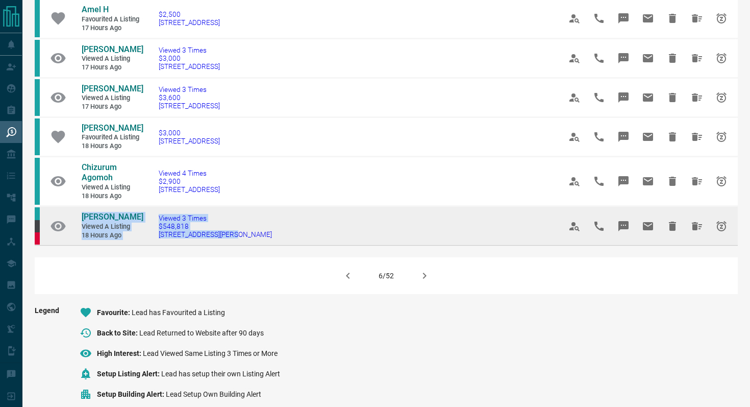
drag, startPoint x: 241, startPoint y: 232, endPoint x: 78, endPoint y: 214, distance: 163.9
click at [78, 214] on tr "[PERSON_NAME] Viewed a Listing 18 hours ago Viewed 3 Times $548,818 [STREET_ADD…" at bounding box center [386, 225] width 703 height 39
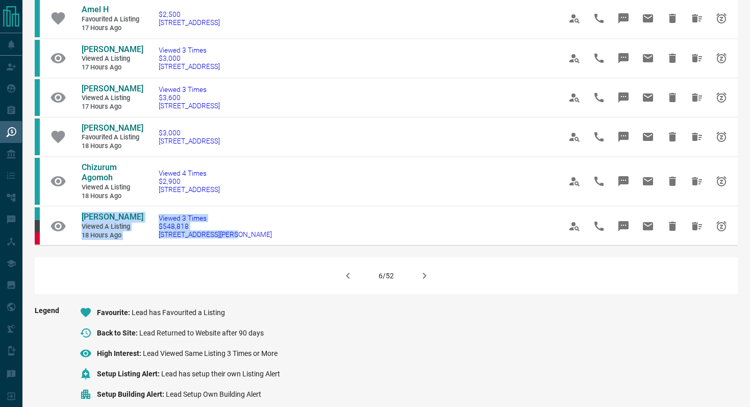
click at [430, 277] on button "button" at bounding box center [424, 275] width 24 height 24
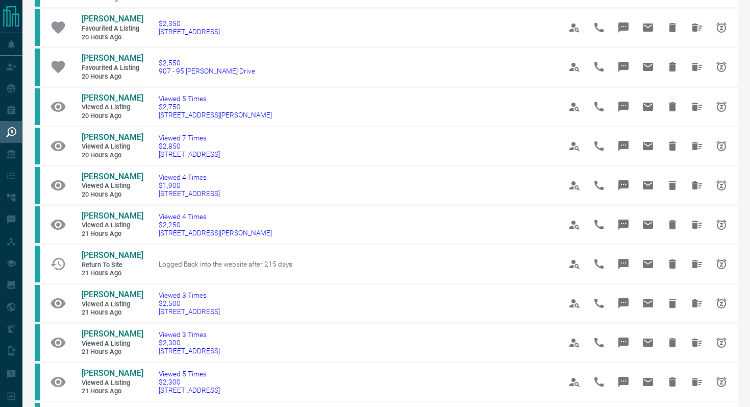
scroll to position [421, 0]
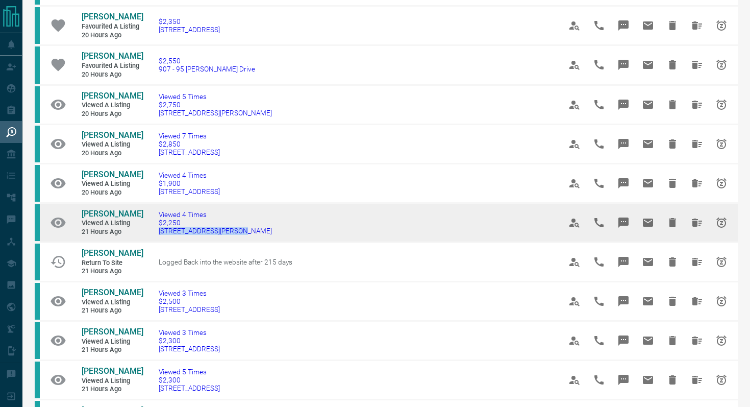
drag, startPoint x: 249, startPoint y: 231, endPoint x: 154, endPoint y: 230, distance: 94.9
click at [154, 230] on td "Viewed 4 Times $2,250 1712 - [STREET_ADDRESS][PERSON_NAME]" at bounding box center [344, 222] width 402 height 39
click at [628, 219] on icon "Message" at bounding box center [624, 222] width 10 height 10
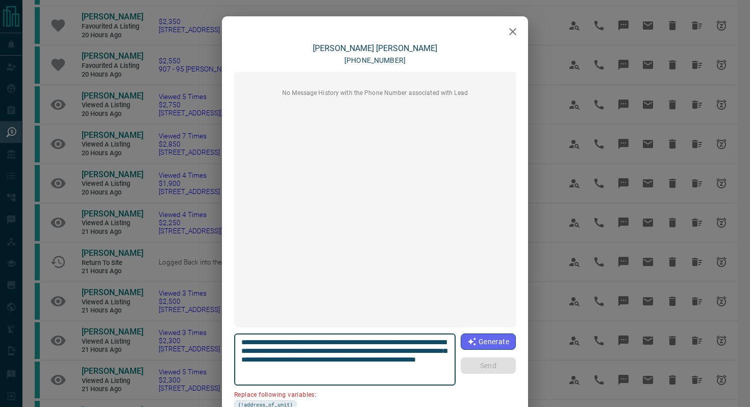
drag, startPoint x: 299, startPoint y: 348, endPoint x: 215, endPoint y: 348, distance: 83.2
click at [215, 348] on div "**********" at bounding box center [375, 203] width 750 height 407
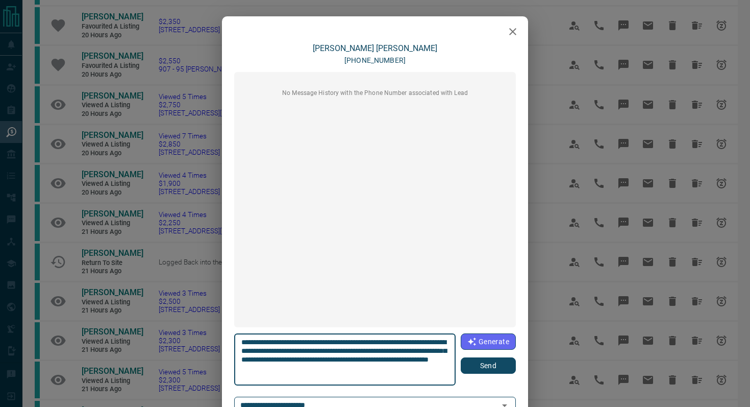
type textarea "**********"
click at [503, 364] on button "Send" at bounding box center [488, 365] width 55 height 16
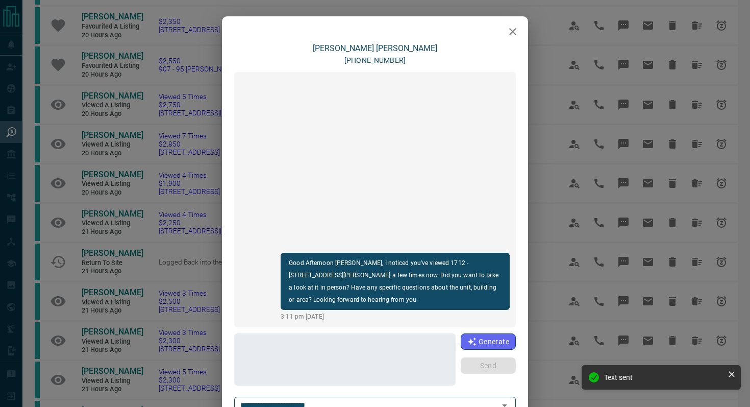
click at [514, 29] on icon "button" at bounding box center [512, 31] width 7 height 7
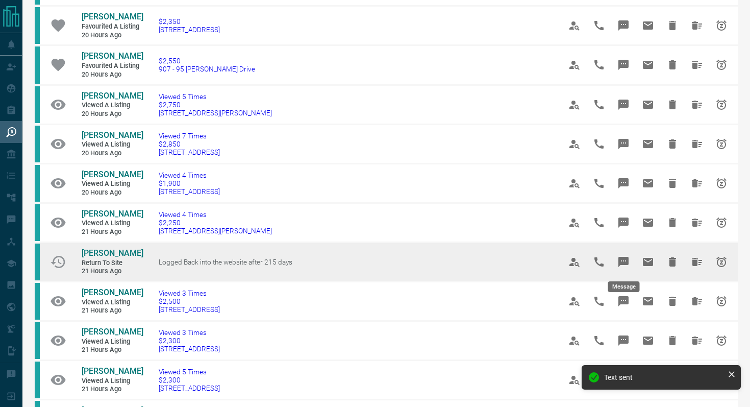
click at [623, 254] on button "Message" at bounding box center [623, 262] width 24 height 24
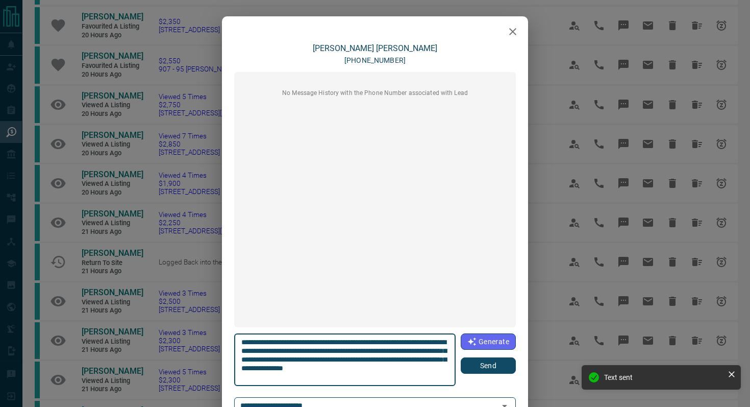
click at [485, 373] on button "Send" at bounding box center [488, 365] width 55 height 16
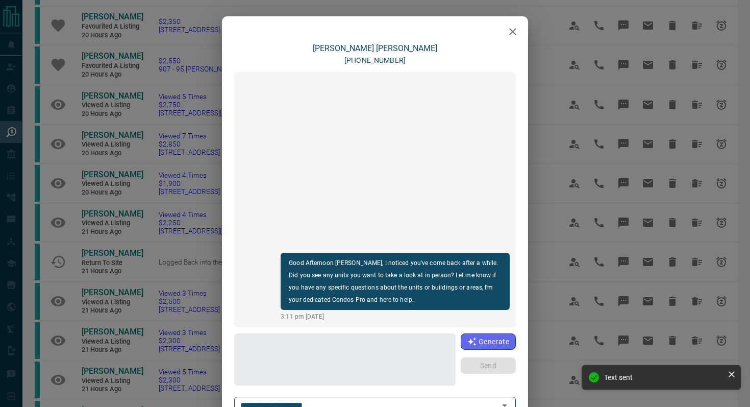
click at [514, 29] on icon "button" at bounding box center [513, 32] width 12 height 12
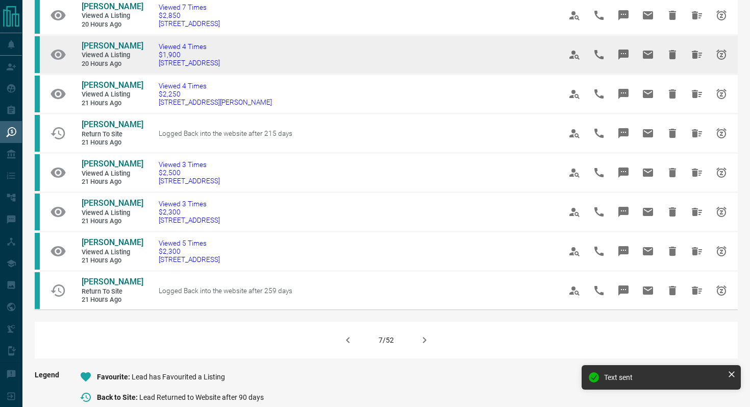
scroll to position [568, 0]
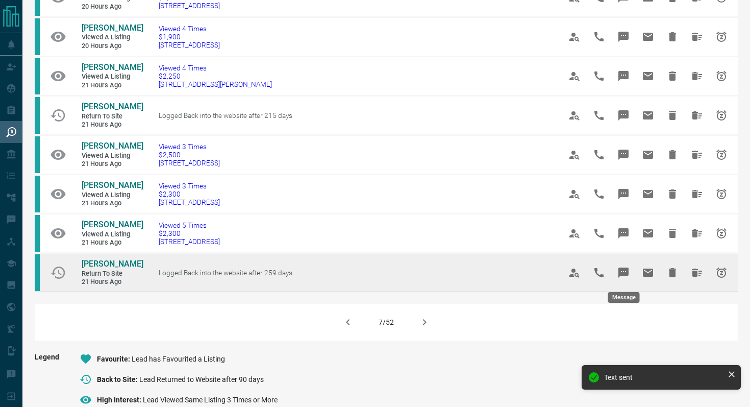
click at [623, 271] on icon "Message" at bounding box center [624, 272] width 12 height 12
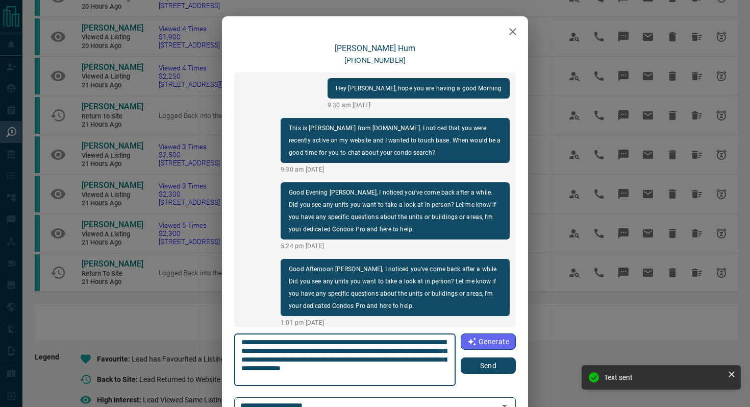
scroll to position [224, 0]
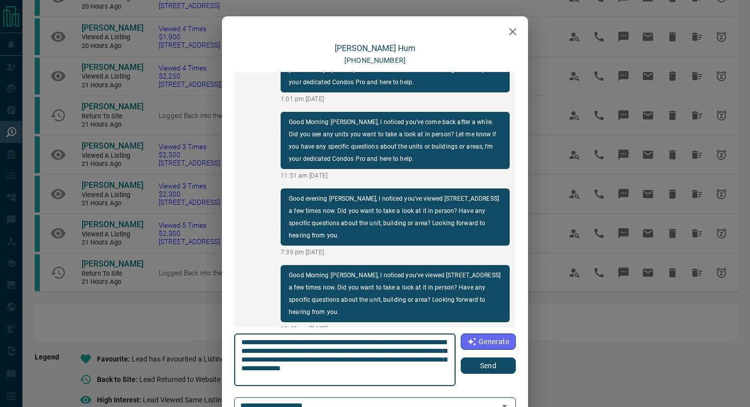
click at [473, 366] on button "Send" at bounding box center [488, 365] width 55 height 16
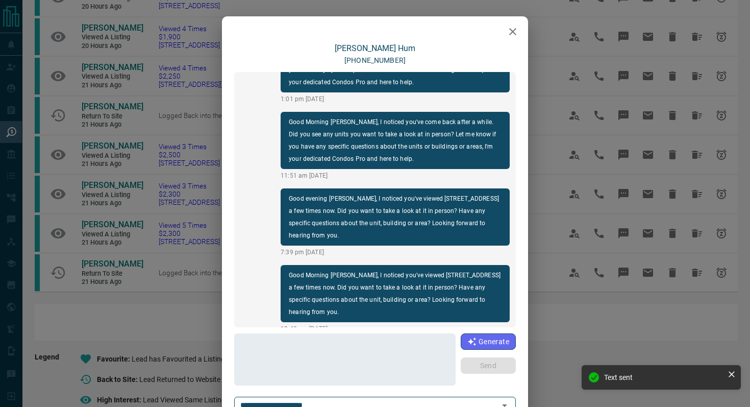
scroll to position [300, 0]
click at [513, 24] on button "button" at bounding box center [513, 31] width 20 height 20
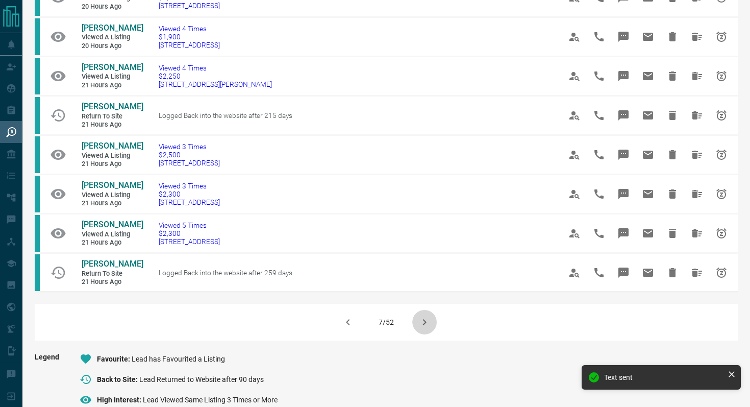
click at [429, 323] on icon "button" at bounding box center [425, 322] width 12 height 12
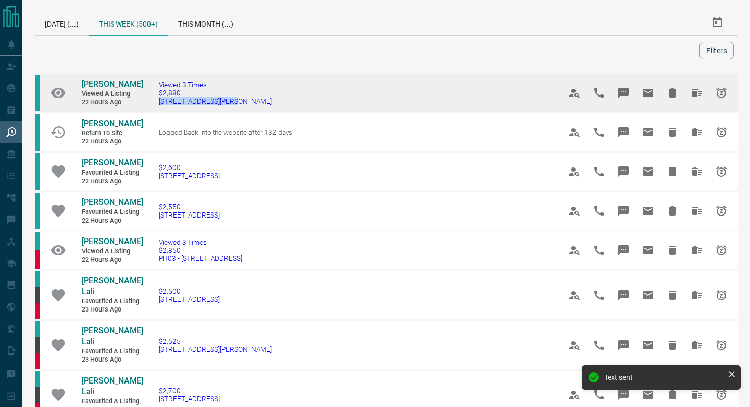
drag, startPoint x: 271, startPoint y: 109, endPoint x: 152, endPoint y: 109, distance: 118.4
click at [152, 109] on td "Viewed 3 Times $2,880 [STREET_ADDRESS][PERSON_NAME]" at bounding box center [344, 92] width 402 height 39
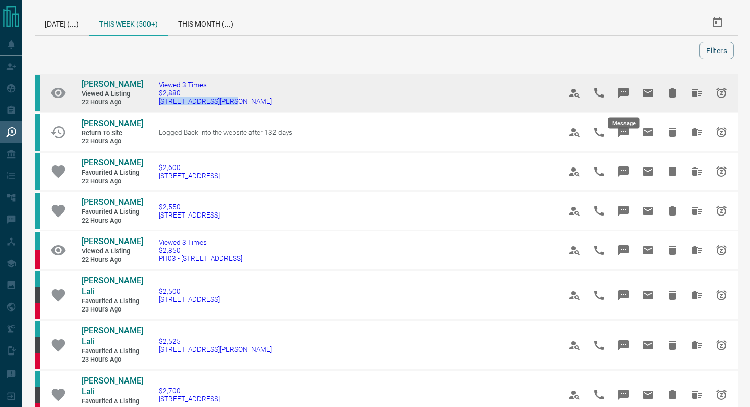
click at [620, 96] on icon "Message" at bounding box center [624, 93] width 10 height 10
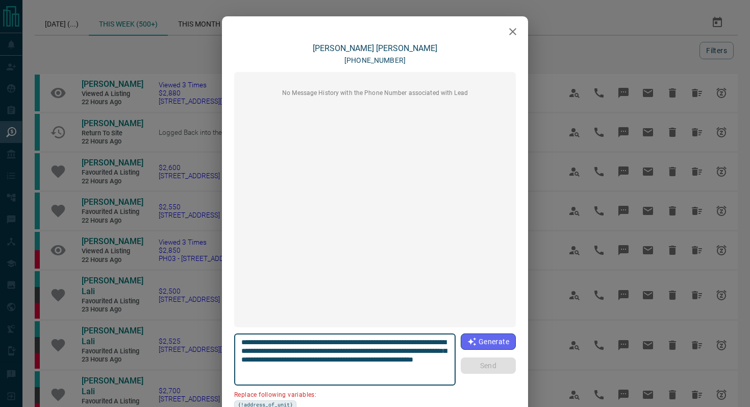
drag, startPoint x: 301, startPoint y: 350, endPoint x: 194, endPoint y: 350, distance: 106.7
click at [194, 350] on div "**********" at bounding box center [375, 203] width 750 height 407
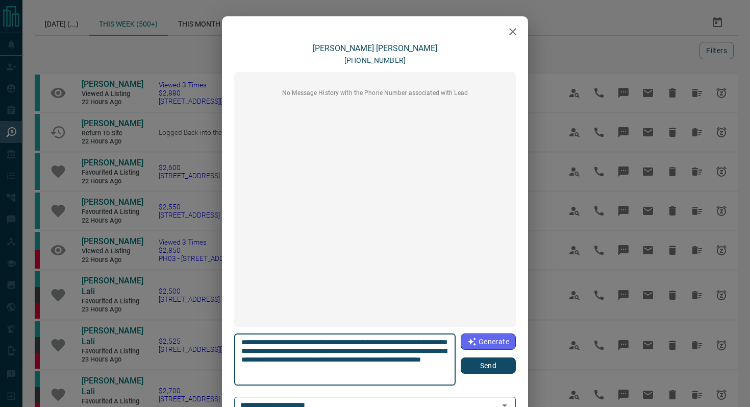
type textarea "**********"
click at [510, 365] on button "Send" at bounding box center [488, 365] width 55 height 16
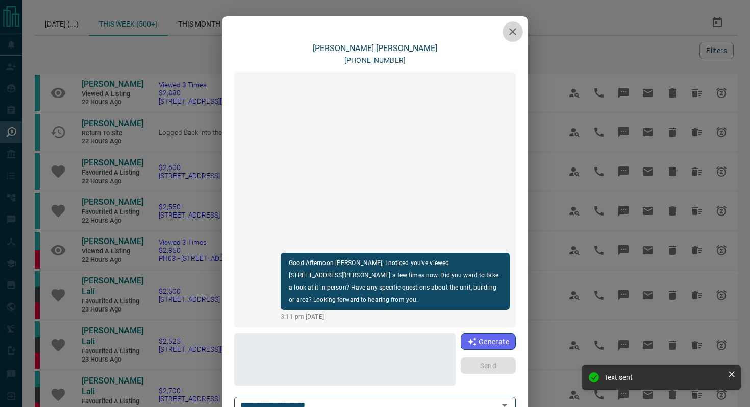
click at [510, 35] on icon "button" at bounding box center [513, 32] width 12 height 12
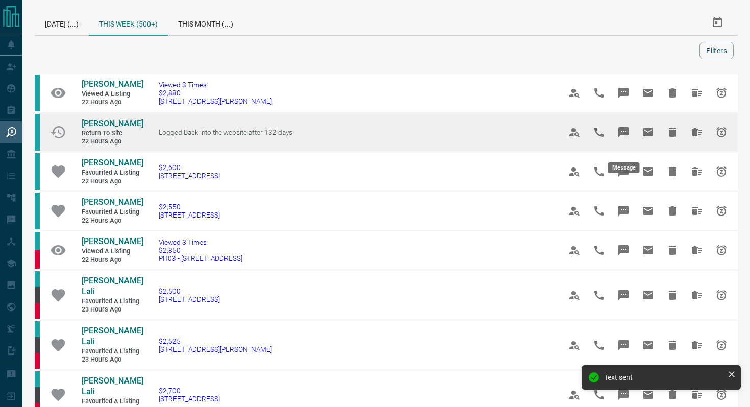
click at [626, 137] on icon "Message" at bounding box center [624, 132] width 10 height 10
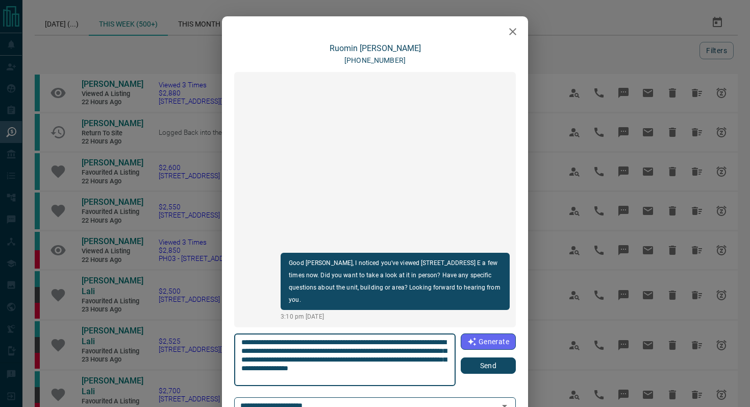
click at [513, 31] on icon "button" at bounding box center [512, 31] width 7 height 7
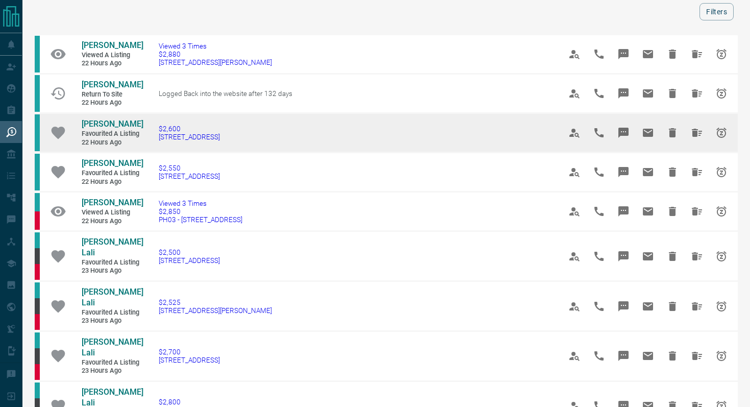
scroll to position [50, 0]
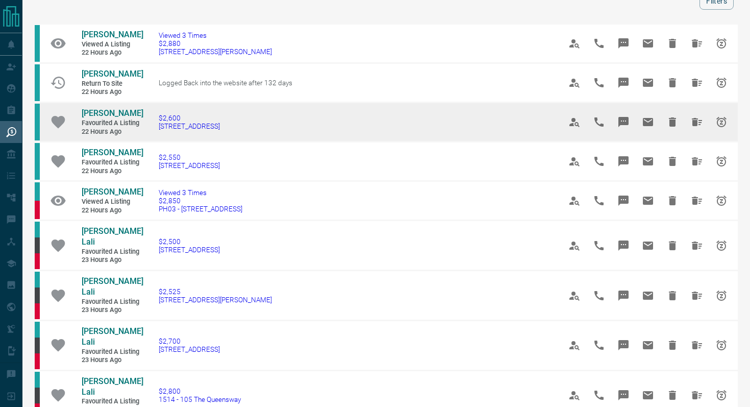
drag, startPoint x: 313, startPoint y: 149, endPoint x: 146, endPoint y: 144, distance: 167.5
click at [146, 142] on td "$2,600 [STREET_ADDRESS]" at bounding box center [344, 122] width 402 height 39
click at [626, 127] on icon "Message" at bounding box center [624, 122] width 10 height 10
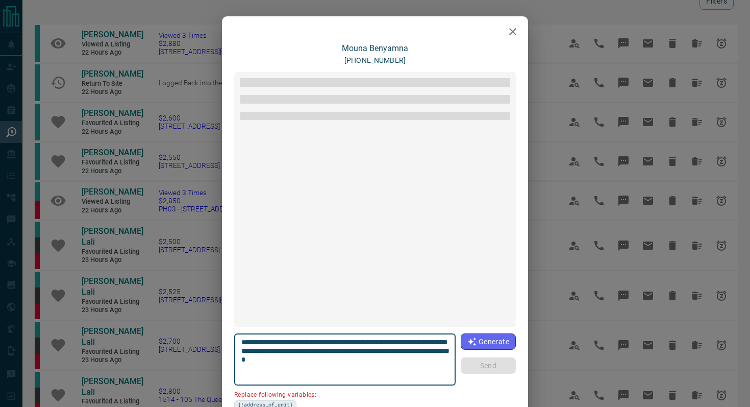
scroll to position [184, 0]
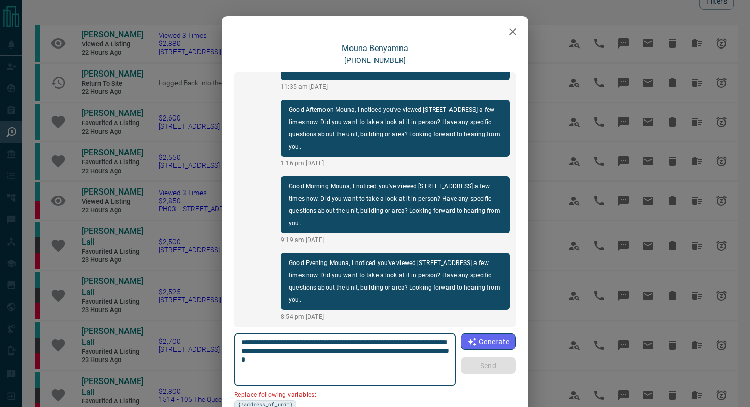
drag, startPoint x: 299, startPoint y: 350, endPoint x: 183, endPoint y: 350, distance: 115.9
click at [183, 350] on div "[PERSON_NAME] [PHONE_NUMBER] Good Morning Mouna, I noticed you've viewed [STREE…" at bounding box center [375, 203] width 750 height 407
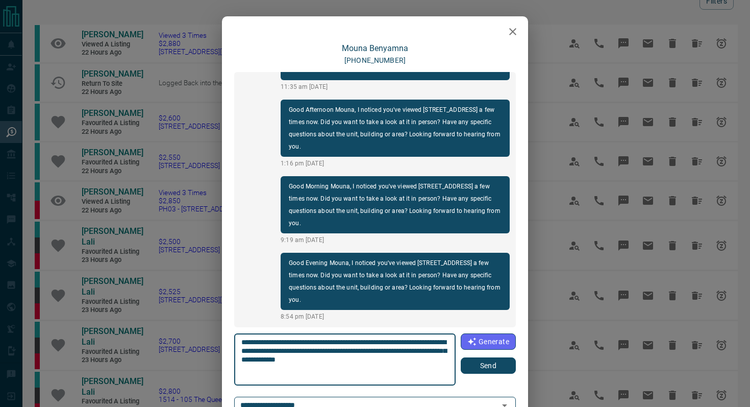
type textarea "**********"
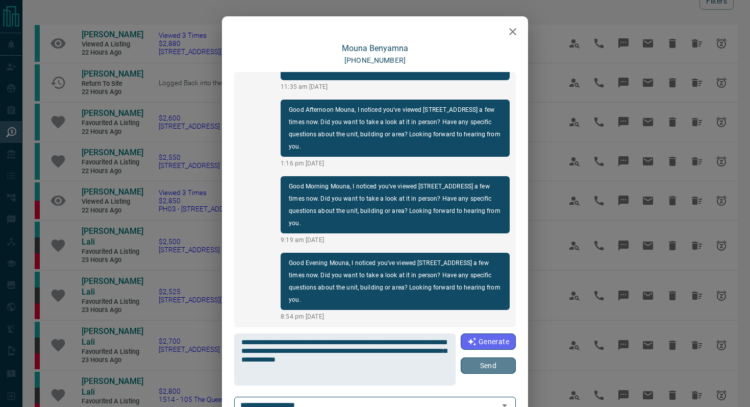
click at [473, 365] on button "Send" at bounding box center [488, 365] width 55 height 16
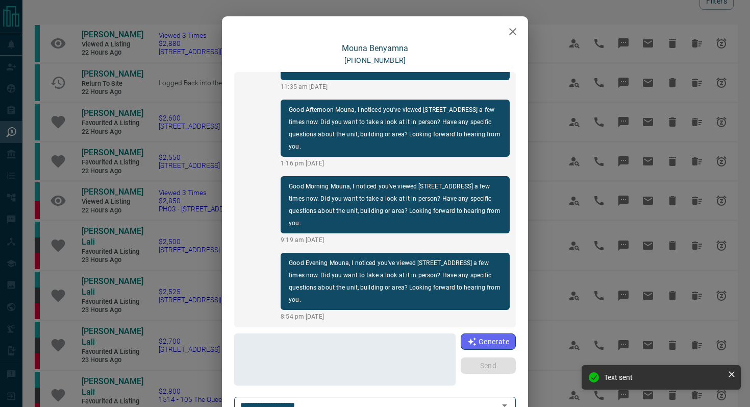
scroll to position [248, 0]
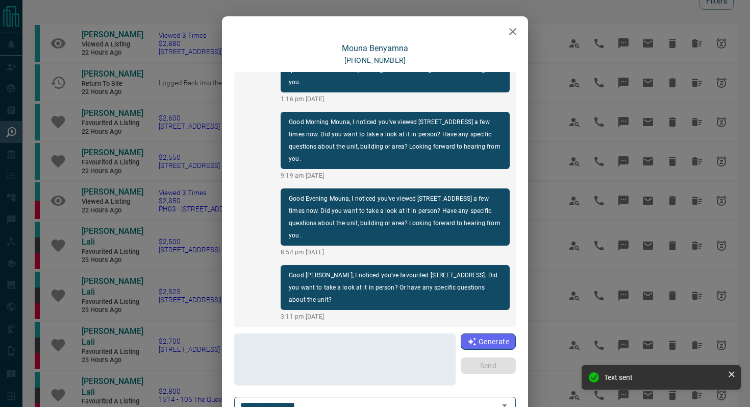
click at [511, 32] on icon "button" at bounding box center [513, 32] width 12 height 12
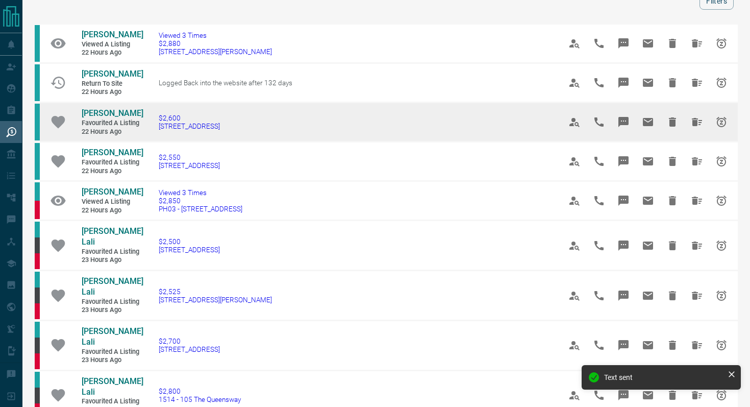
drag, startPoint x: 281, startPoint y: 155, endPoint x: 68, endPoint y: 127, distance: 214.2
click at [68, 127] on tr "[PERSON_NAME] Favourited a Listing 22 hours ago $2,600 [STREET_ADDRESS]" at bounding box center [386, 122] width 703 height 39
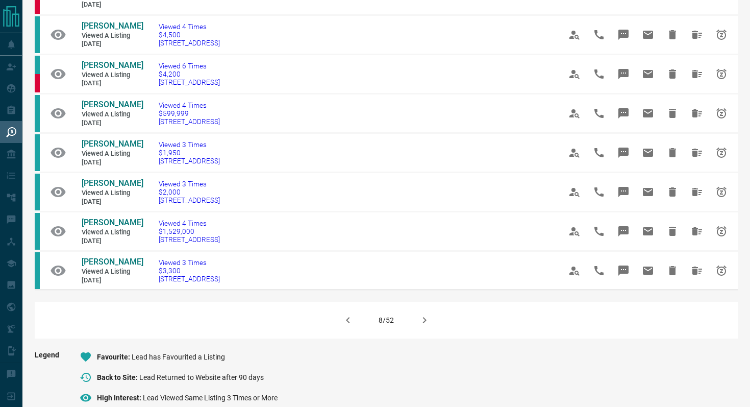
scroll to position [643, 0]
click at [433, 312] on button "button" at bounding box center [424, 319] width 24 height 24
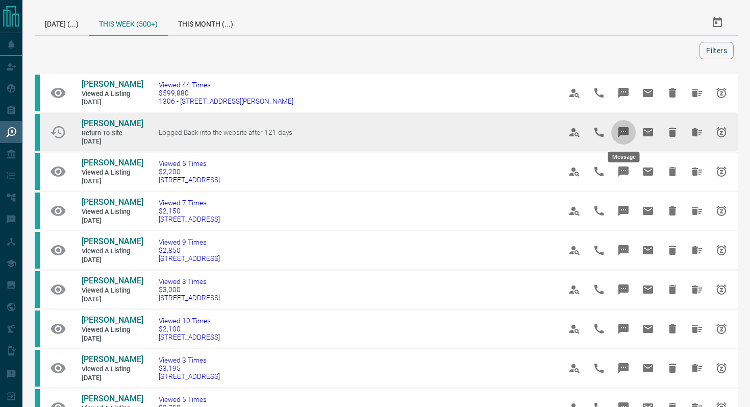
click at [624, 129] on icon "Message" at bounding box center [624, 132] width 10 height 10
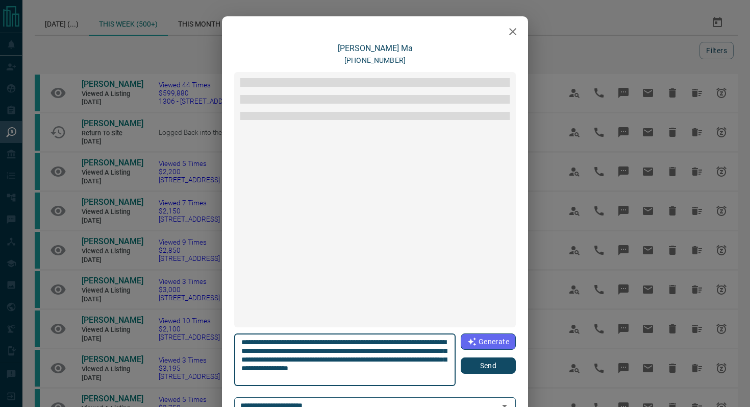
scroll to position [349, 0]
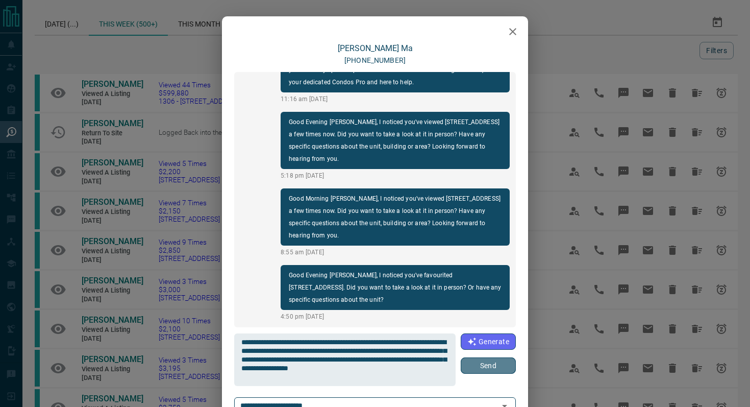
click at [481, 365] on button "Send" at bounding box center [488, 365] width 55 height 16
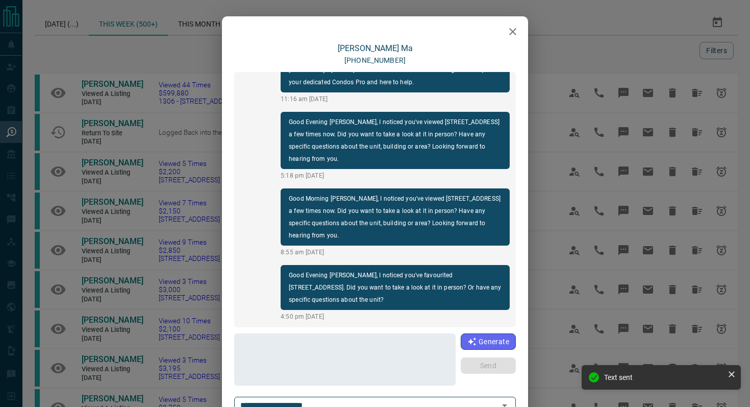
click at [514, 30] on icon "button" at bounding box center [513, 32] width 12 height 12
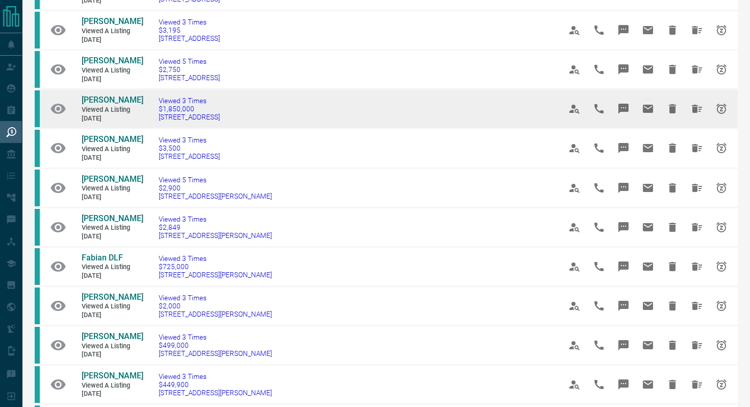
scroll to position [339, 0]
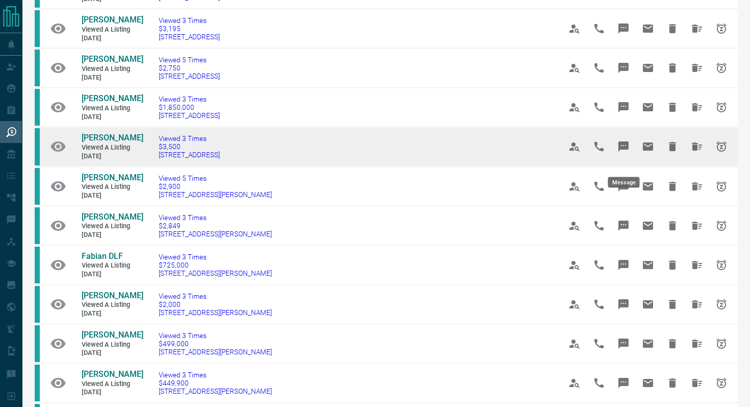
click at [629, 153] on icon "Message" at bounding box center [624, 146] width 12 height 12
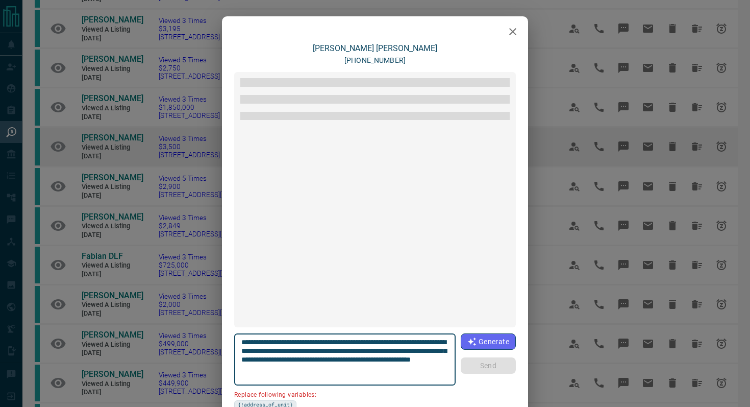
scroll to position [273, 0]
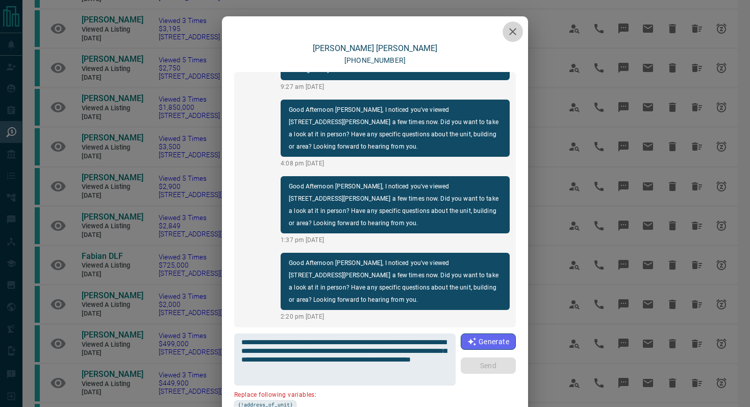
click at [511, 31] on icon "button" at bounding box center [513, 32] width 12 height 12
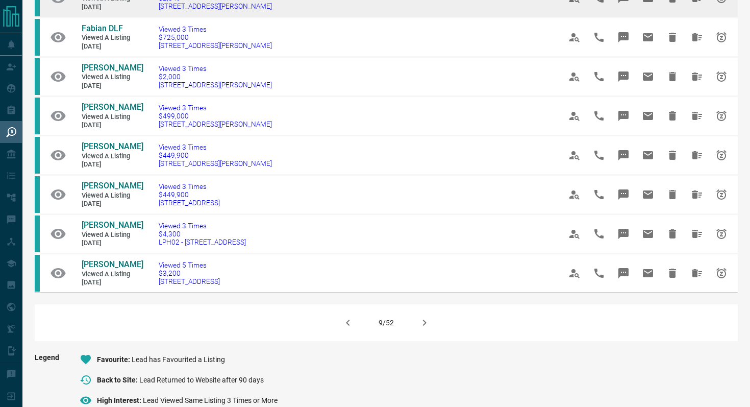
scroll to position [568, 0]
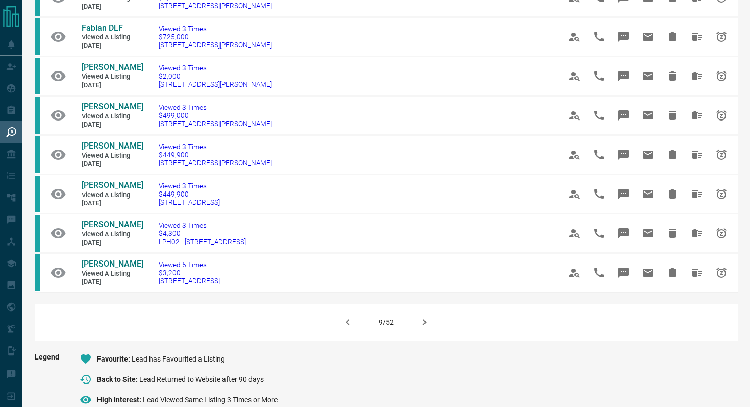
click at [423, 325] on icon "button" at bounding box center [425, 322] width 4 height 6
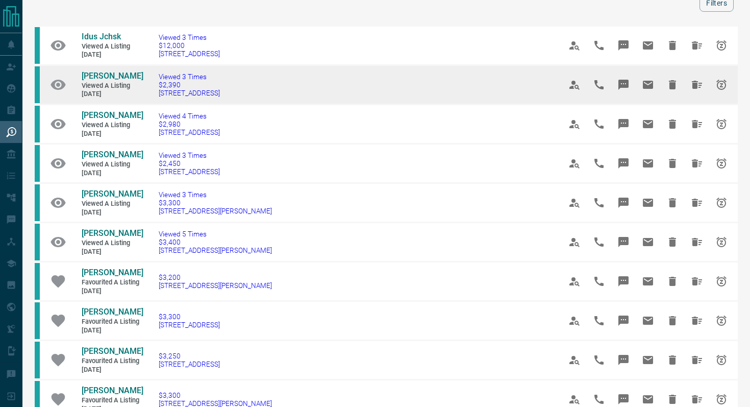
scroll to position [52, 0]
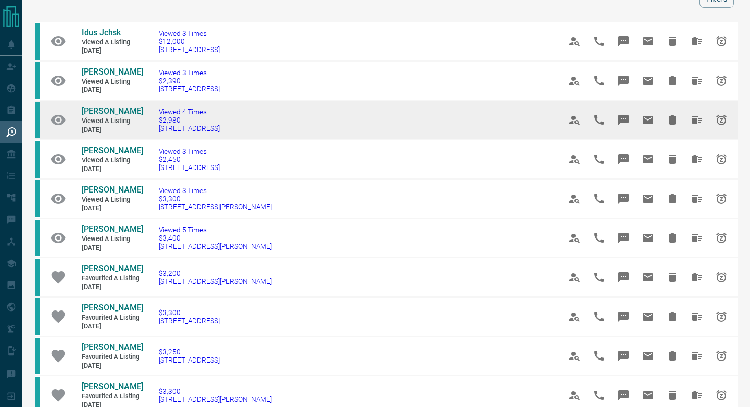
drag, startPoint x: 274, startPoint y: 129, endPoint x: 148, endPoint y: 128, distance: 126.1
click at [148, 128] on td "Viewed 4 Times $2,980 808 - [STREET_ADDRESS]" at bounding box center [344, 120] width 402 height 39
click at [625, 120] on icon "Message" at bounding box center [624, 120] width 10 height 10
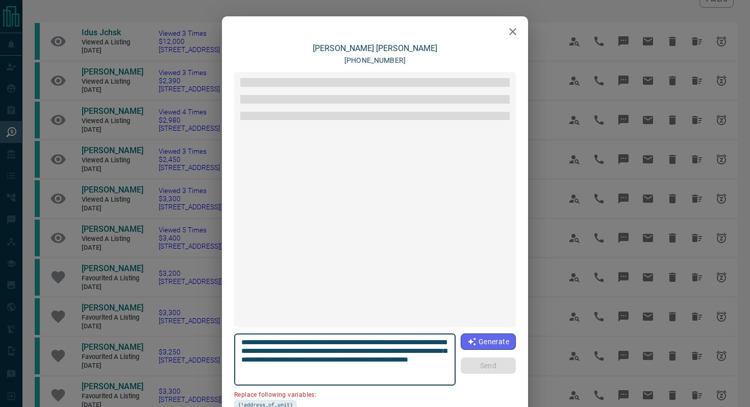
scroll to position [132, 0]
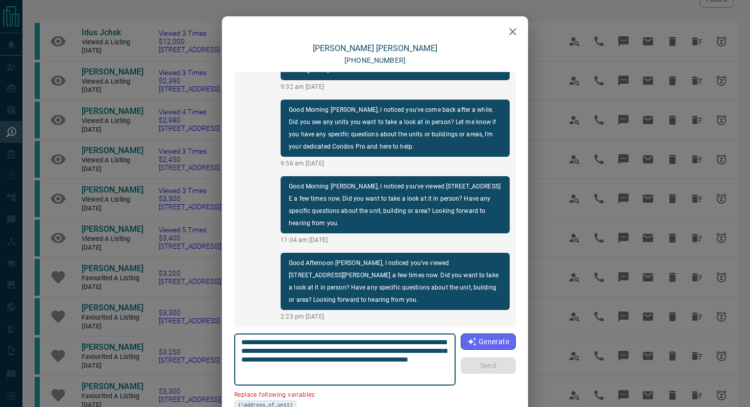
click at [515, 28] on icon "button" at bounding box center [513, 32] width 12 height 12
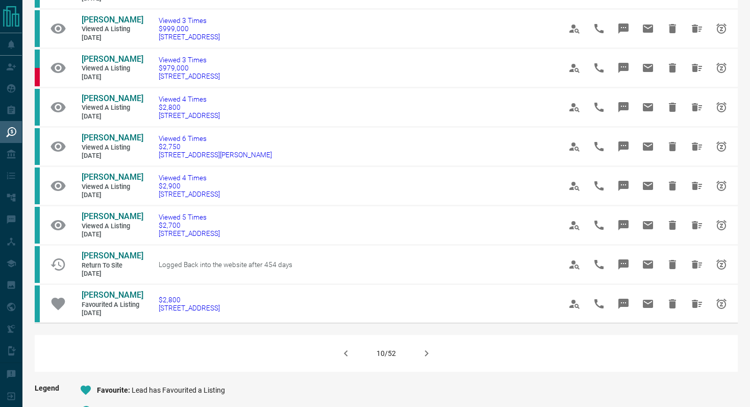
scroll to position [544, 0]
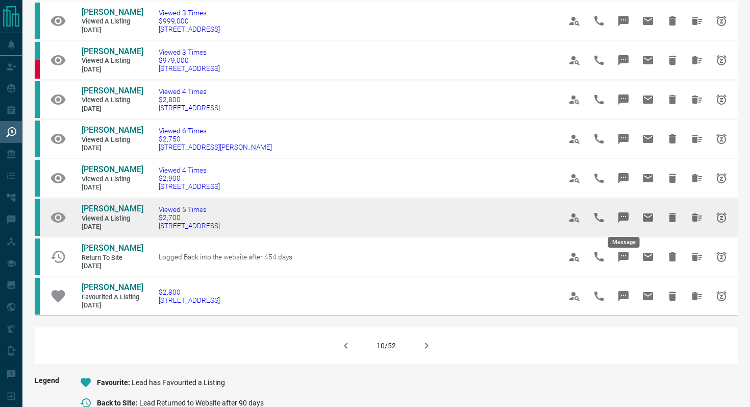
click at [627, 218] on icon "Message" at bounding box center [624, 217] width 10 height 10
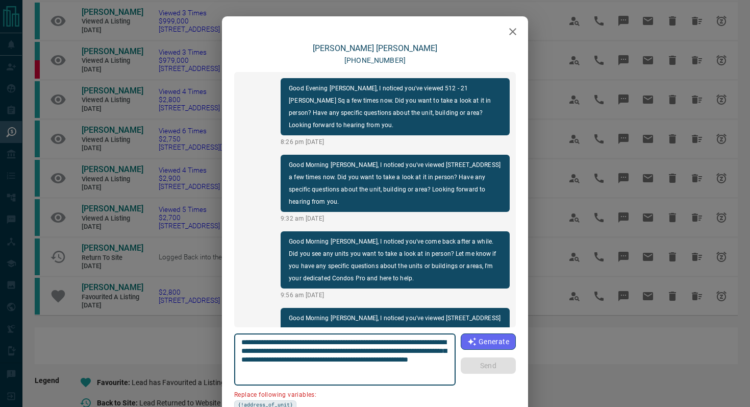
scroll to position [132, 0]
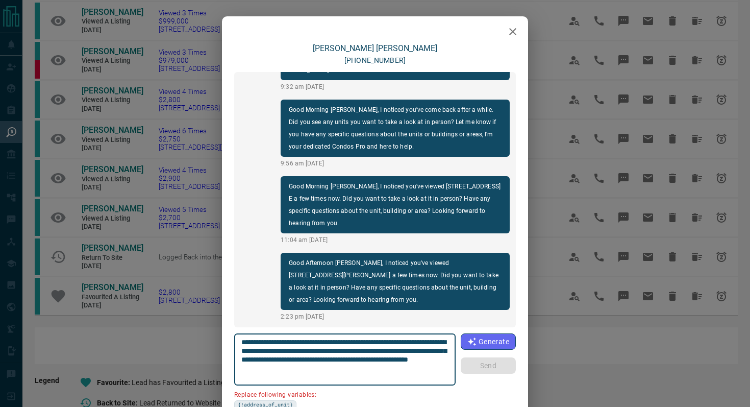
click at [514, 29] on icon "button" at bounding box center [512, 31] width 7 height 7
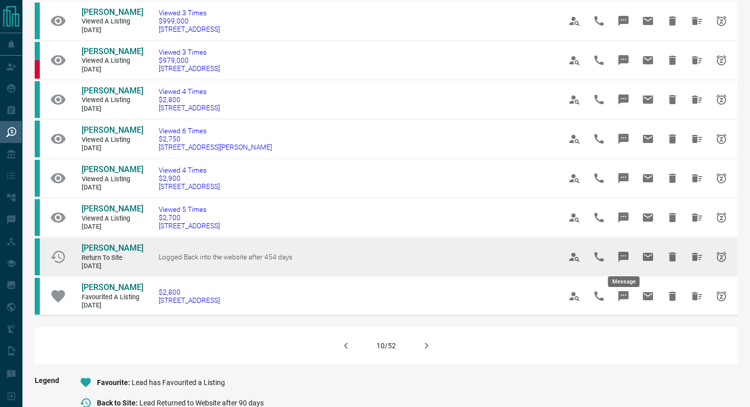
click at [624, 254] on icon "Message" at bounding box center [624, 257] width 10 height 10
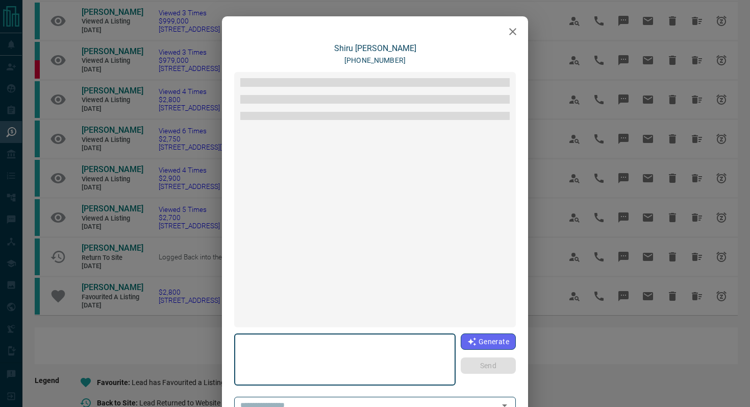
type textarea "**********"
type input "**********"
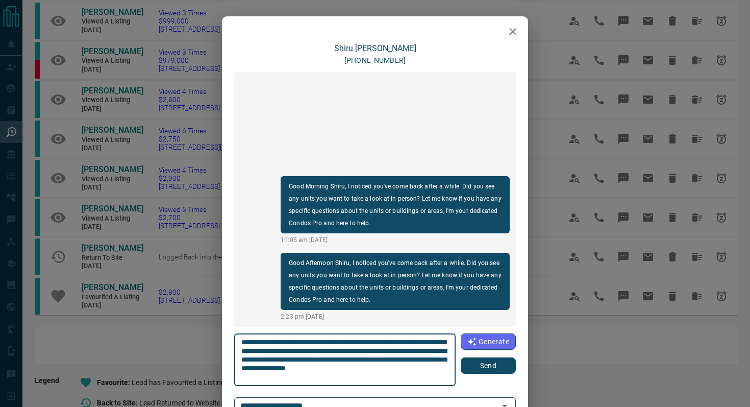
click at [511, 28] on icon "button" at bounding box center [513, 32] width 12 height 12
